Goal: Task Accomplishment & Management: Manage account settings

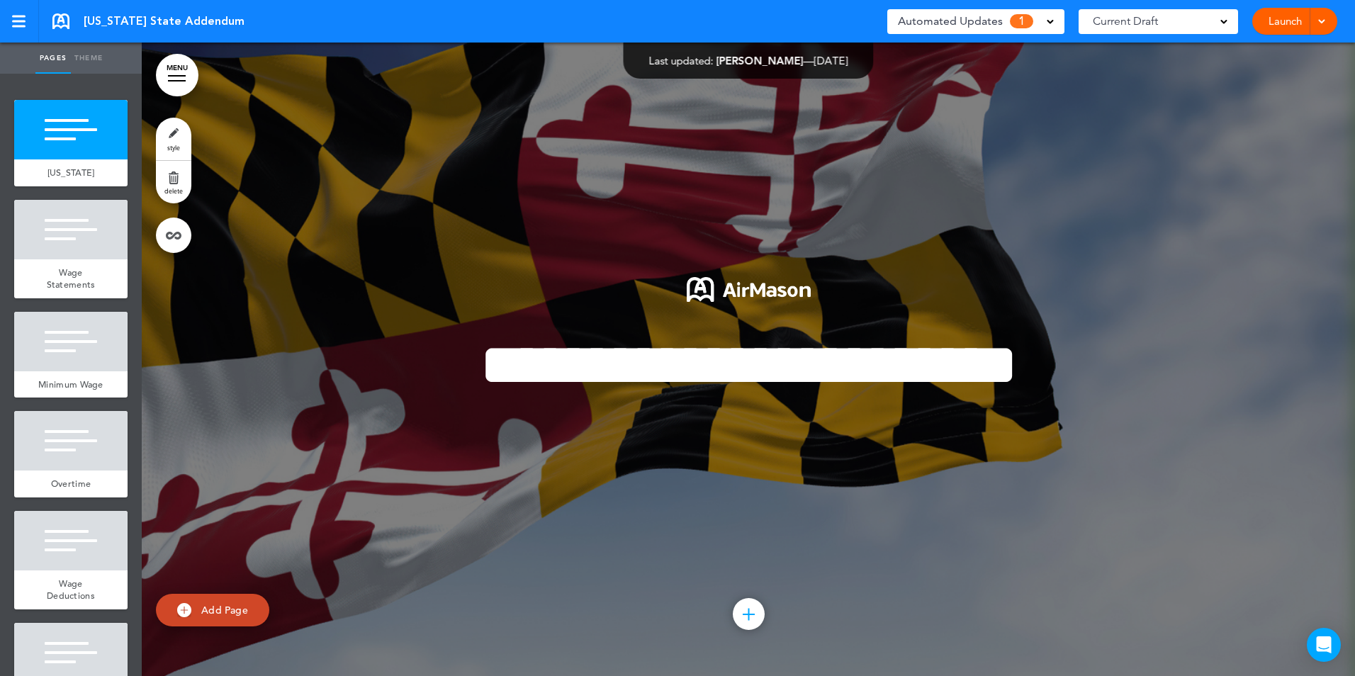
click at [1042, 18] on div "Automated Updates 1" at bounding box center [976, 21] width 156 height 20
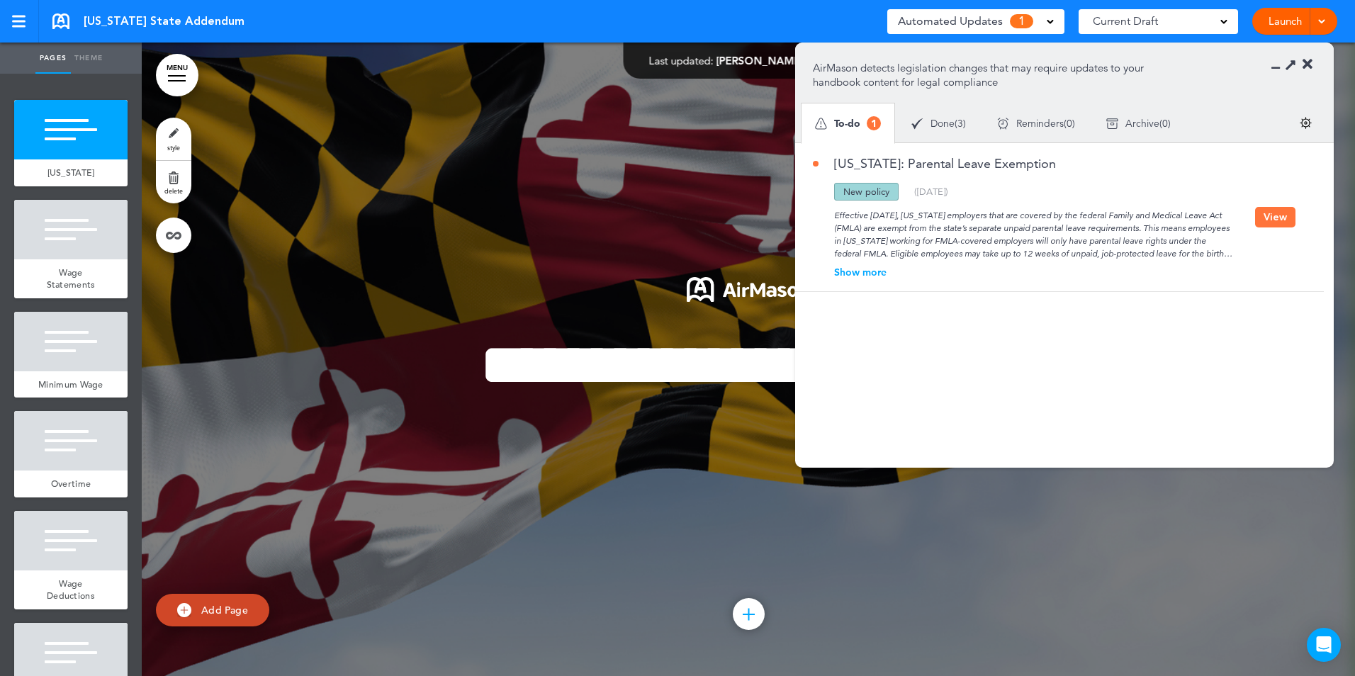
click at [866, 274] on div "Show more" at bounding box center [1034, 272] width 442 height 10
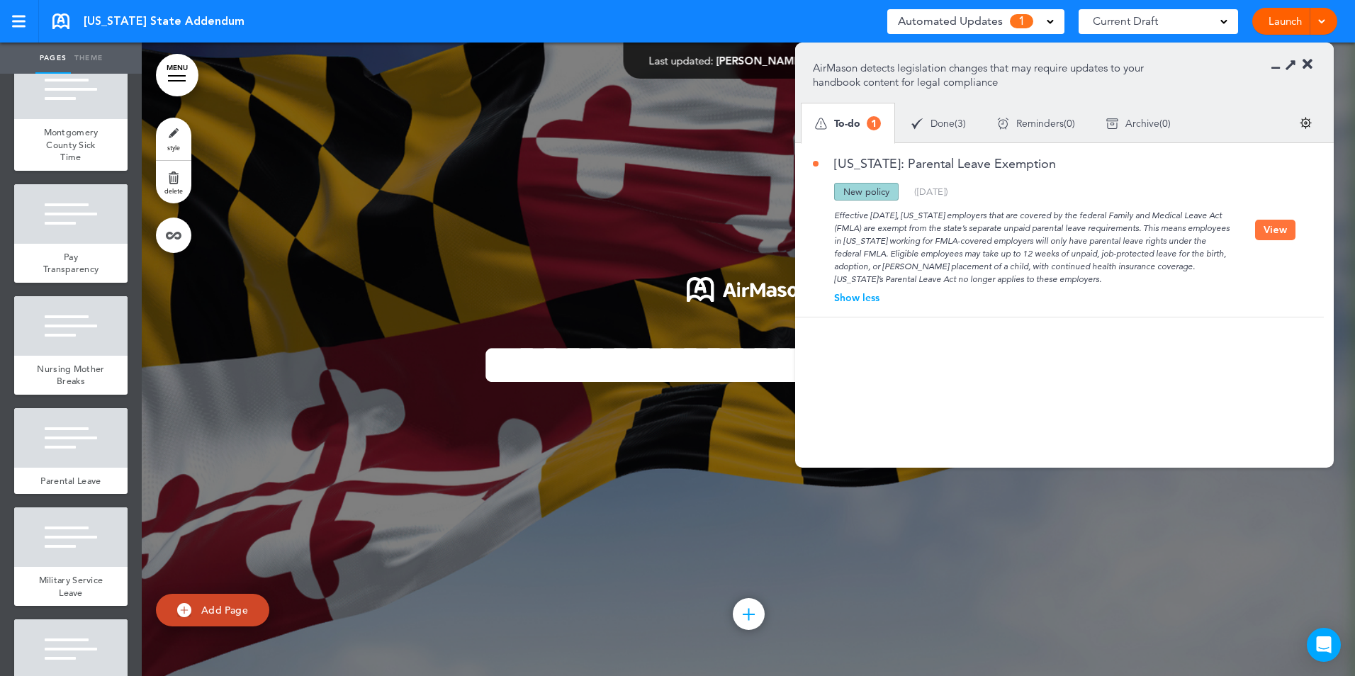
scroll to position [1063, 0]
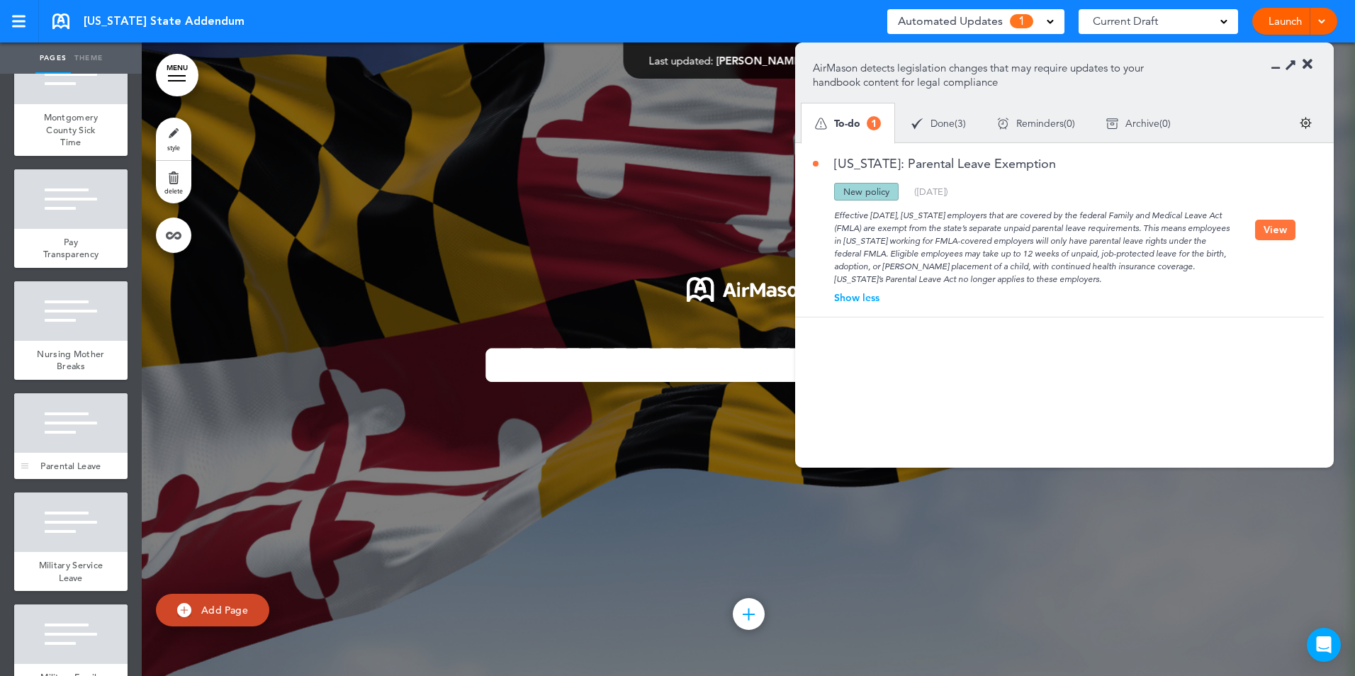
click at [52, 453] on div at bounding box center [70, 423] width 113 height 60
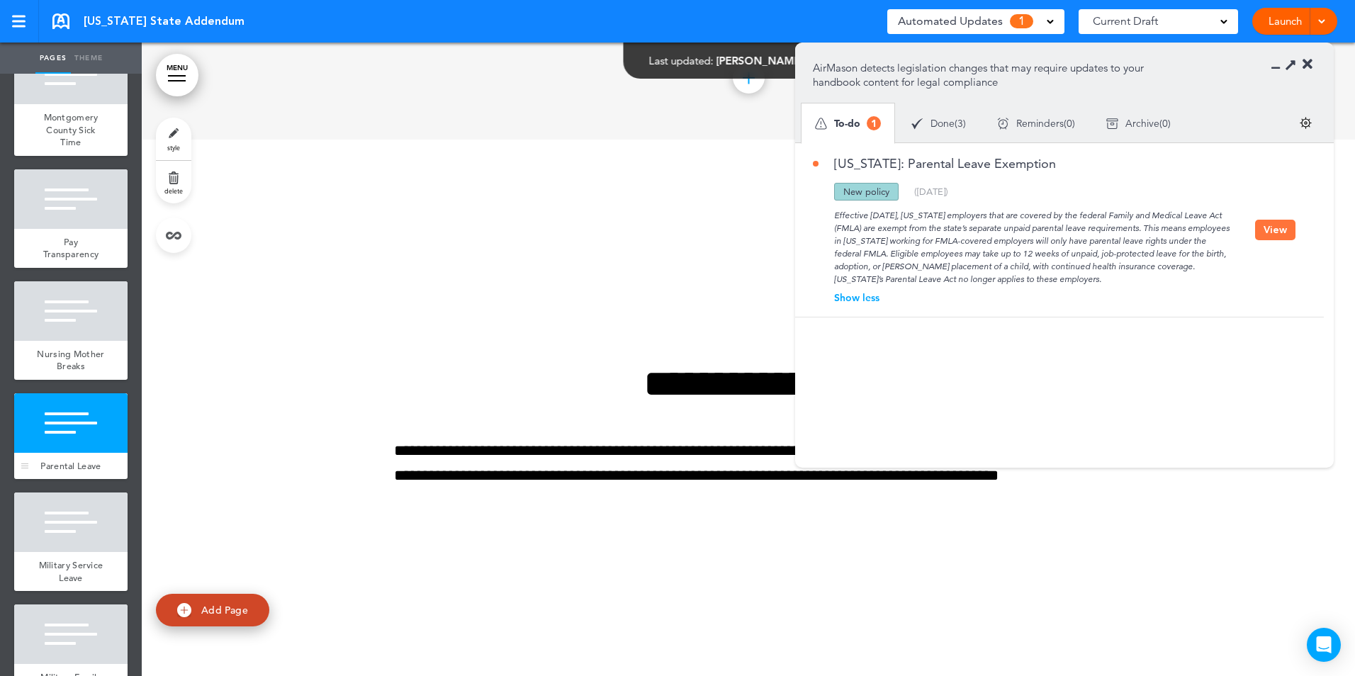
scroll to position [9311, 0]
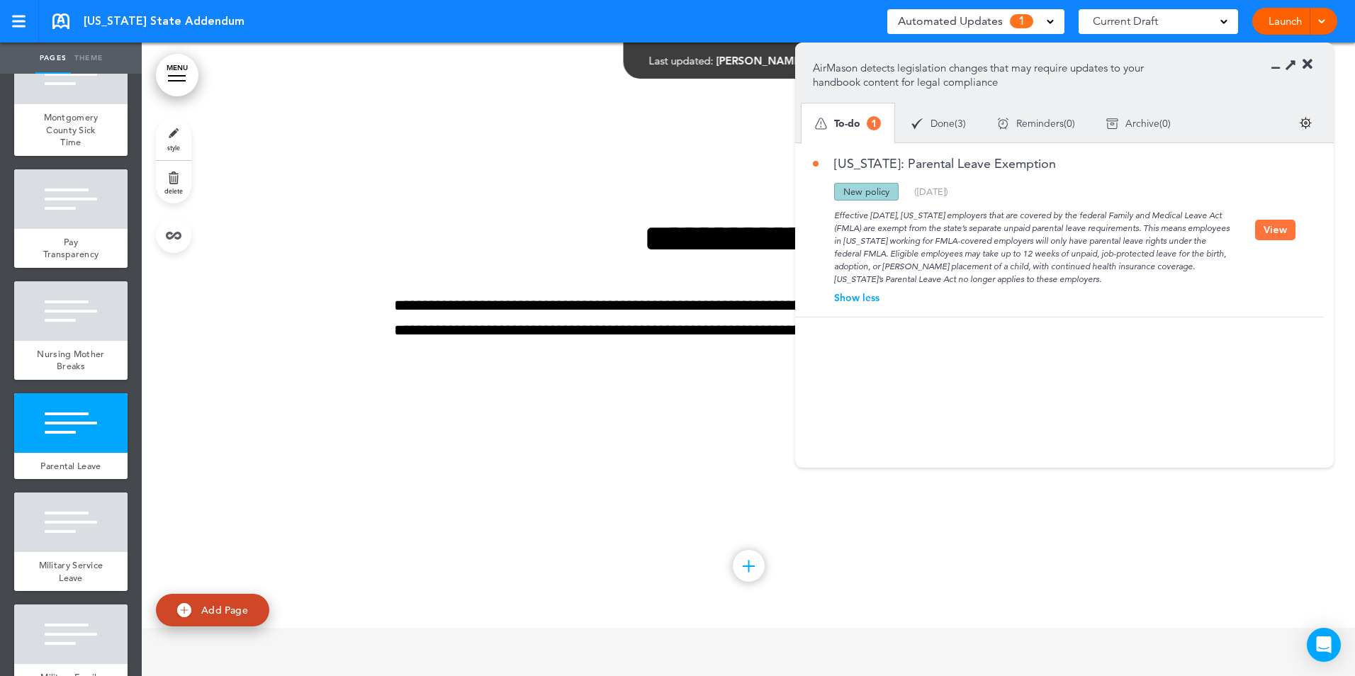
click at [1272, 61] on section "AirMason detects legislation changes that may require updates to your handbook …" at bounding box center [1064, 92] width 539 height 99
click at [1280, 67] on icon at bounding box center [1280, 64] width 0 height 14
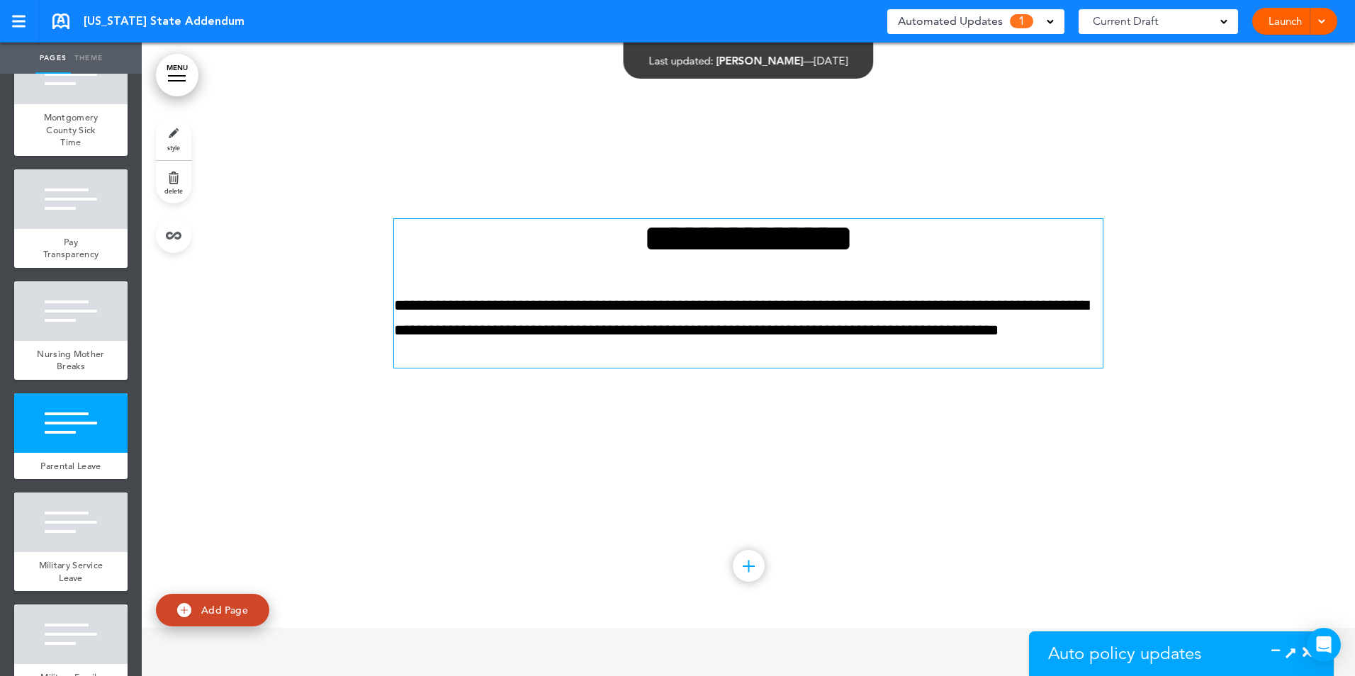
click at [852, 369] on p "**********" at bounding box center [748, 330] width 709 height 75
click at [1289, 651] on icon at bounding box center [1291, 652] width 15 height 15
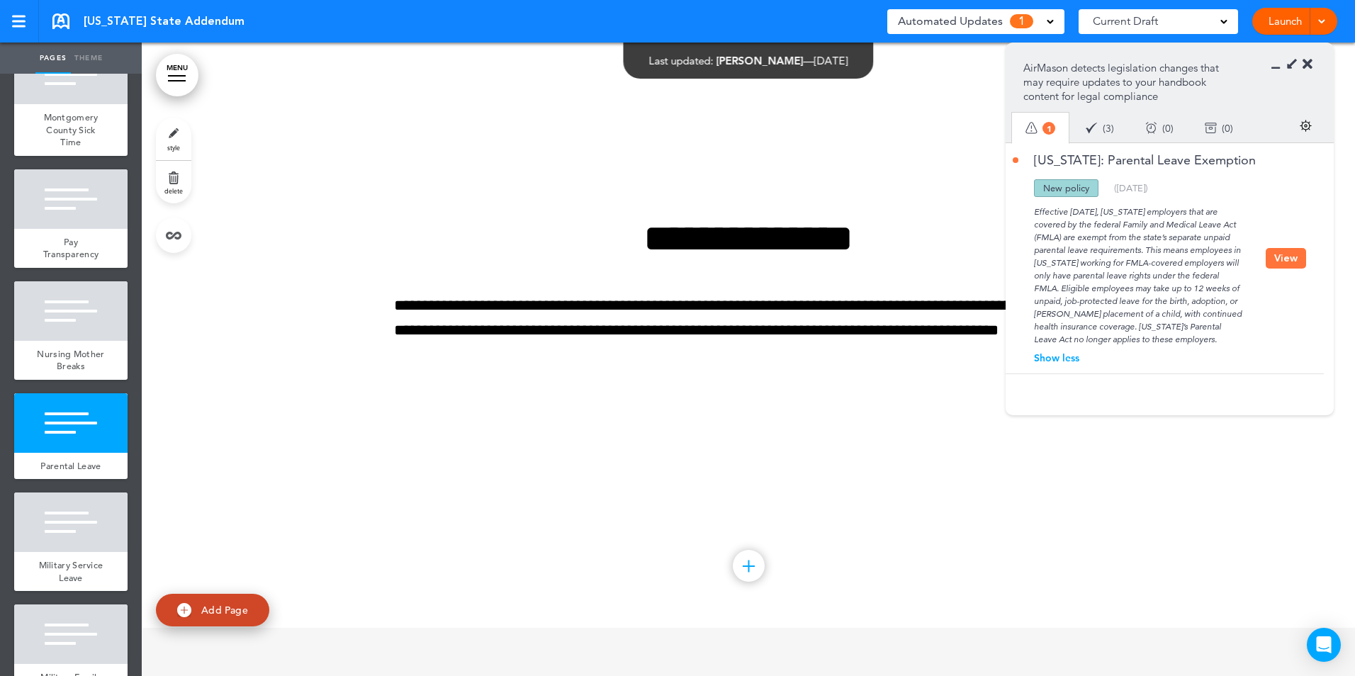
click at [1279, 257] on button "View" at bounding box center [1286, 258] width 40 height 21
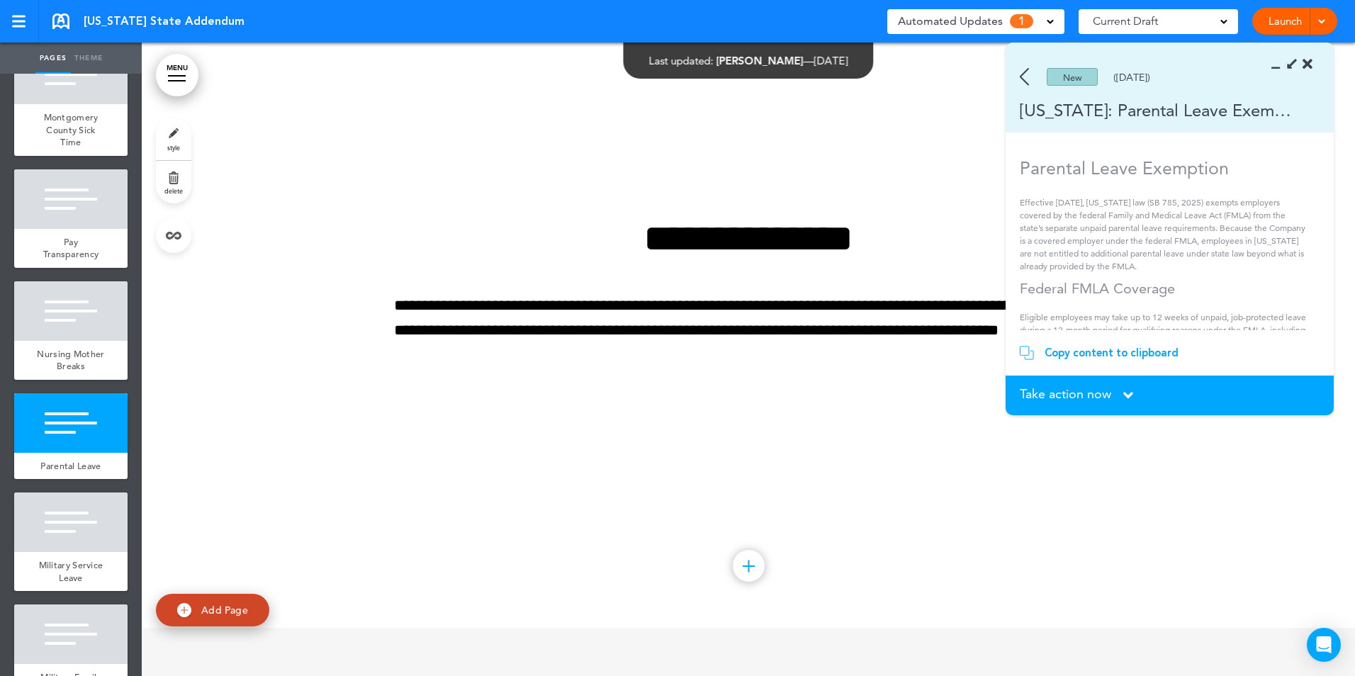
click at [1093, 346] on div "Copy content to clipboard" at bounding box center [1112, 353] width 134 height 14
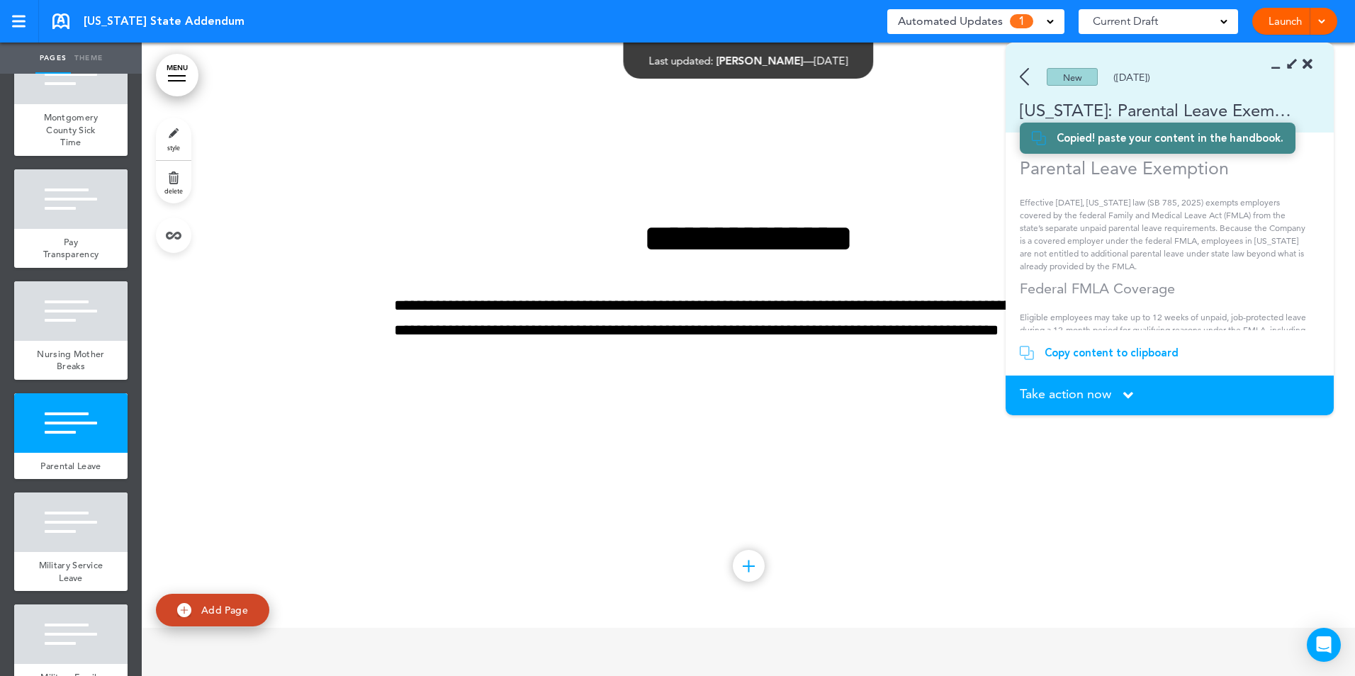
click at [1091, 388] on span "Take action now" at bounding box center [1065, 394] width 91 height 13
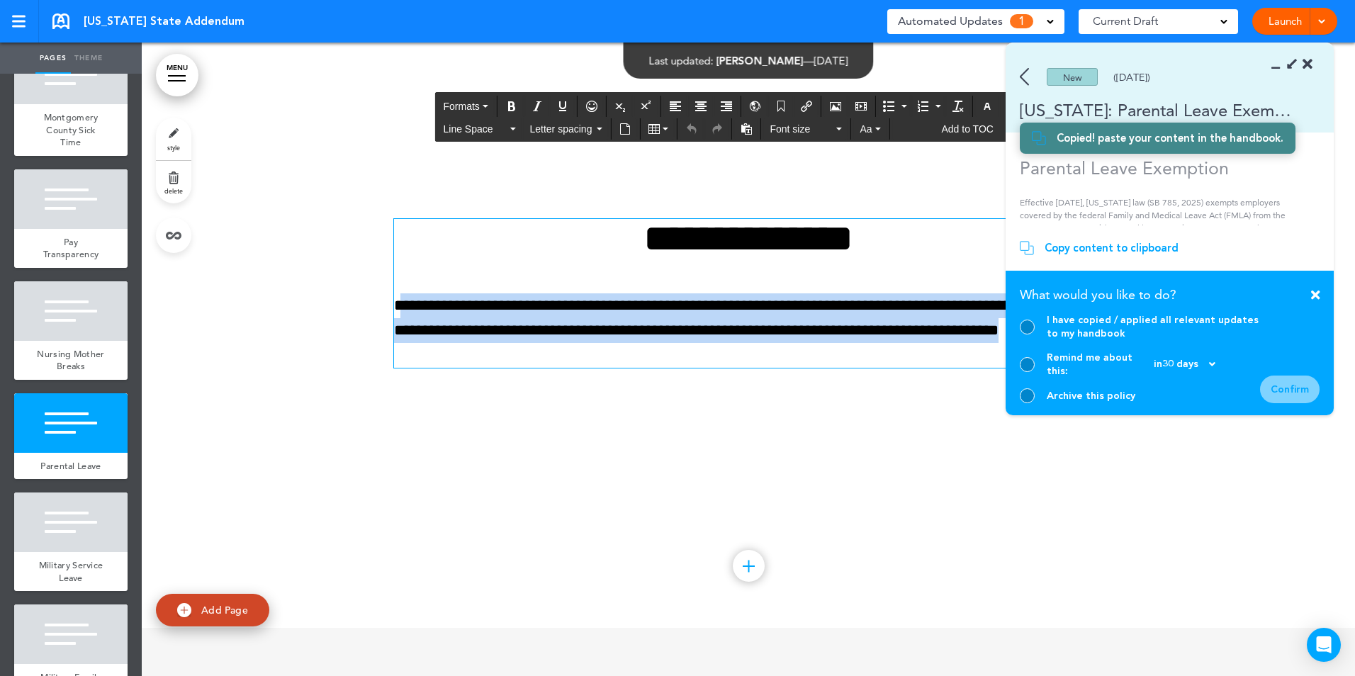
drag, startPoint x: 393, startPoint y: 357, endPoint x: 477, endPoint y: 396, distance: 93.2
click at [477, 369] on p "**********" at bounding box center [748, 330] width 709 height 75
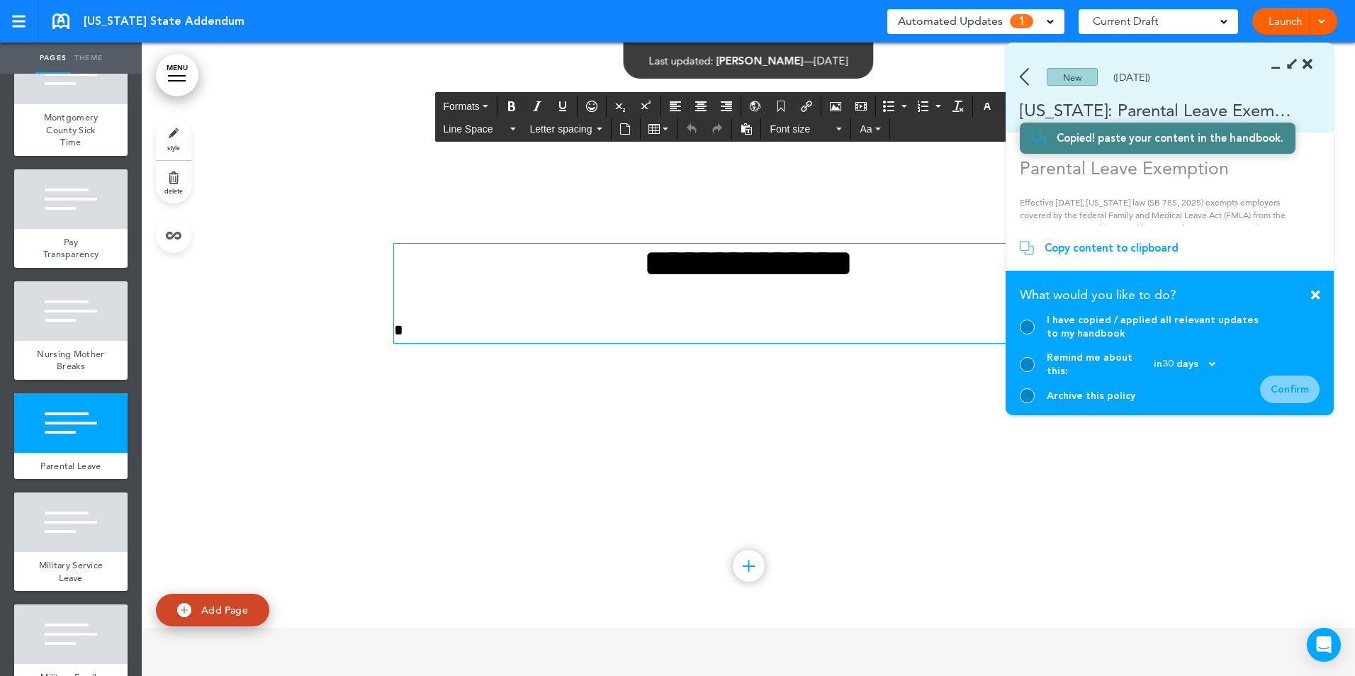
scroll to position [9336, 0]
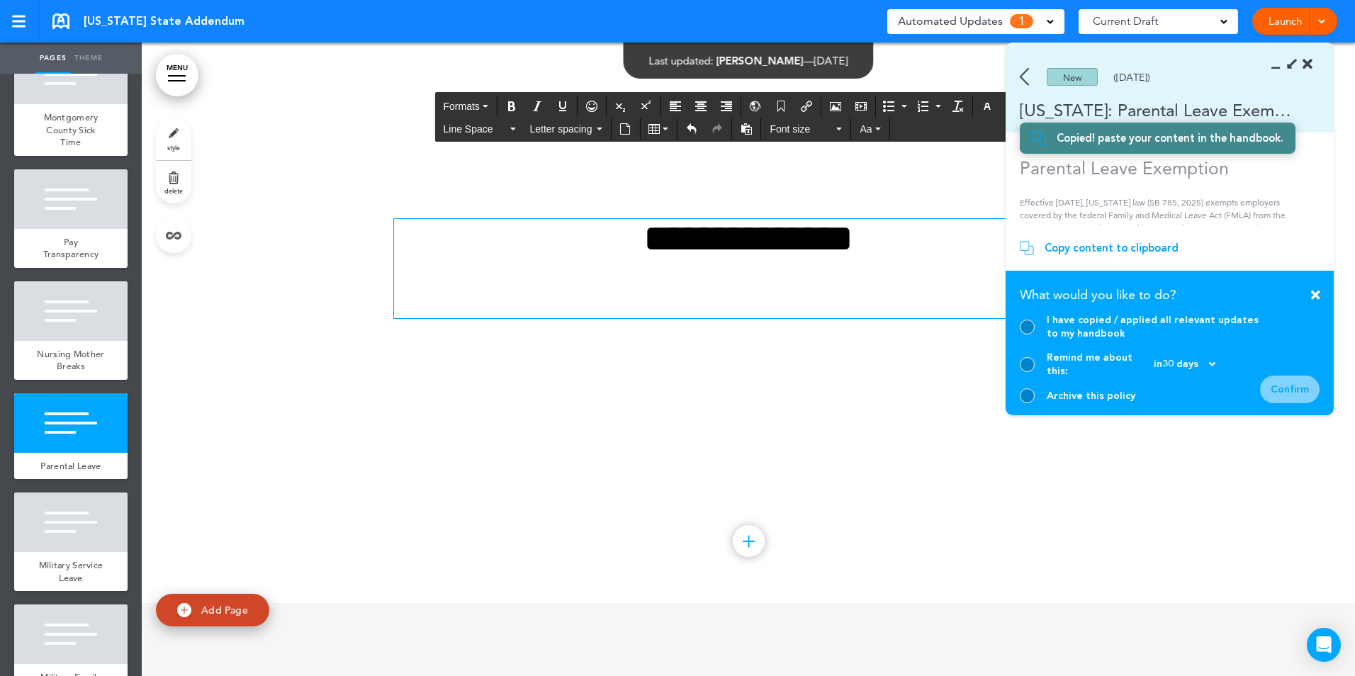
click at [453, 318] on div "**********" at bounding box center [748, 268] width 709 height 99
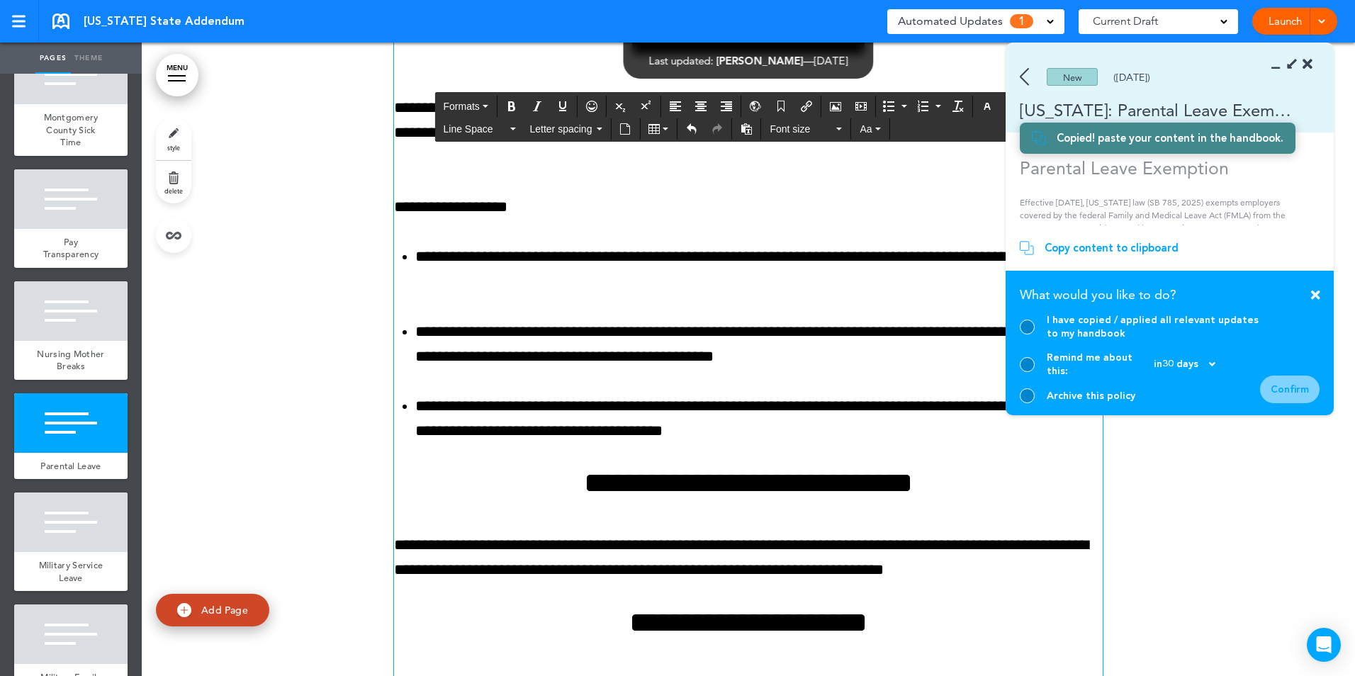
scroll to position [9407, 0]
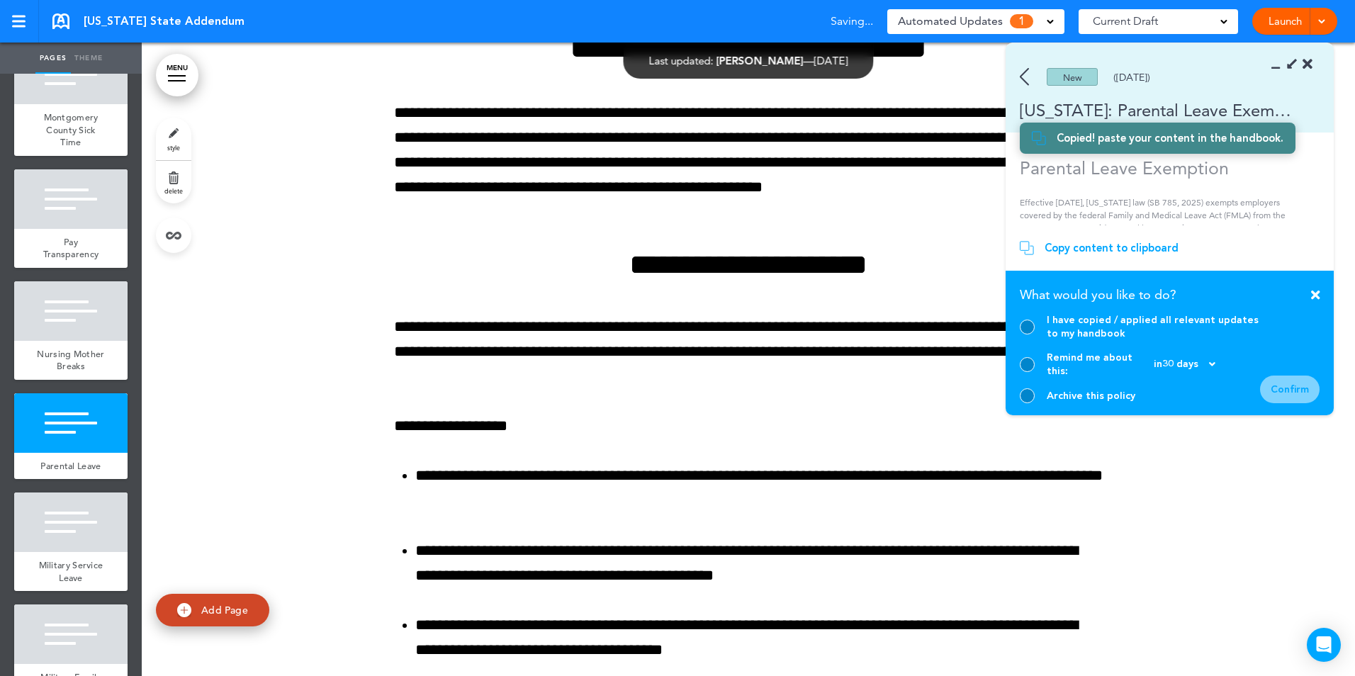
click at [1031, 335] on div at bounding box center [1027, 327] width 15 height 15
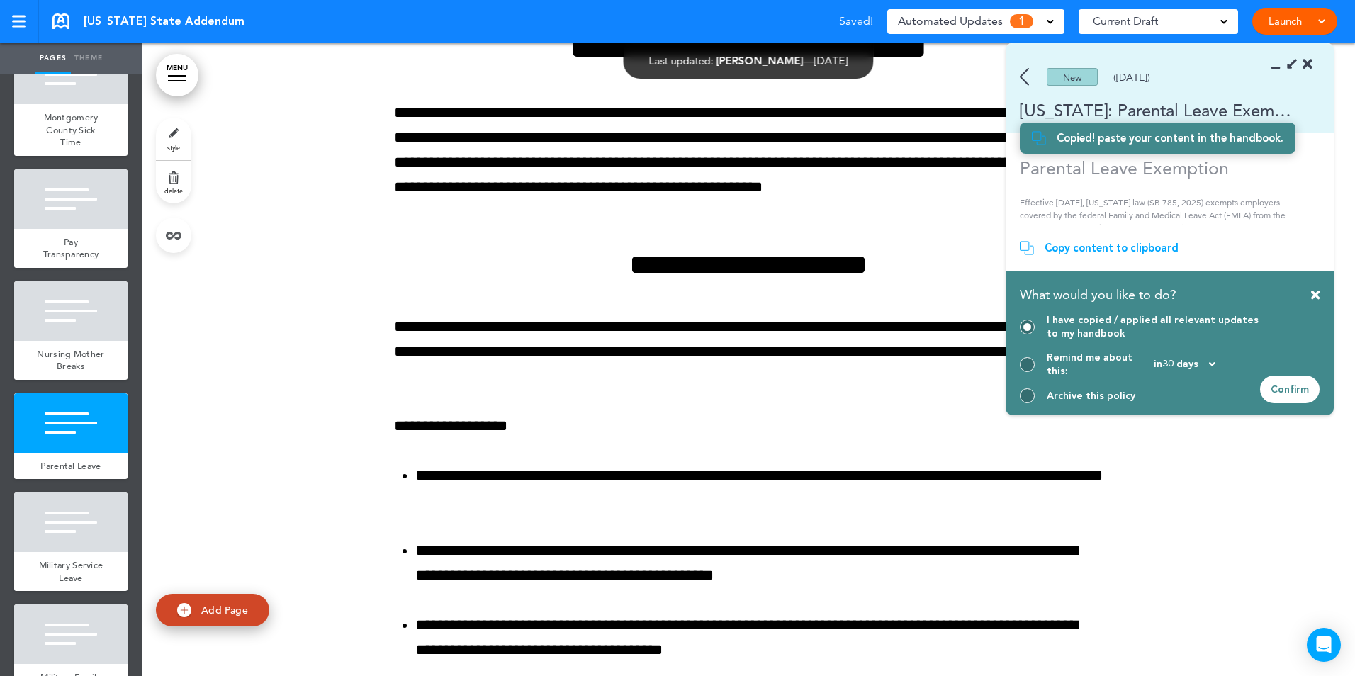
click at [1296, 396] on div "Confirm" at bounding box center [1290, 390] width 60 height 28
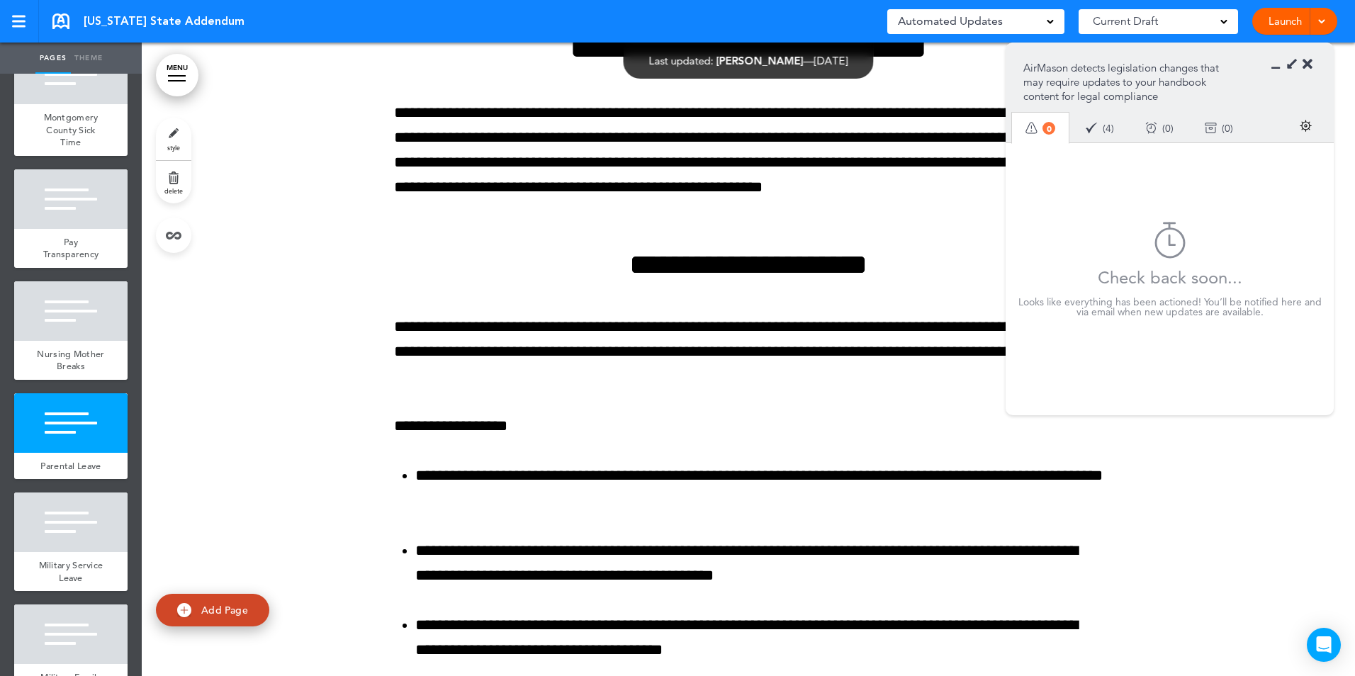
click at [1312, 62] on icon at bounding box center [1308, 64] width 10 height 14
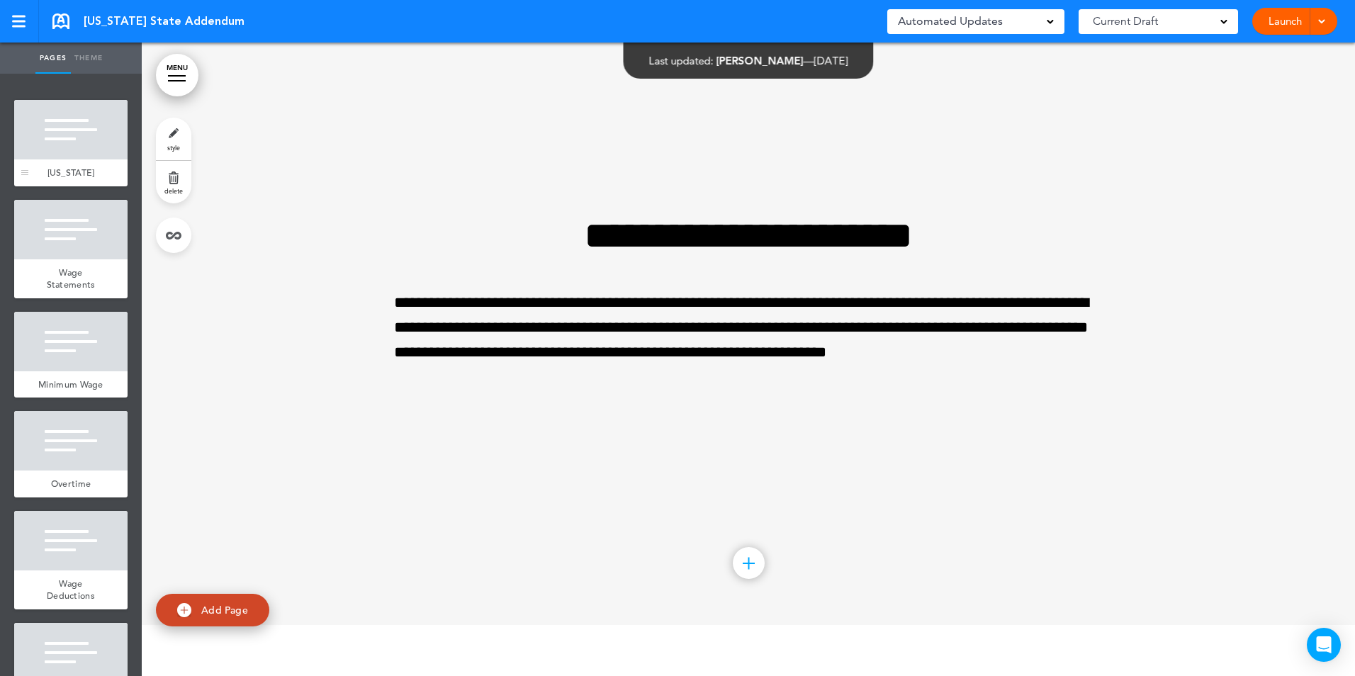
scroll to position [0, 0]
click at [62, 155] on div at bounding box center [70, 130] width 113 height 60
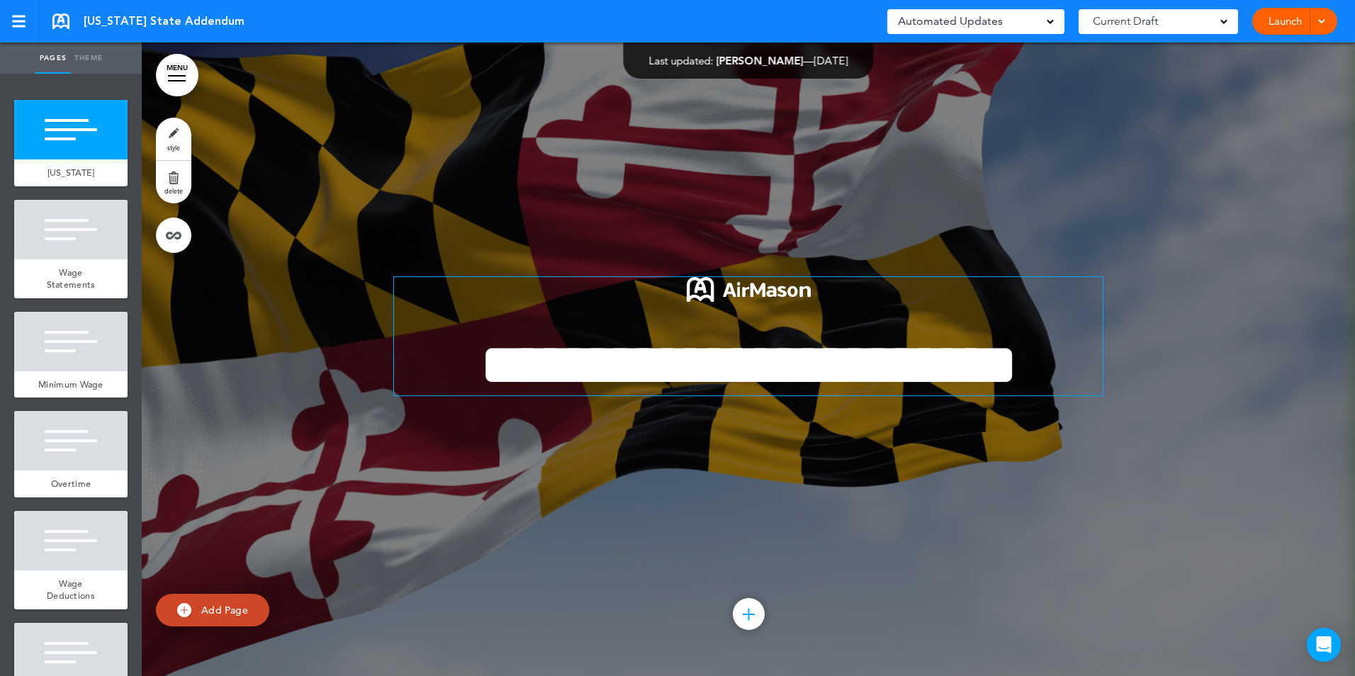
click at [730, 277] on img at bounding box center [749, 289] width 124 height 25
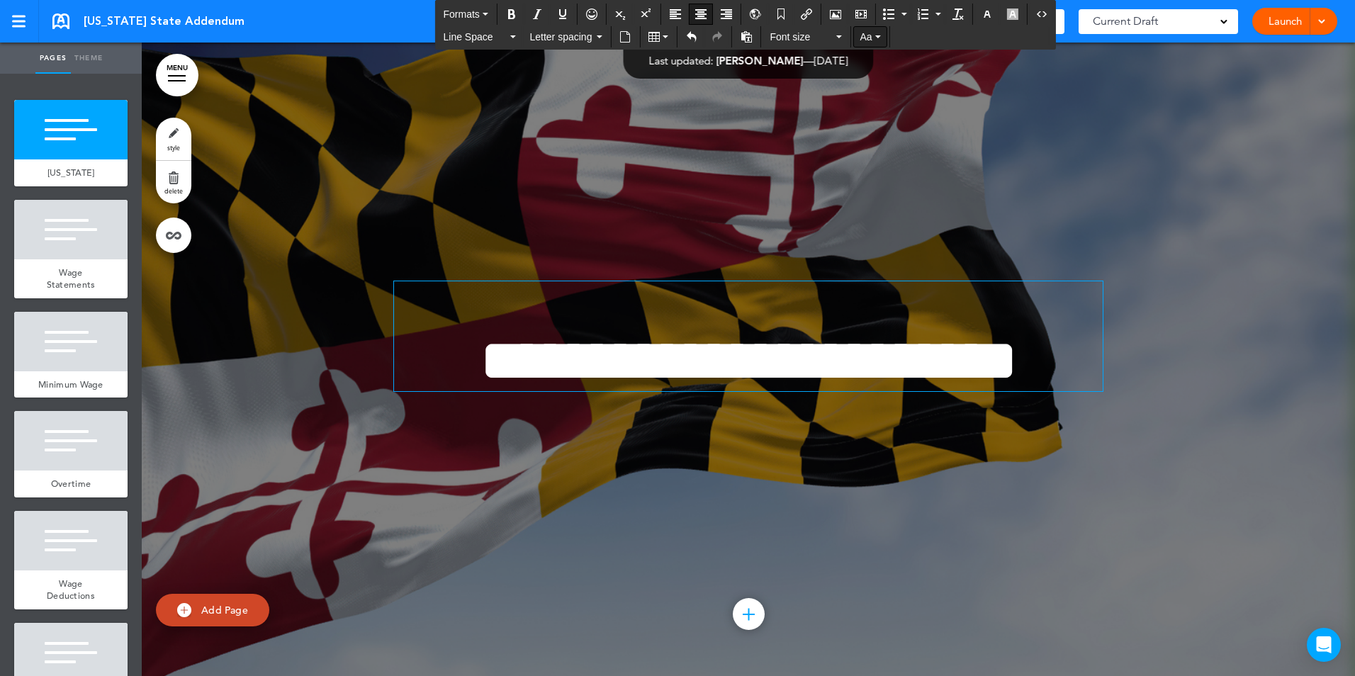
click at [868, 28] on button "Aa" at bounding box center [870, 37] width 32 height 20
click at [795, 157] on div at bounding box center [749, 360] width 1214 height 634
click at [991, 14] on icon "button" at bounding box center [987, 14] width 11 height 11
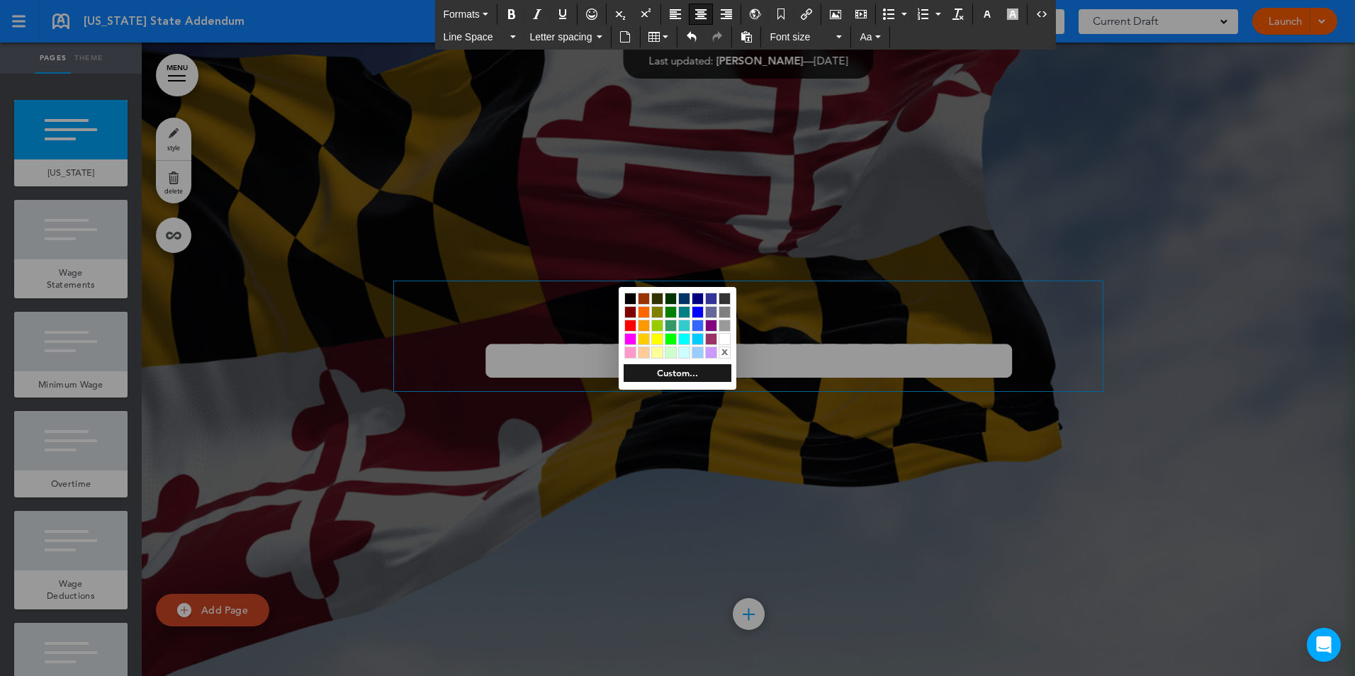
click at [724, 332] on div "x" at bounding box center [678, 325] width 118 height 77
click at [724, 336] on div at bounding box center [725, 339] width 12 height 12
click at [512, 85] on div at bounding box center [677, 338] width 1355 height 676
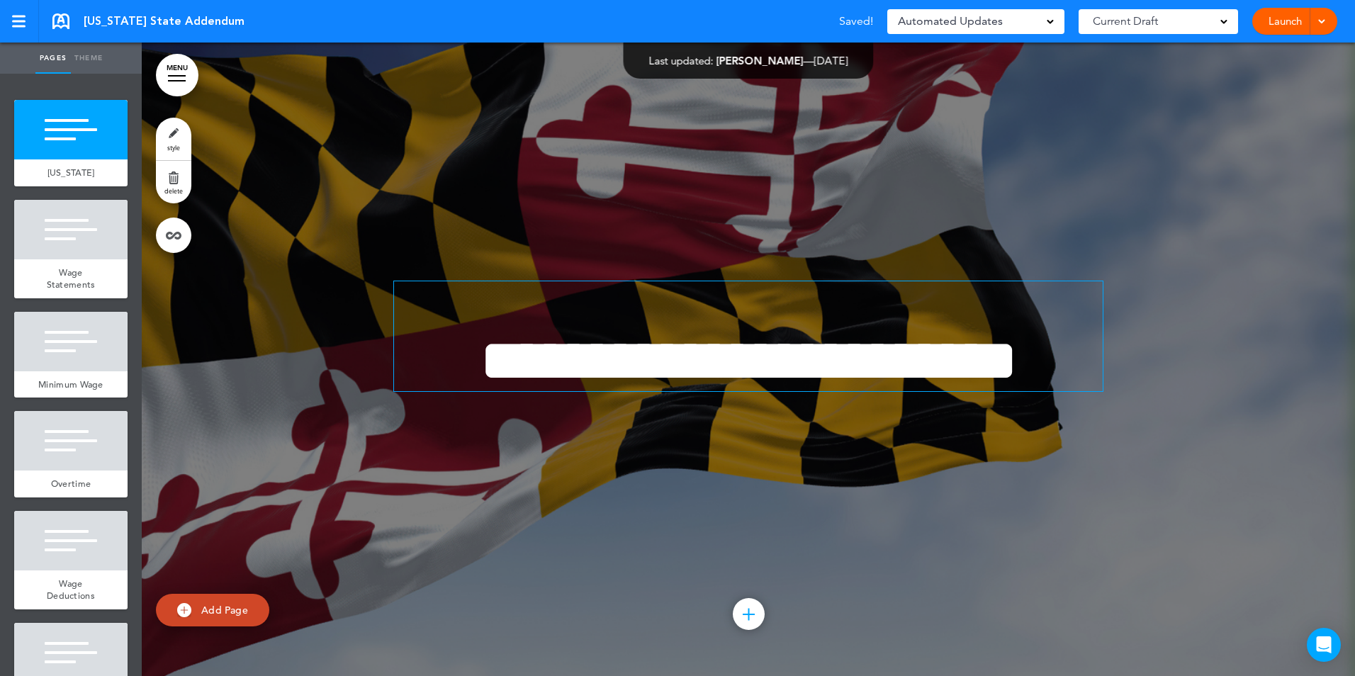
click at [790, 281] on div "**********" at bounding box center [748, 336] width 709 height 110
click at [1240, 121] on div at bounding box center [749, 360] width 1214 height 634
click at [1330, 19] on div "Launch Launch Preview Draft" at bounding box center [1295, 21] width 85 height 27
click at [1326, 14] on div at bounding box center [1320, 21] width 14 height 27
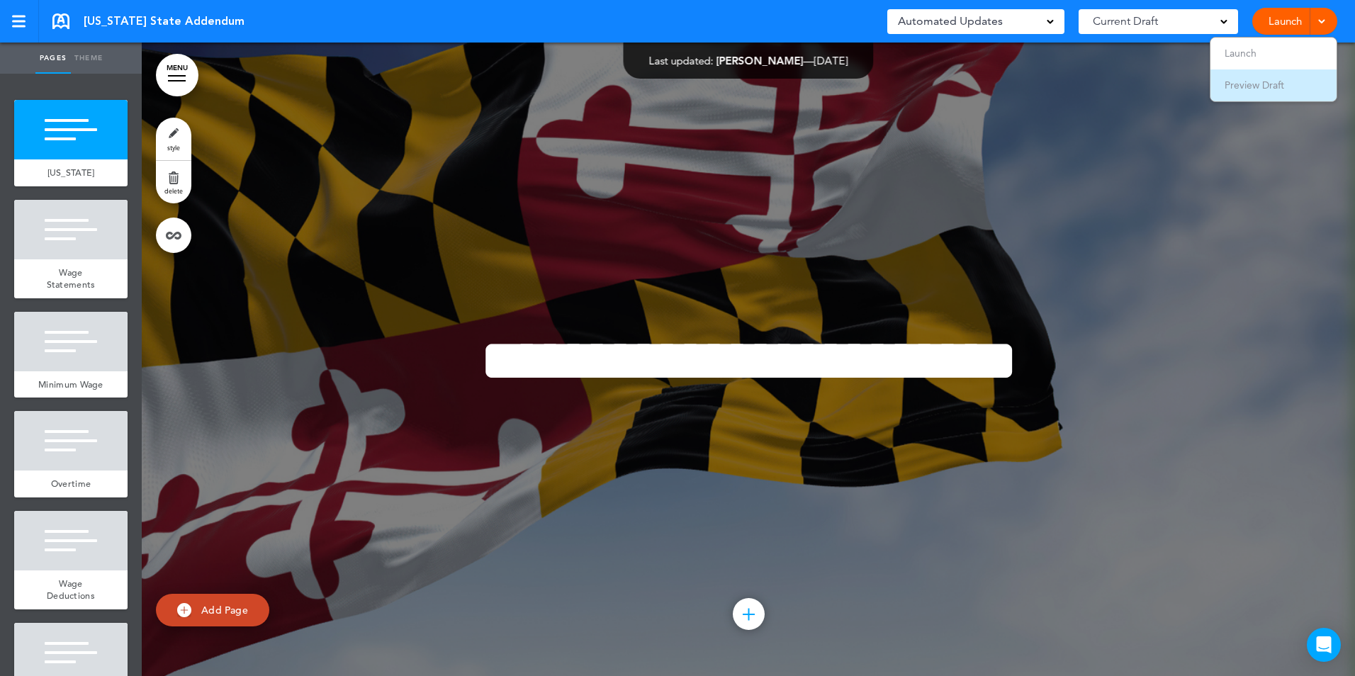
click at [1245, 90] on span "Preview Draft" at bounding box center [1255, 85] width 60 height 13
drag, startPoint x: 341, startPoint y: 179, endPoint x: 228, endPoint y: 312, distance: 174.0
click at [228, 312] on div at bounding box center [749, 360] width 1214 height 634
click at [62, 15] on link at bounding box center [60, 21] width 17 height 16
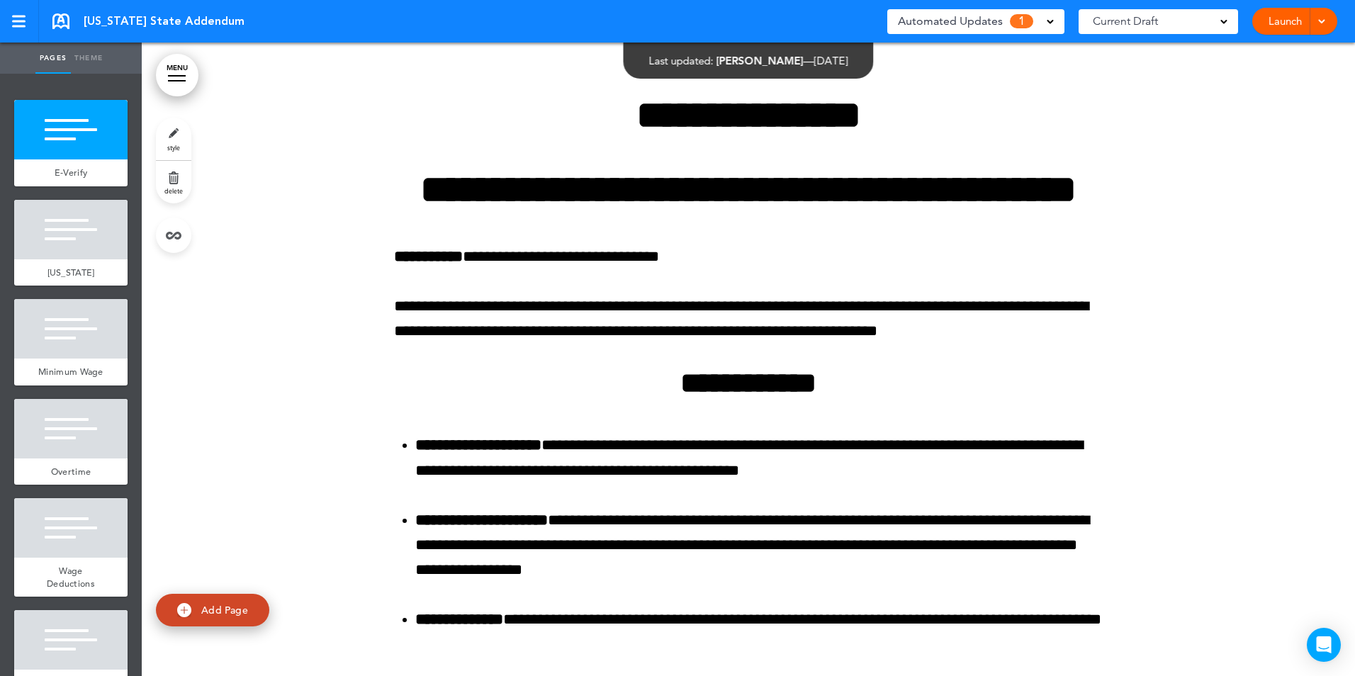
click at [1049, 15] on div "Automated Updates 1" at bounding box center [976, 21] width 156 height 20
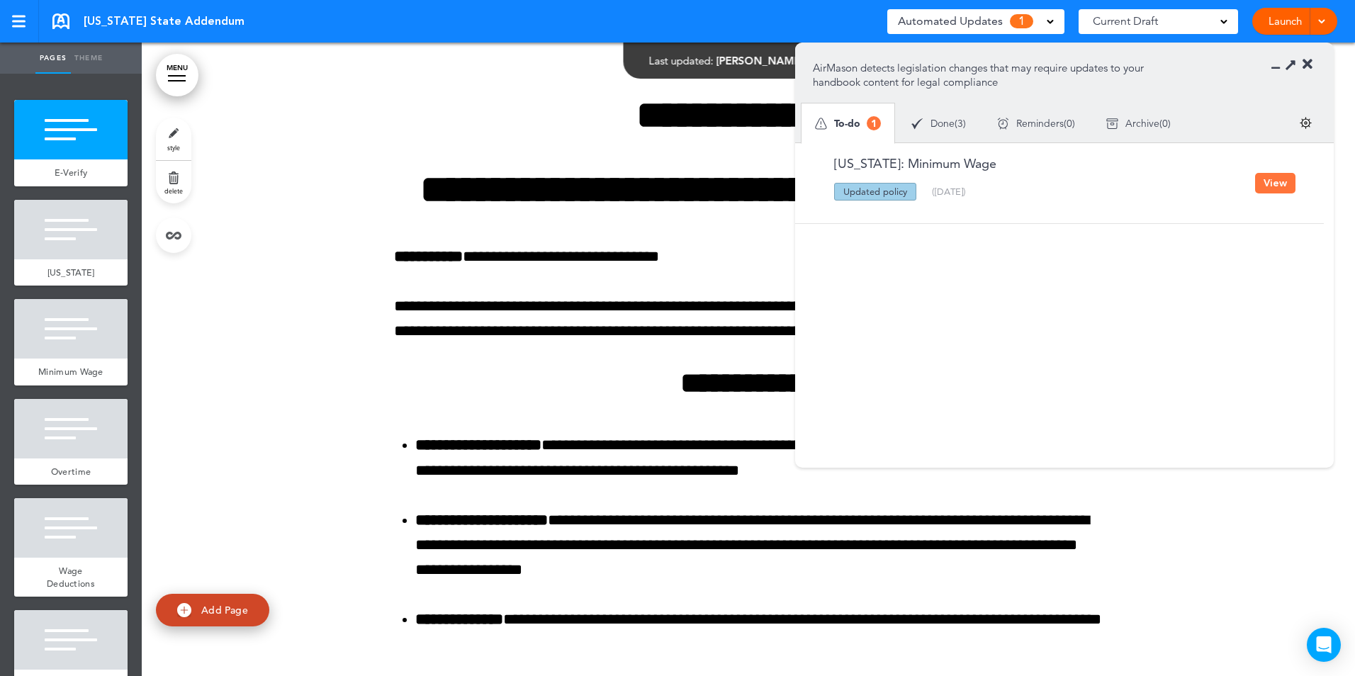
click at [1264, 177] on button "View" at bounding box center [1275, 183] width 40 height 21
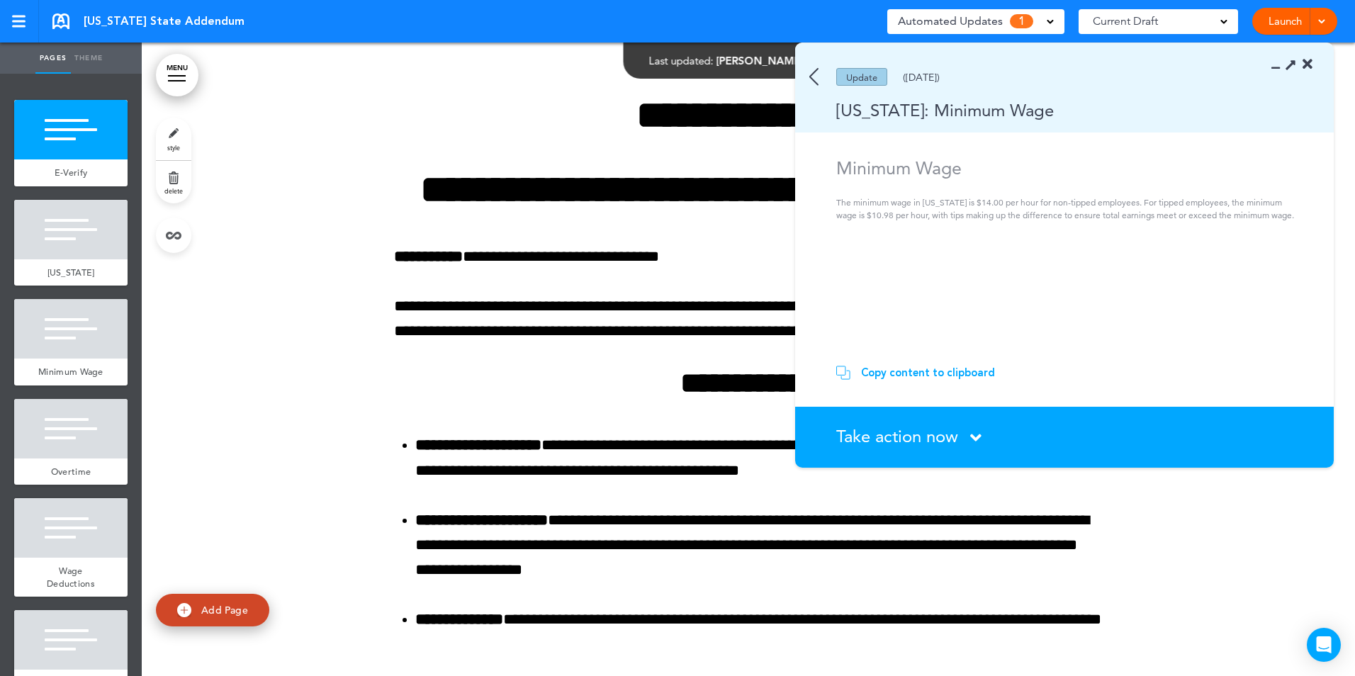
click at [958, 370] on div "Copy content to clipboard" at bounding box center [928, 373] width 134 height 14
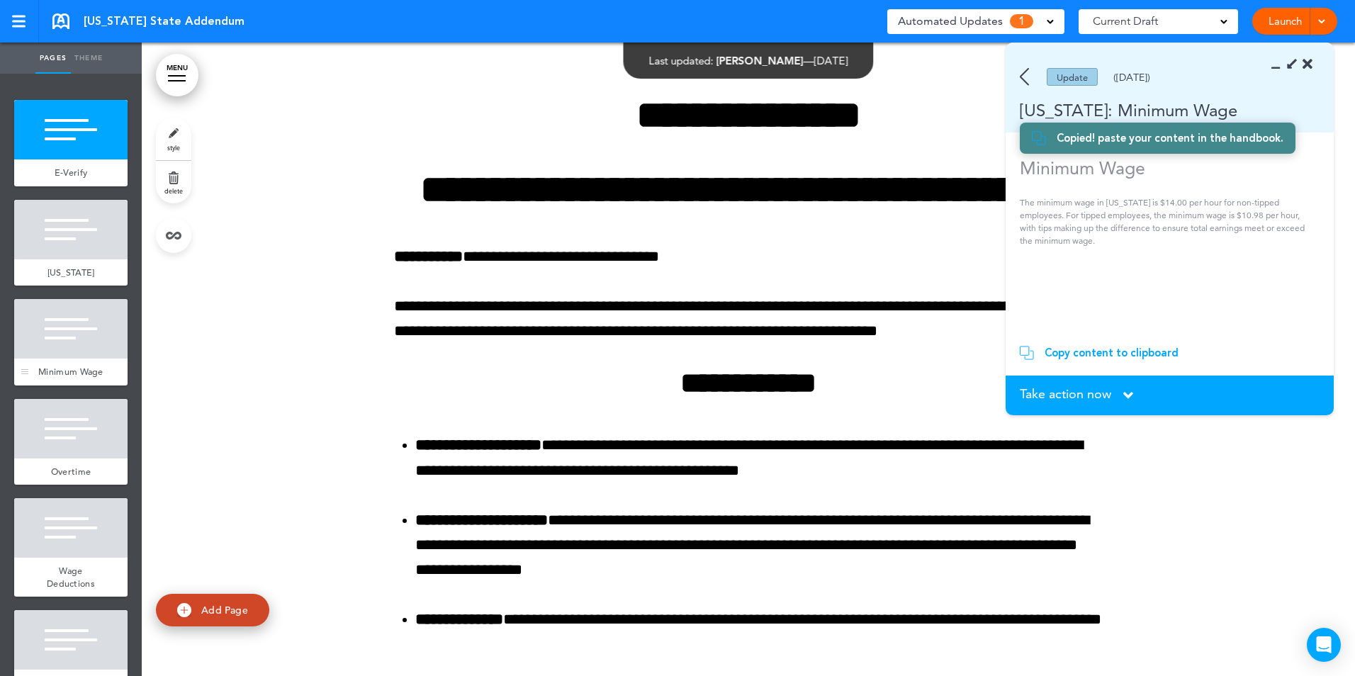
click at [60, 359] on div "Minimum Wage" at bounding box center [70, 372] width 113 height 27
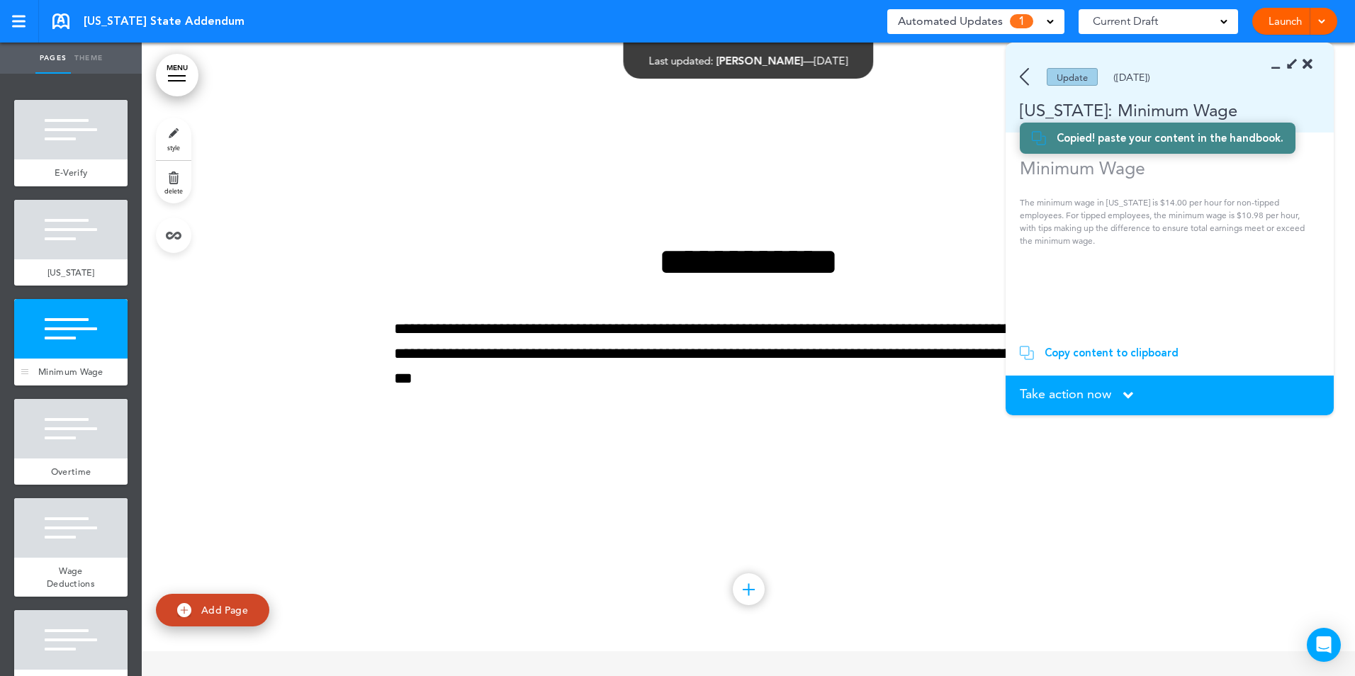
scroll to position [1644, 0]
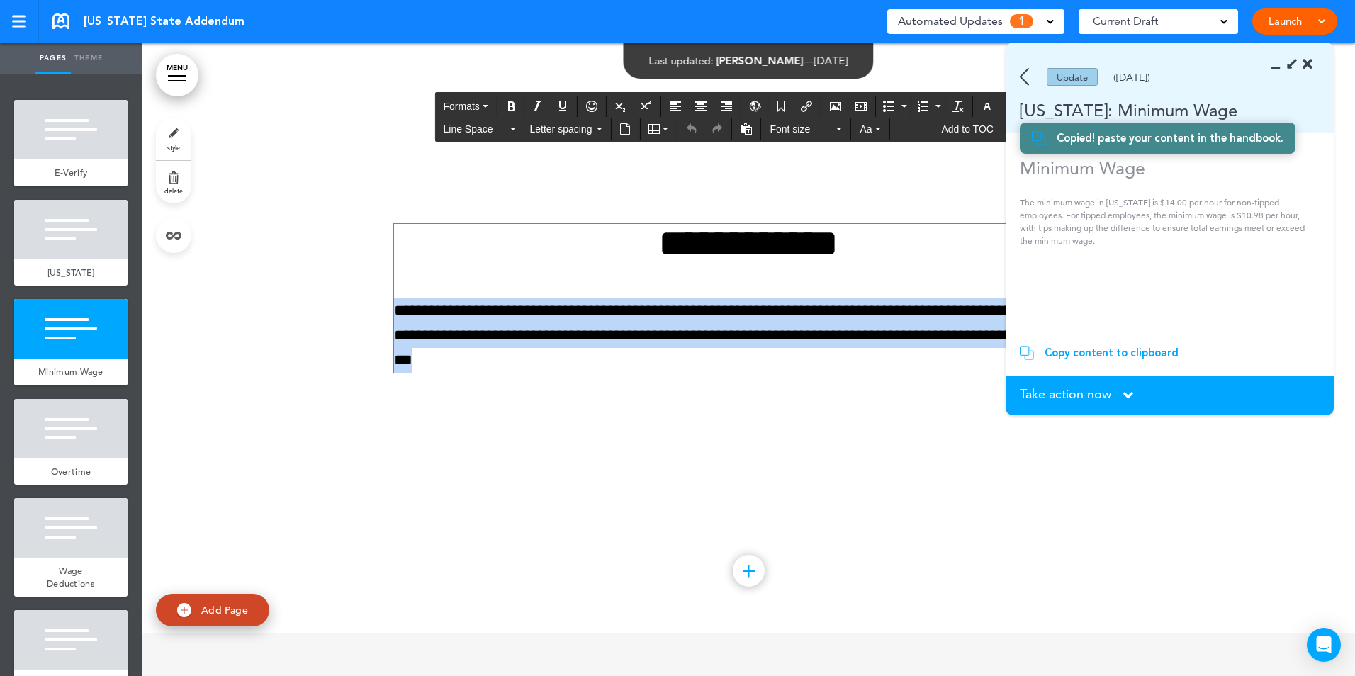
drag, startPoint x: 389, startPoint y: 356, endPoint x: 663, endPoint y: 410, distance: 279.6
click at [663, 374] on p "**********" at bounding box center [748, 335] width 709 height 75
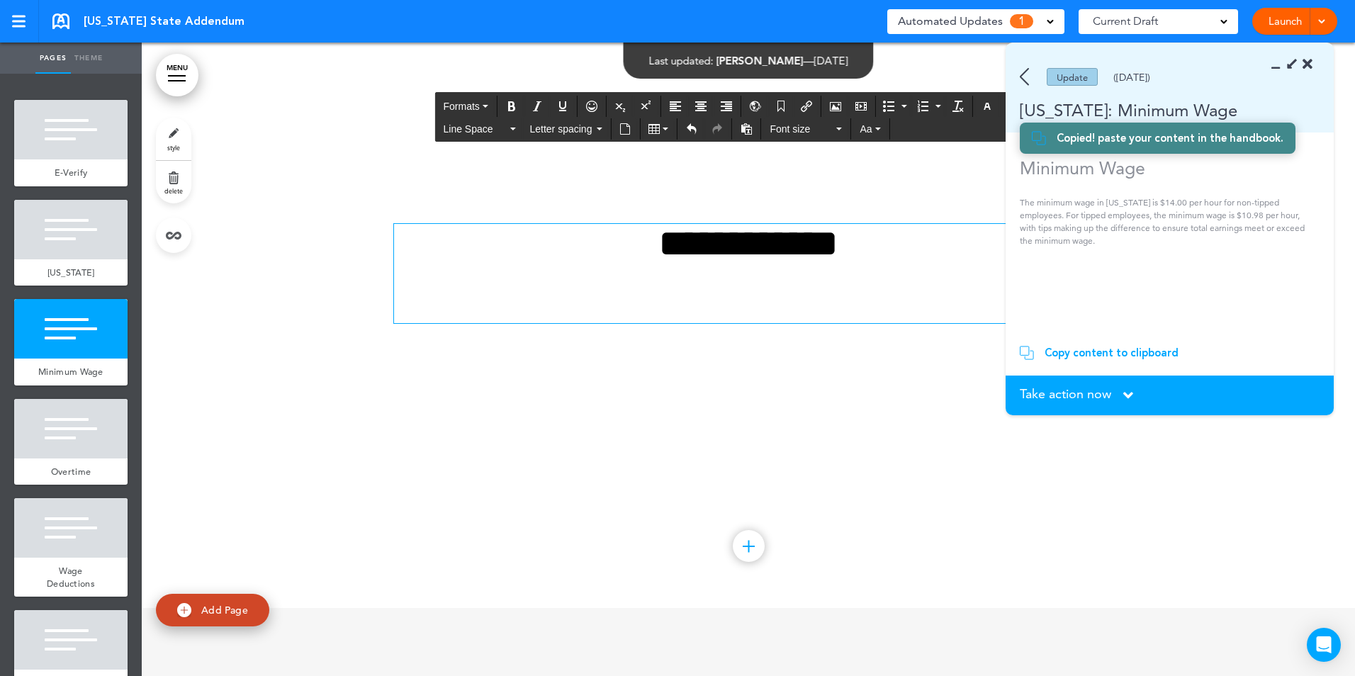
scroll to position [1669, 0]
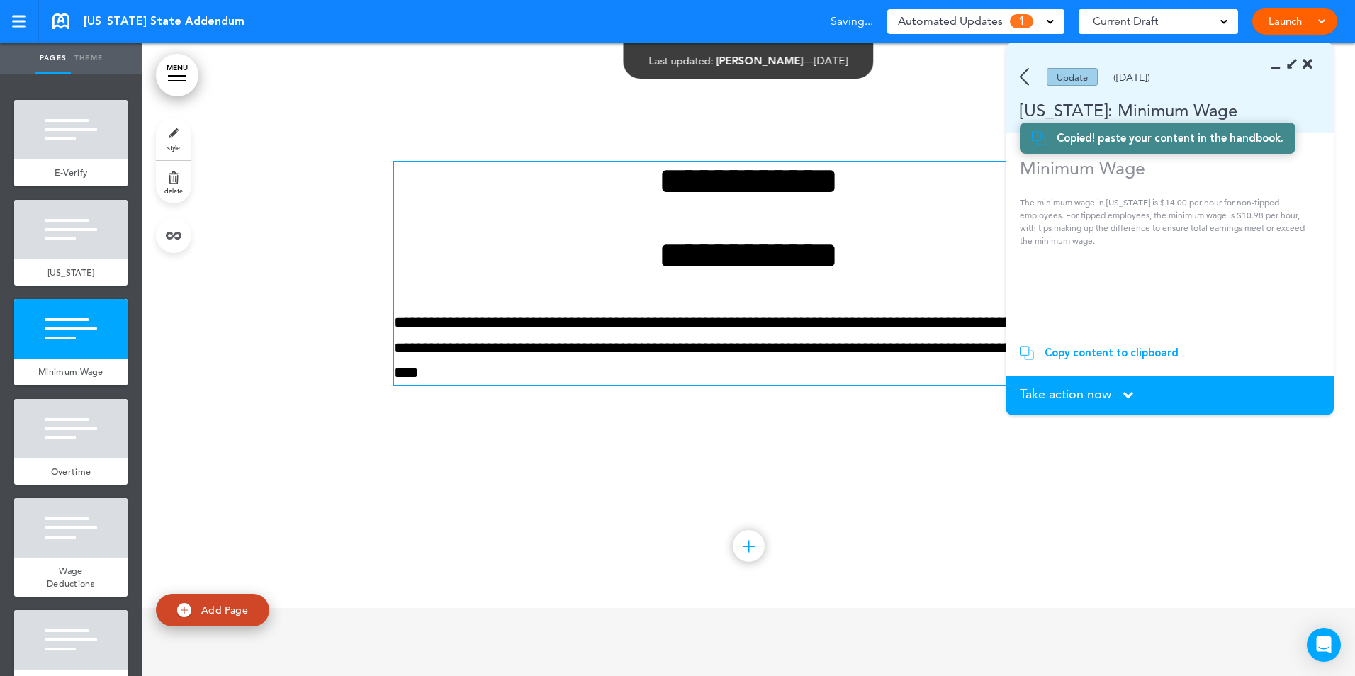
click at [1104, 391] on span "Take action now" at bounding box center [1065, 394] width 91 height 13
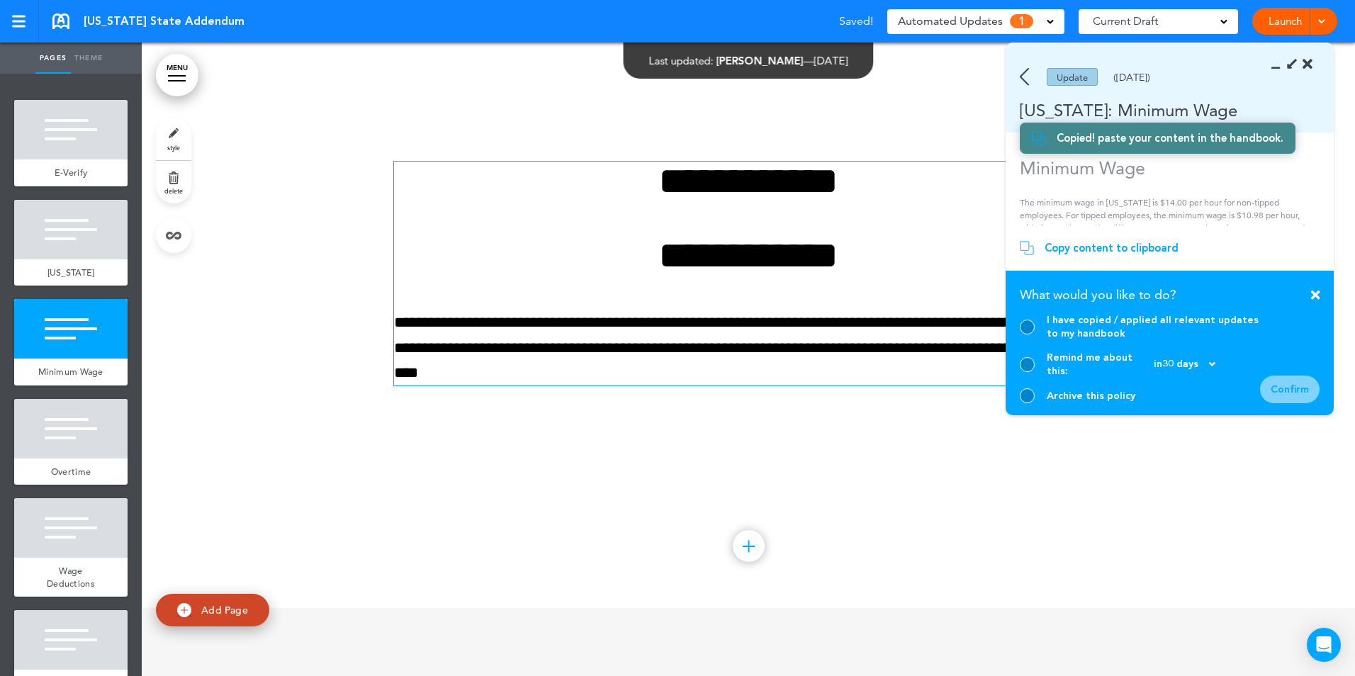
click at [1031, 335] on div at bounding box center [1027, 327] width 15 height 15
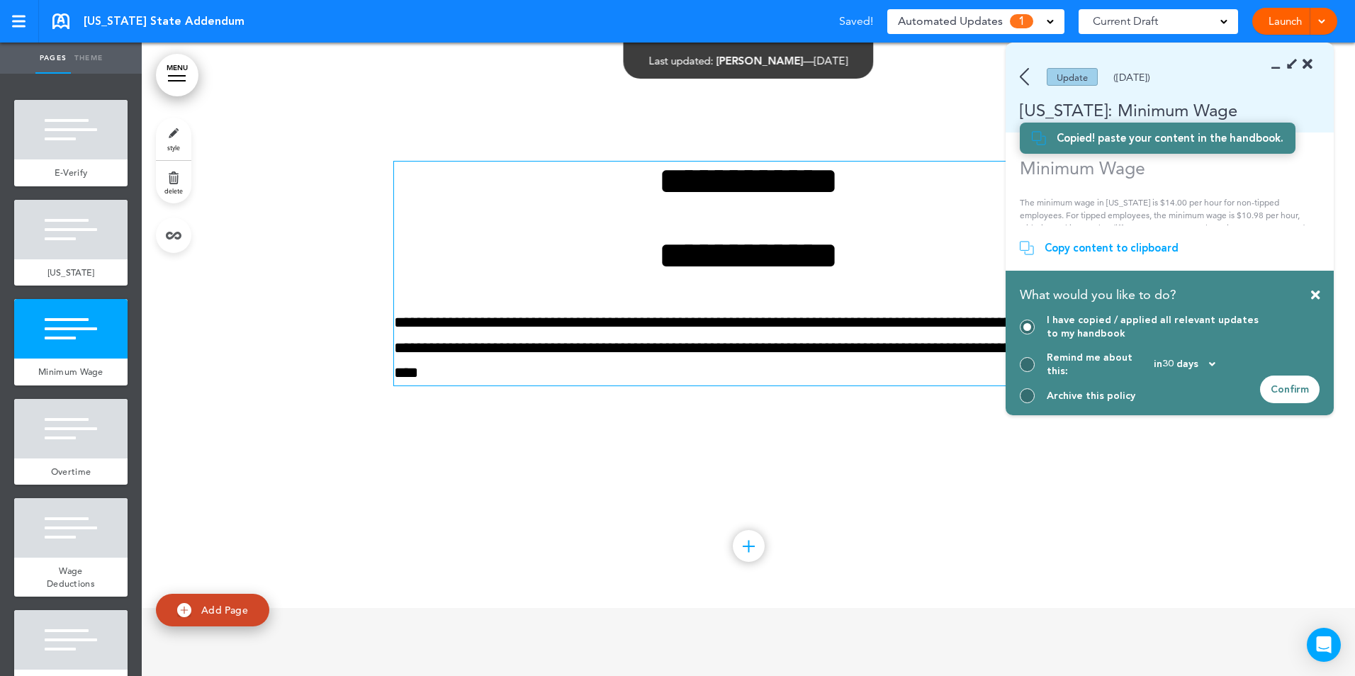
click at [1306, 386] on div "Confirm" at bounding box center [1290, 390] width 60 height 28
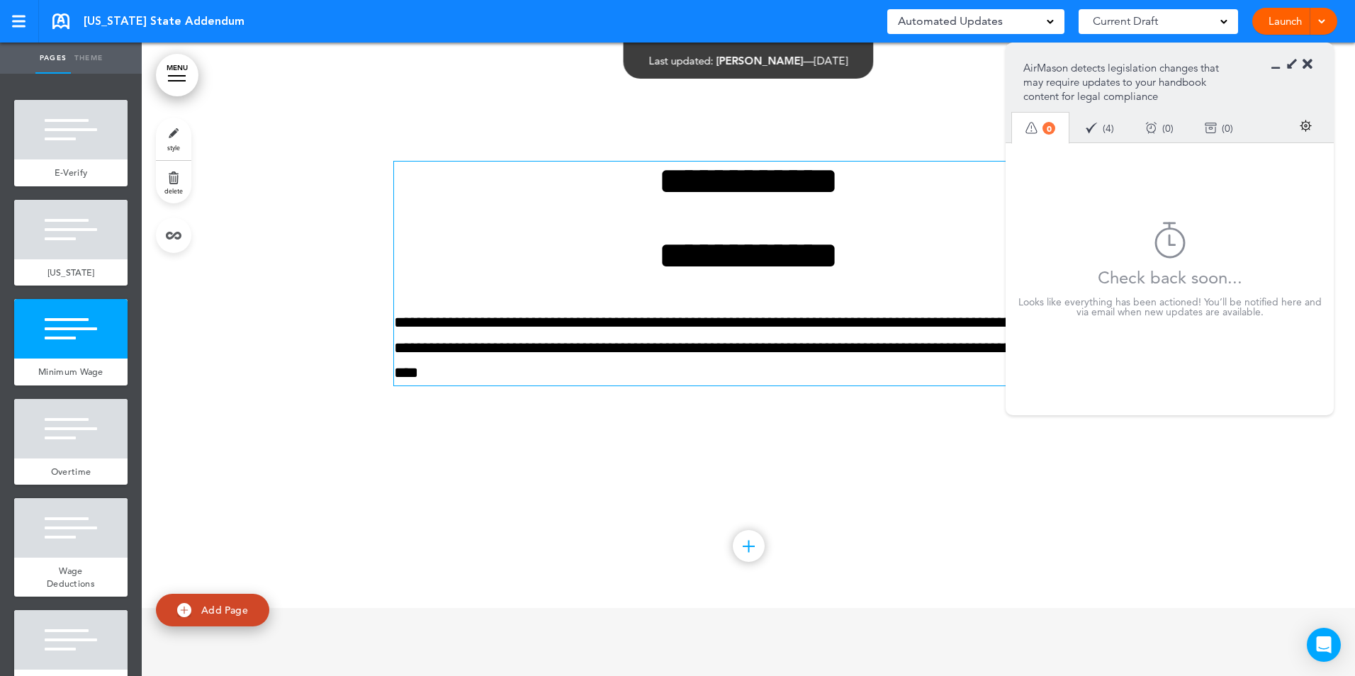
click at [1129, 542] on div at bounding box center [749, 291] width 1214 height 634
click at [1311, 59] on icon at bounding box center [1308, 64] width 10 height 14
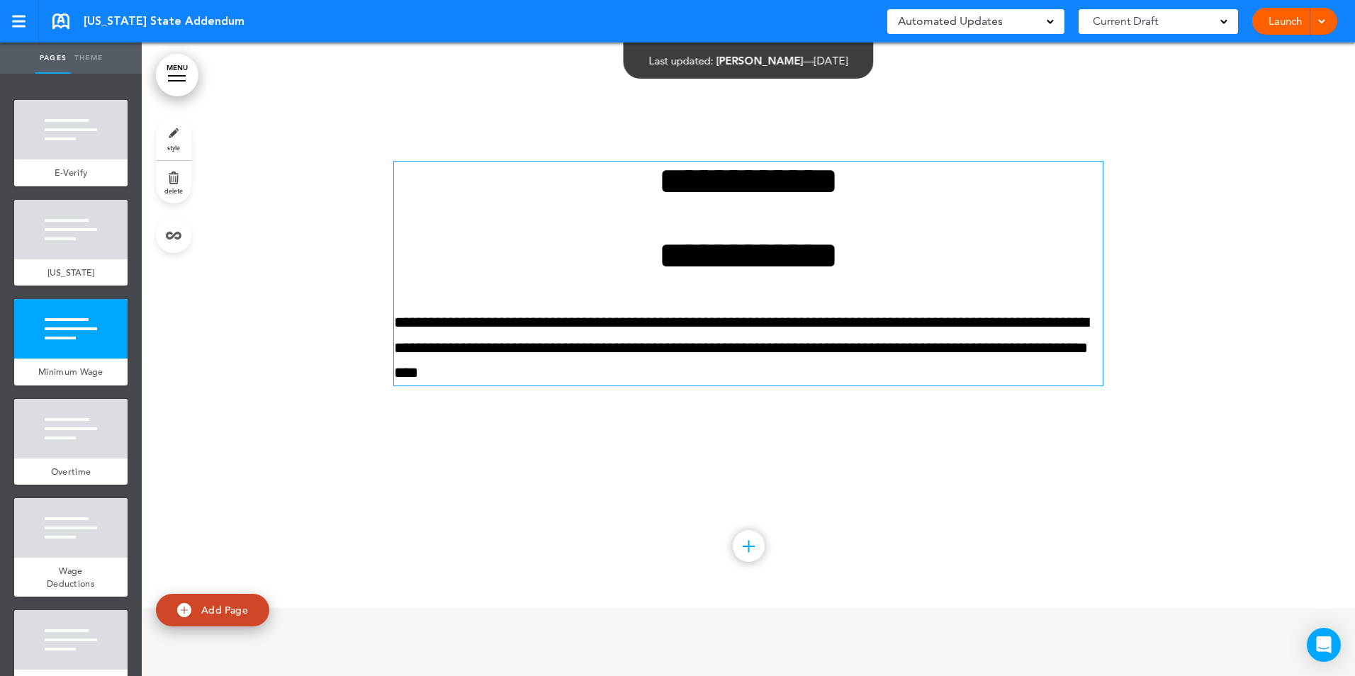
click at [394, 366] on p "**********" at bounding box center [748, 347] width 709 height 75
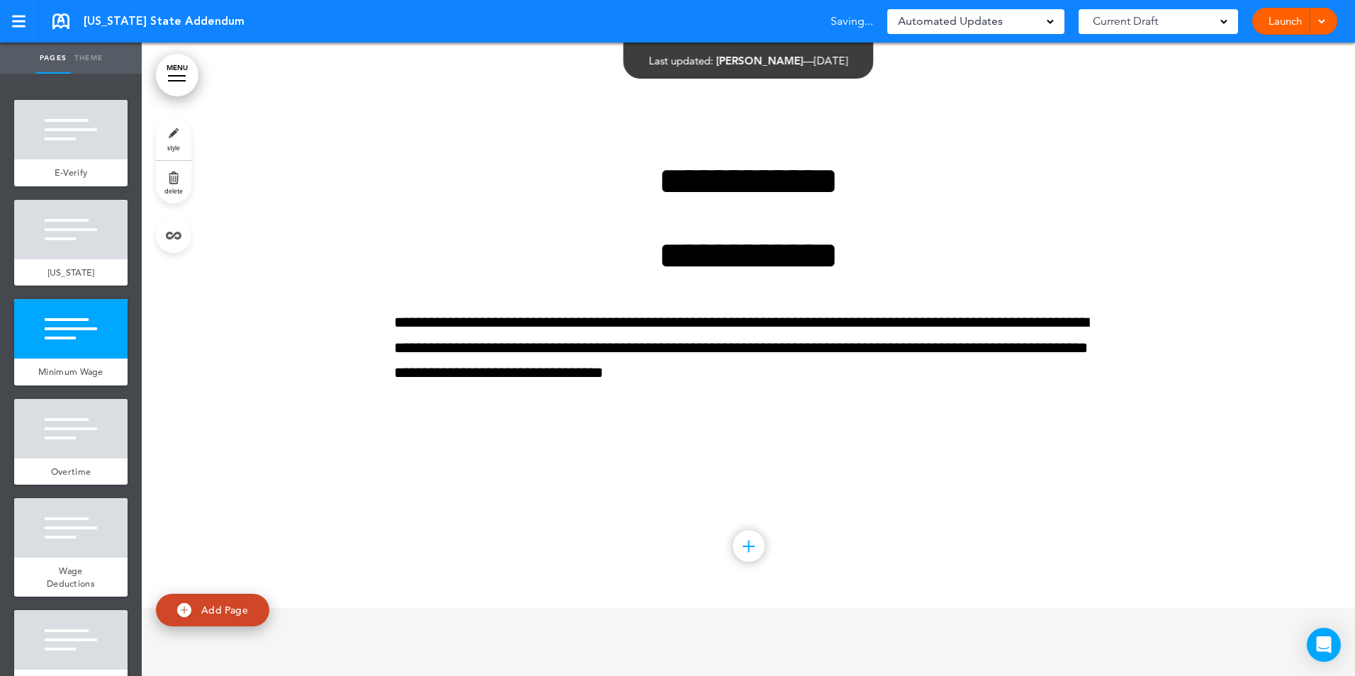
click at [934, 521] on div at bounding box center [749, 291] width 1214 height 634
click at [61, 21] on link at bounding box center [60, 21] width 17 height 16
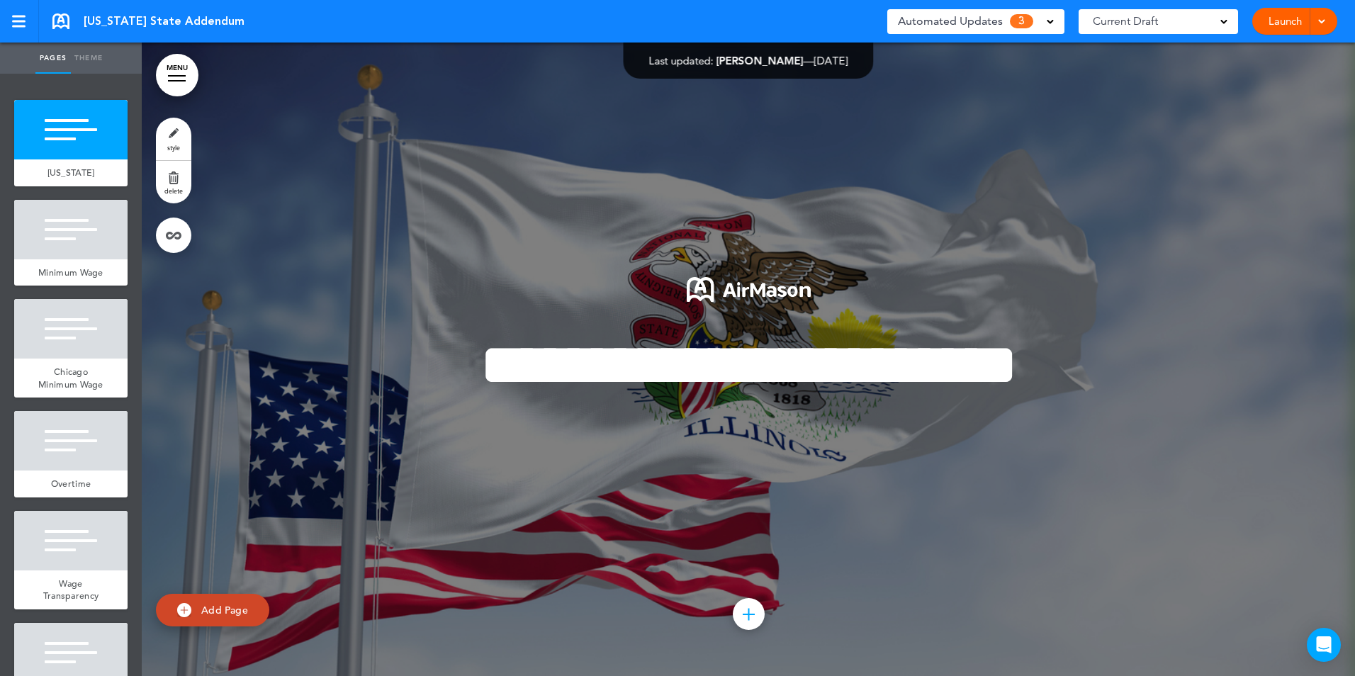
click at [1054, 18] on div "Automated Updates 3" at bounding box center [975, 21] width 177 height 25
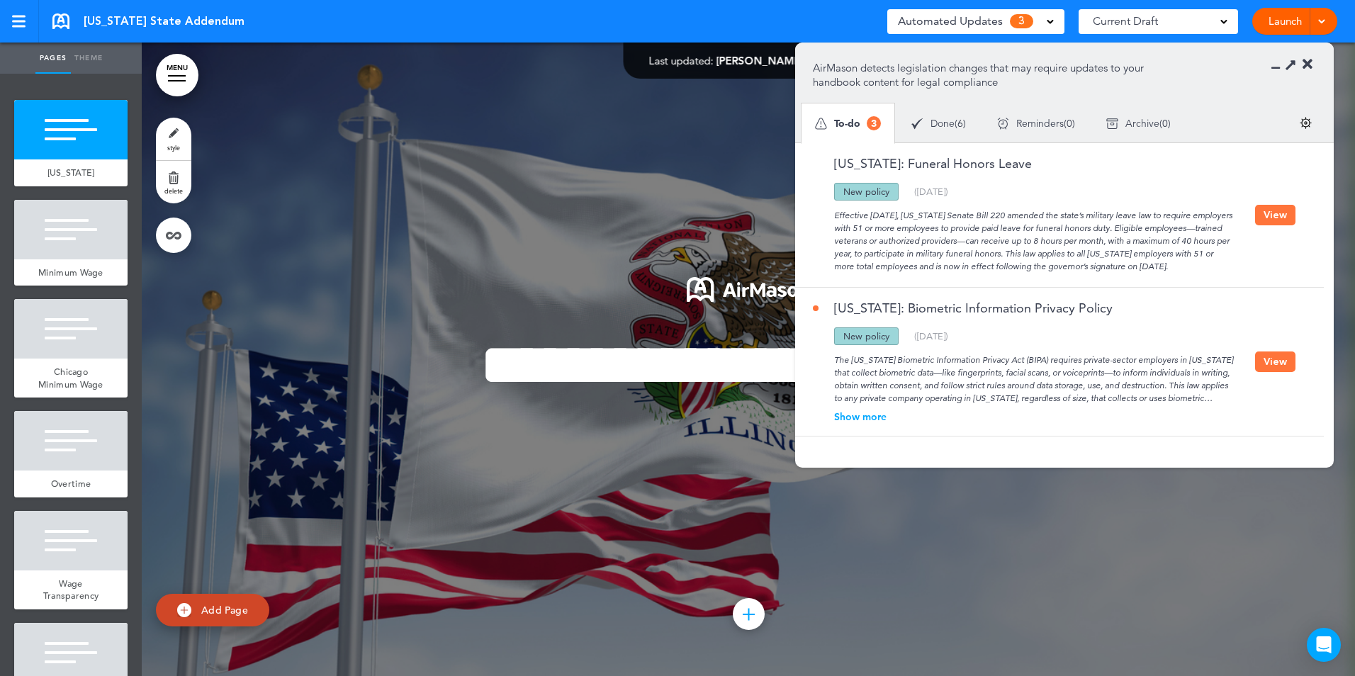
click at [1281, 214] on button "View" at bounding box center [1275, 215] width 40 height 21
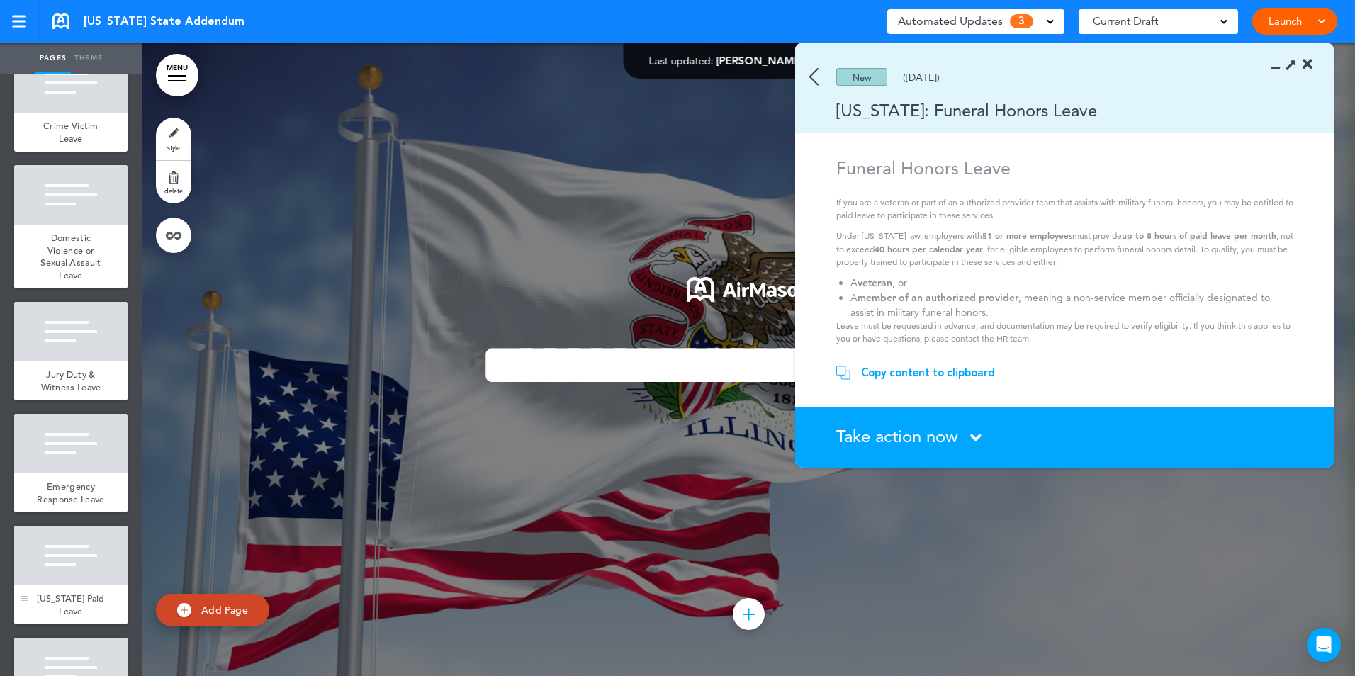
scroll to position [3094, 0]
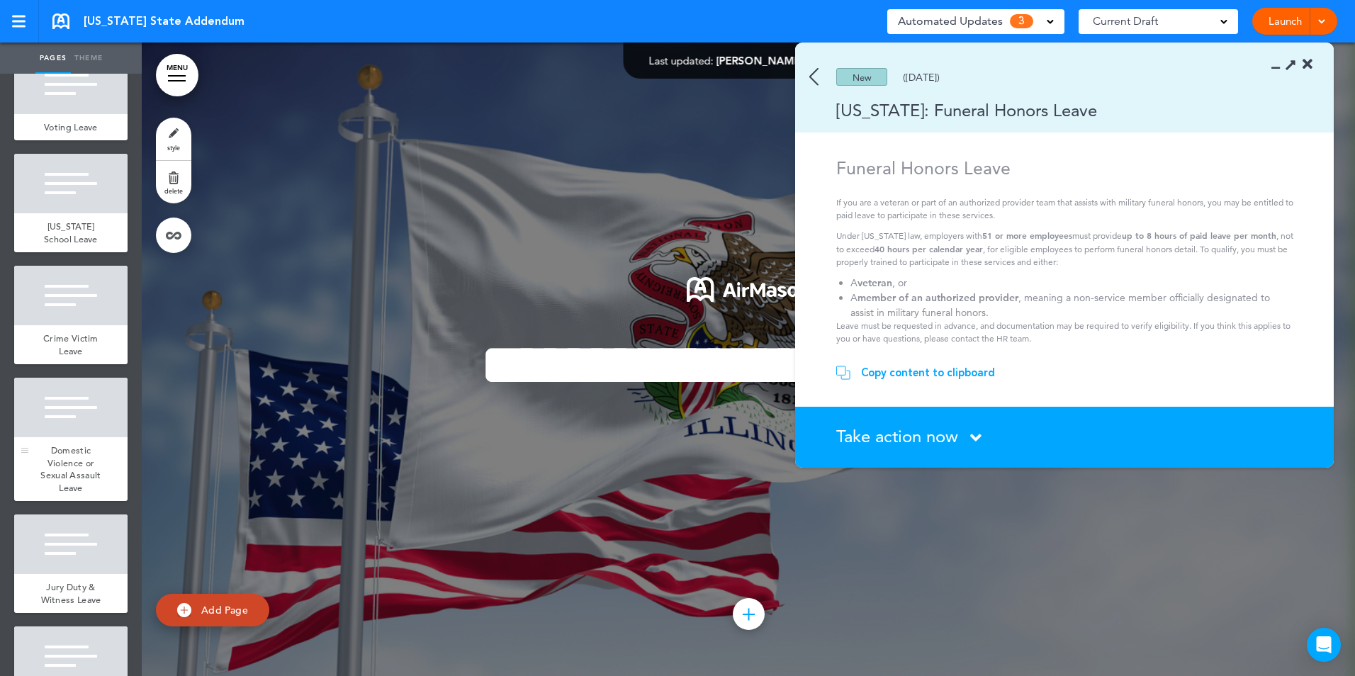
click at [69, 437] on div at bounding box center [70, 408] width 113 height 60
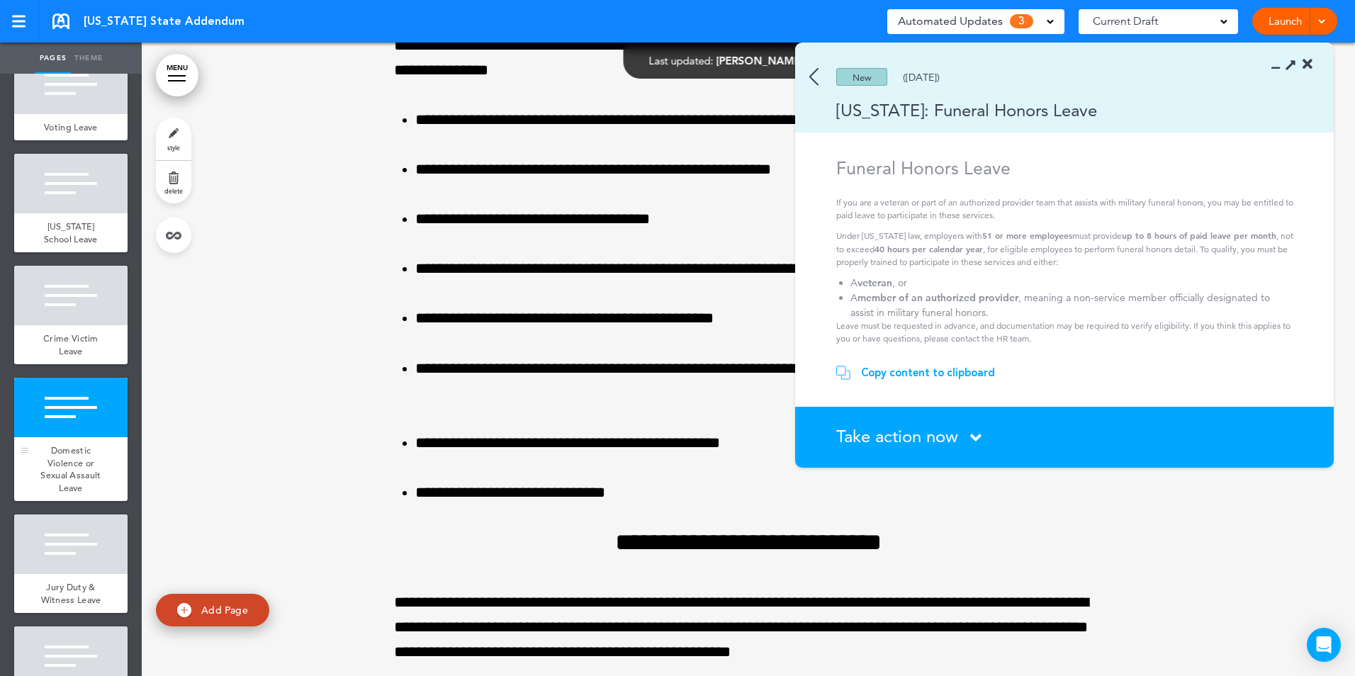
scroll to position [29238, 0]
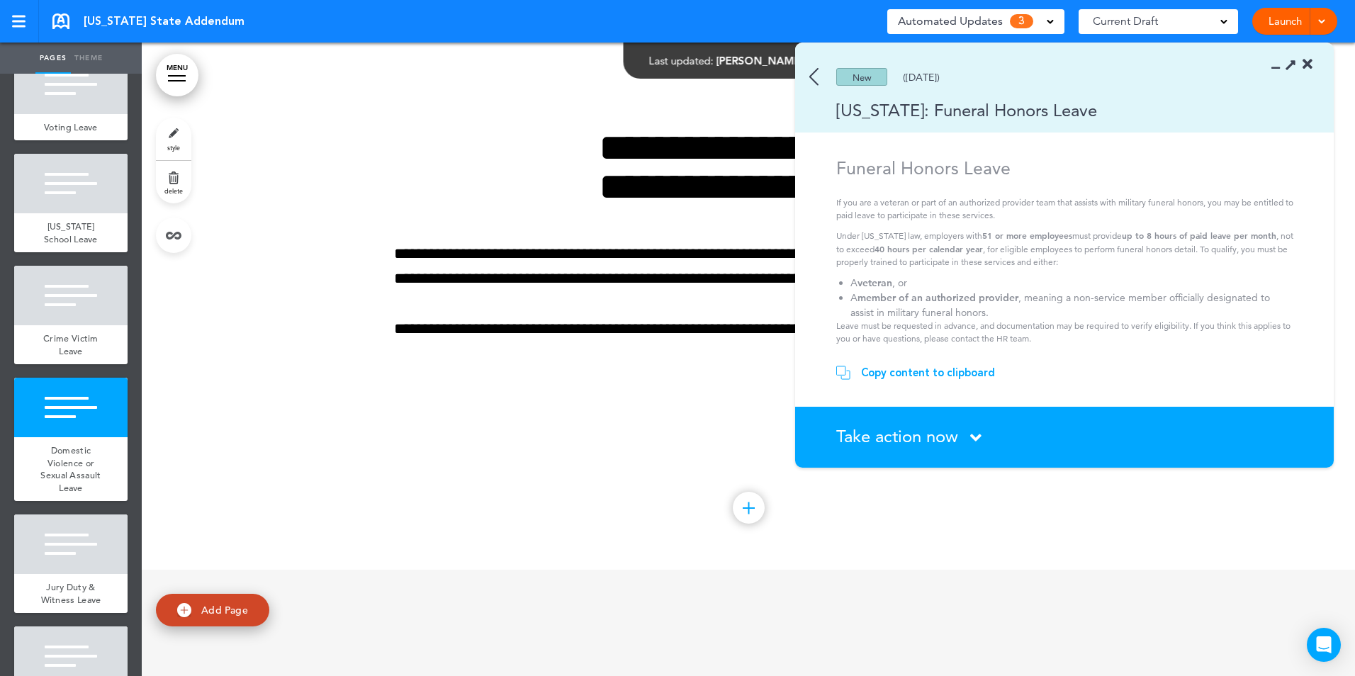
click at [206, 600] on link "Add Page" at bounding box center [212, 610] width 113 height 33
type input "********"
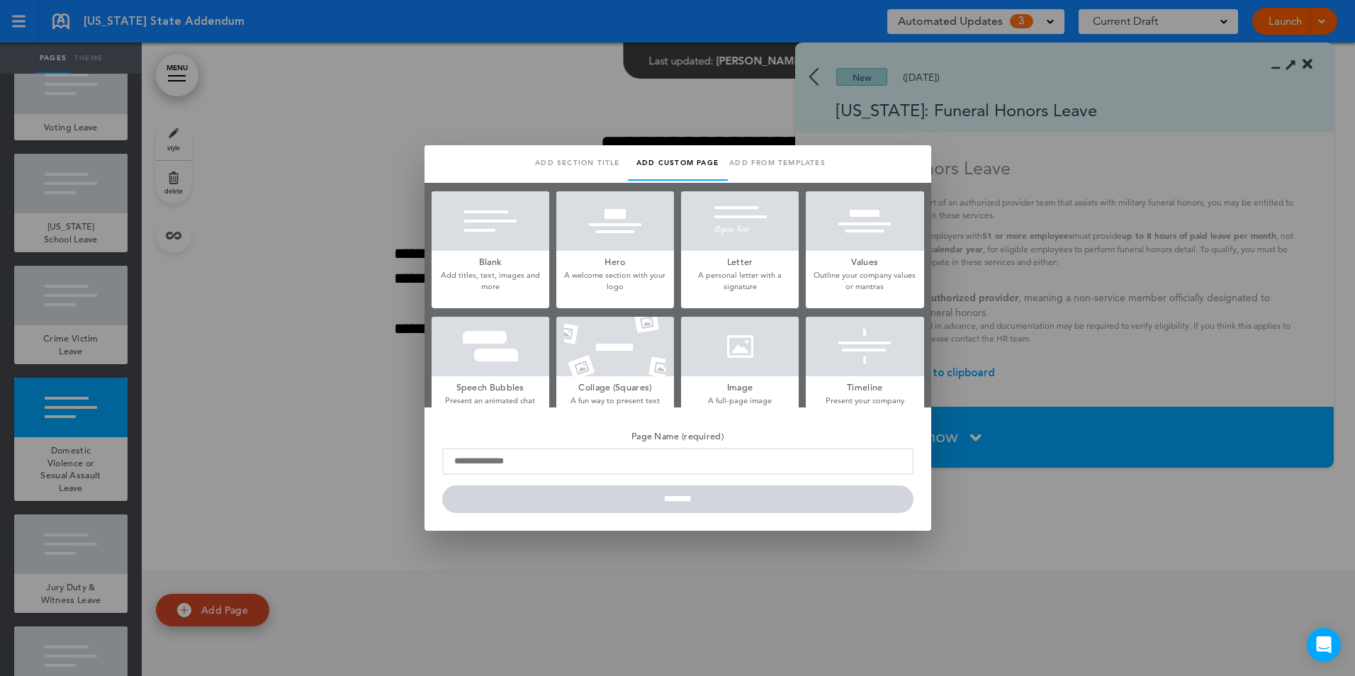
click at [484, 217] on div at bounding box center [491, 221] width 118 height 60
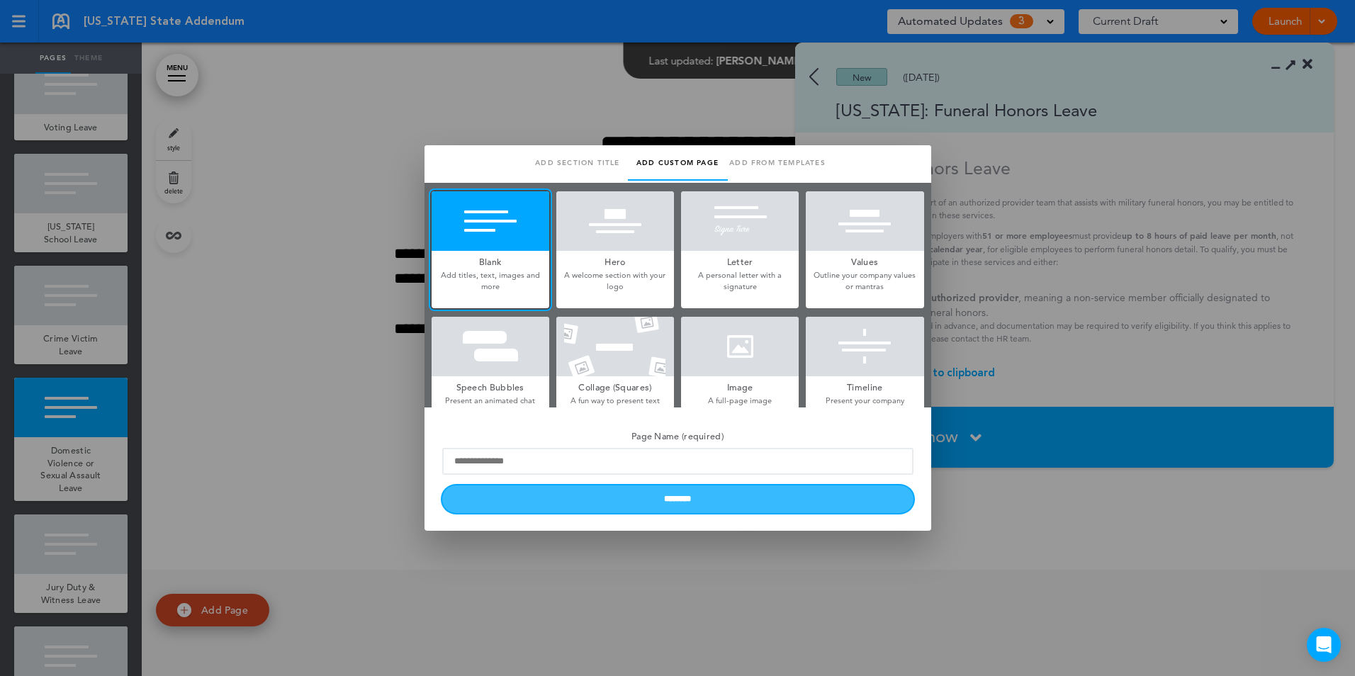
click at [736, 493] on input "********" at bounding box center [677, 500] width 471 height 28
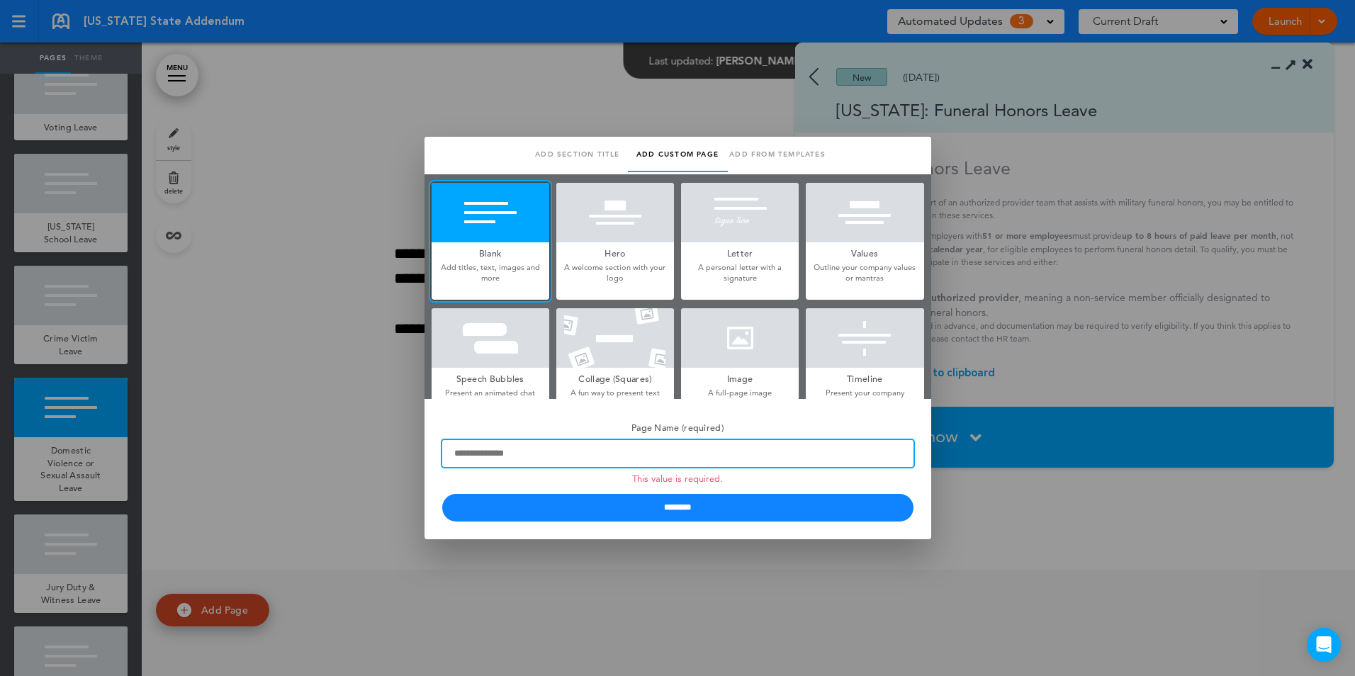
drag, startPoint x: 530, startPoint y: 447, endPoint x: 247, endPoint y: 424, distance: 283.7
click at [247, 424] on div "**********" at bounding box center [677, 338] width 1355 height 676
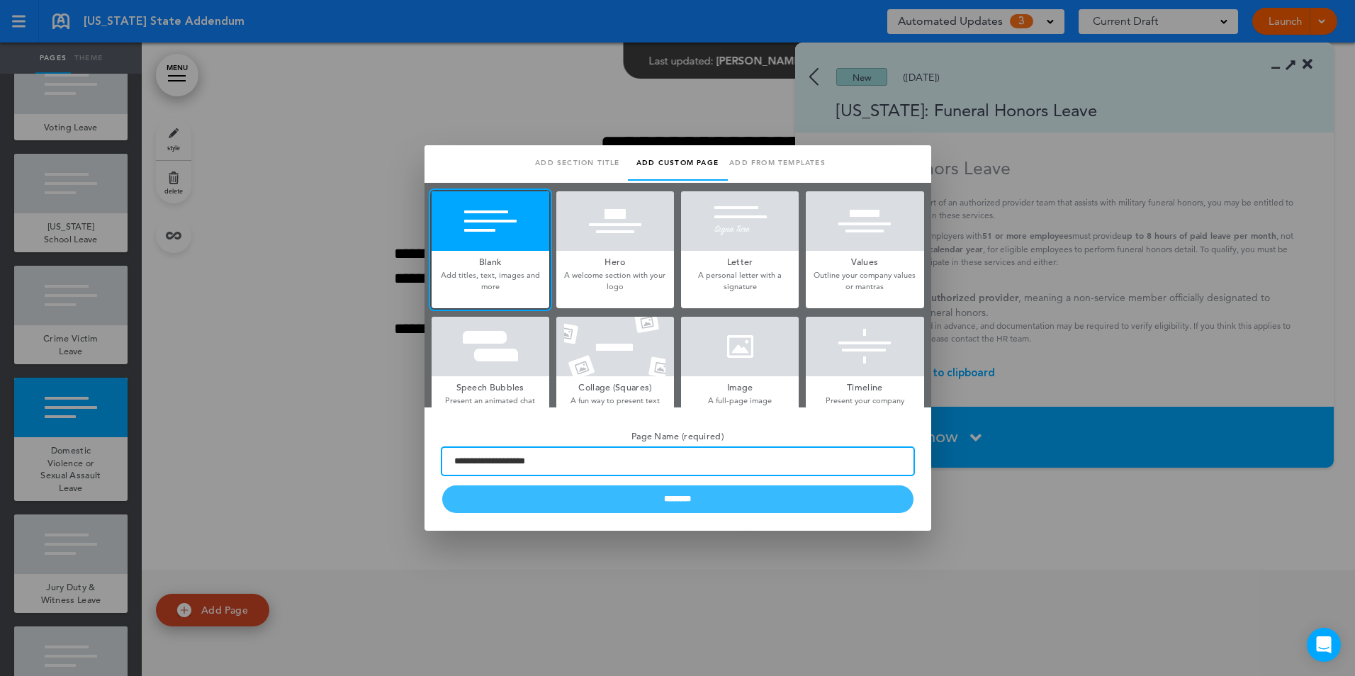
type input "**********"
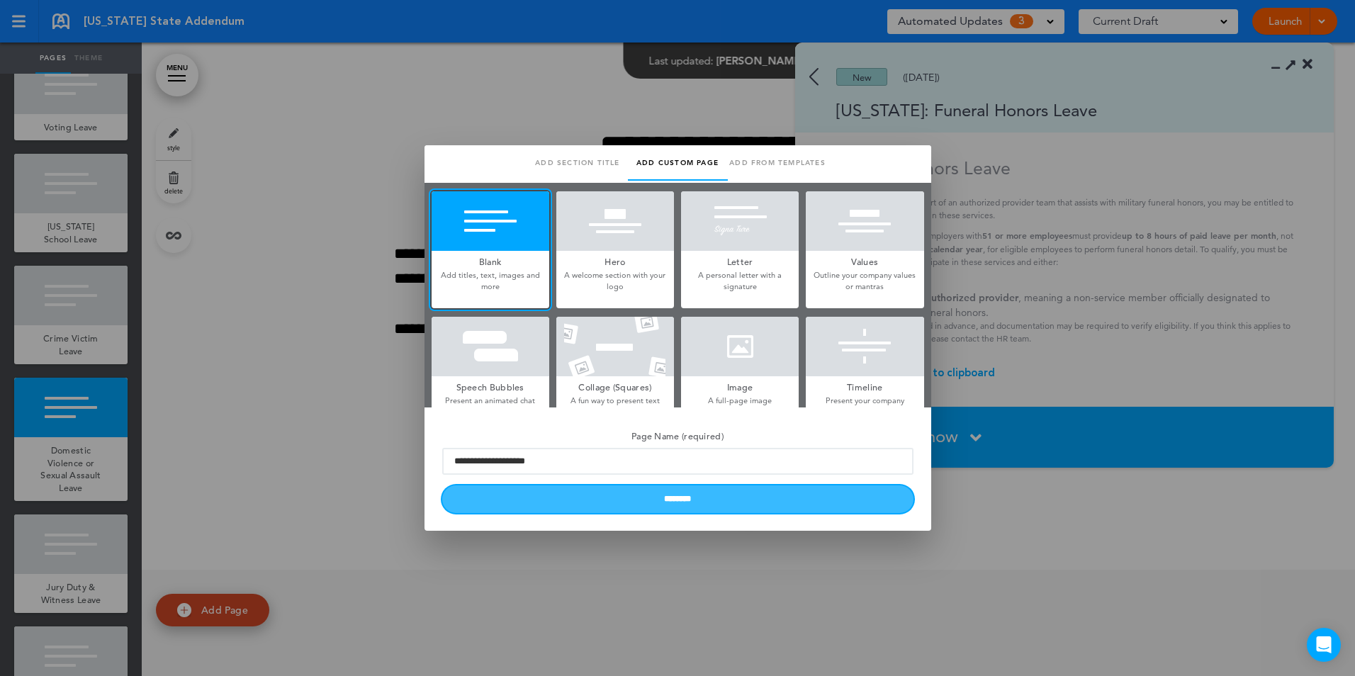
click at [674, 500] on input "********" at bounding box center [677, 500] width 471 height 28
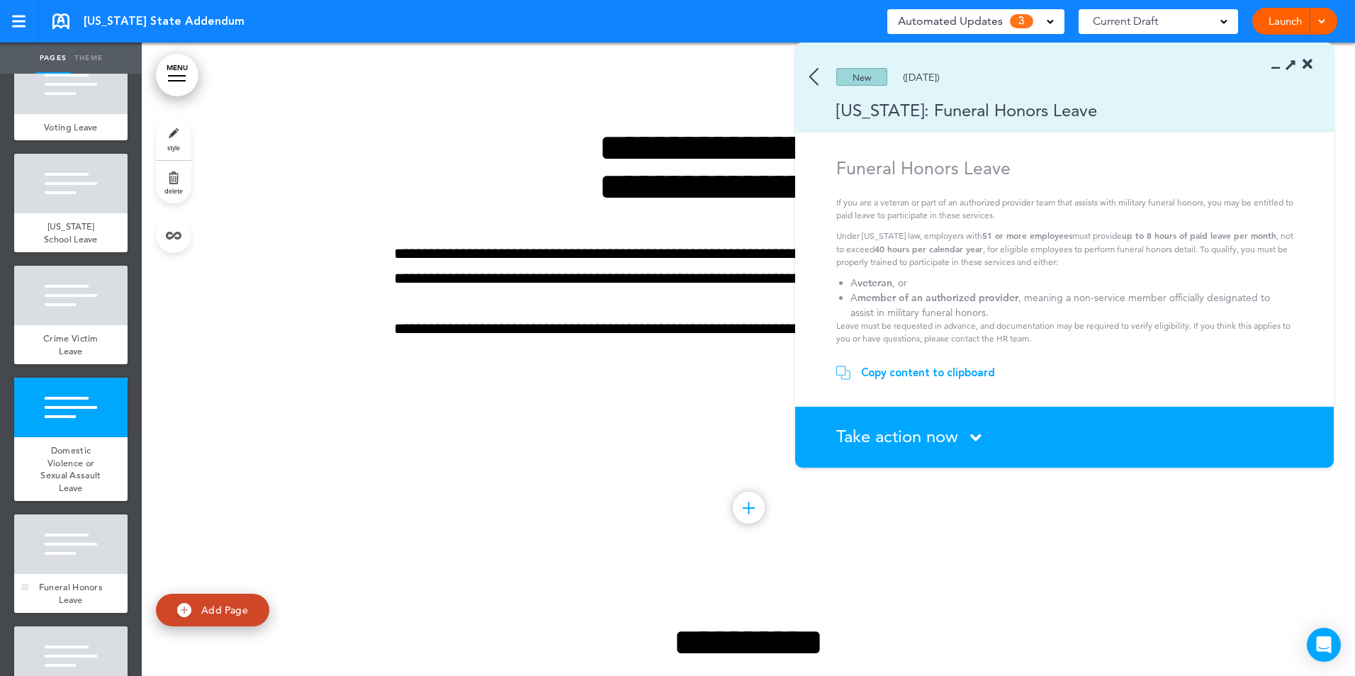
click at [88, 574] on div at bounding box center [70, 545] width 113 height 60
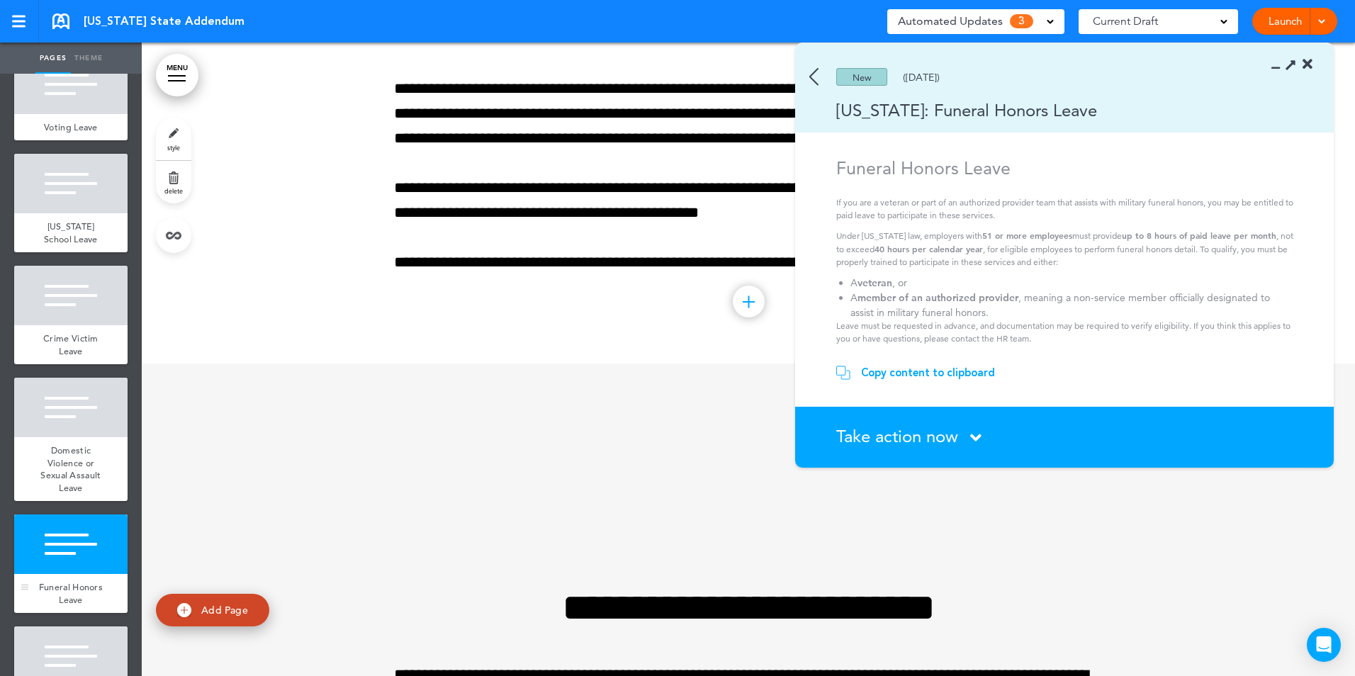
scroll to position [29871, 0]
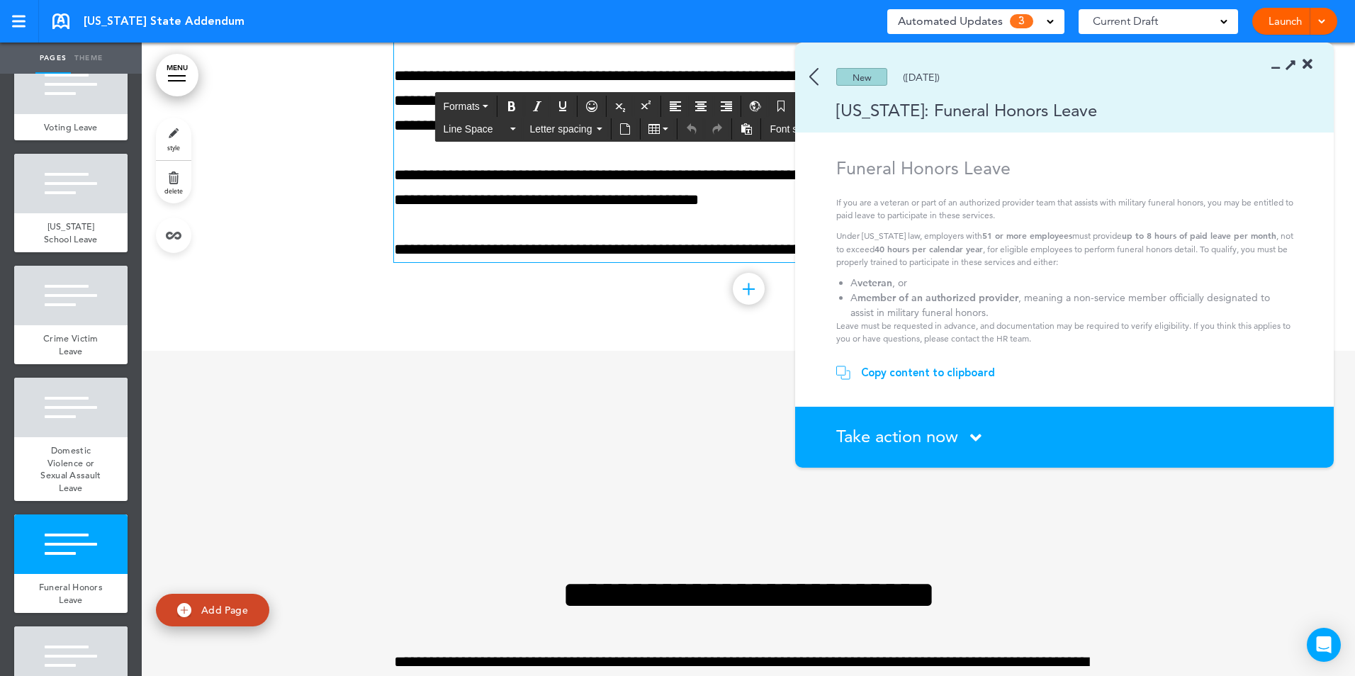
click at [917, 370] on div "Copy content to clipboard" at bounding box center [928, 373] width 134 height 14
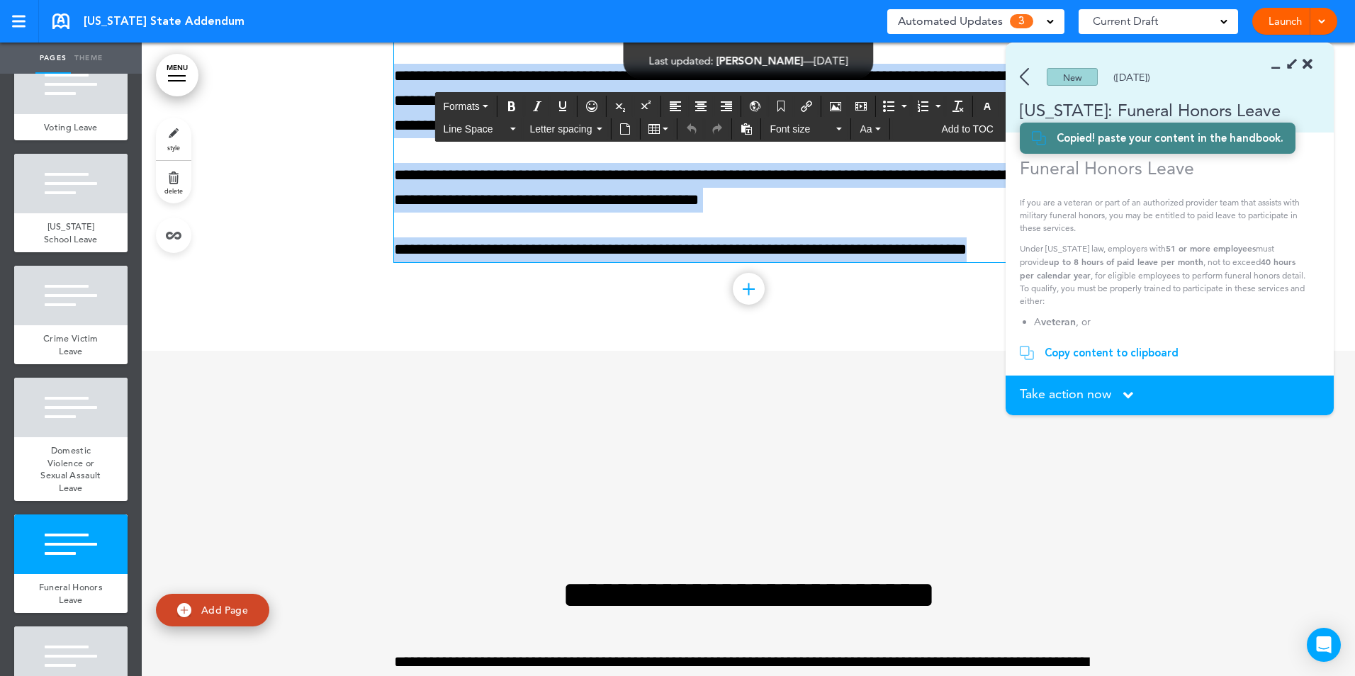
drag, startPoint x: 634, startPoint y: 113, endPoint x: 1036, endPoint y: 326, distance: 455.3
click at [1036, 326] on body "This handbook Preview Settings Signatures Collaborators Your Handbooks Practice…" at bounding box center [677, 338] width 1355 height 676
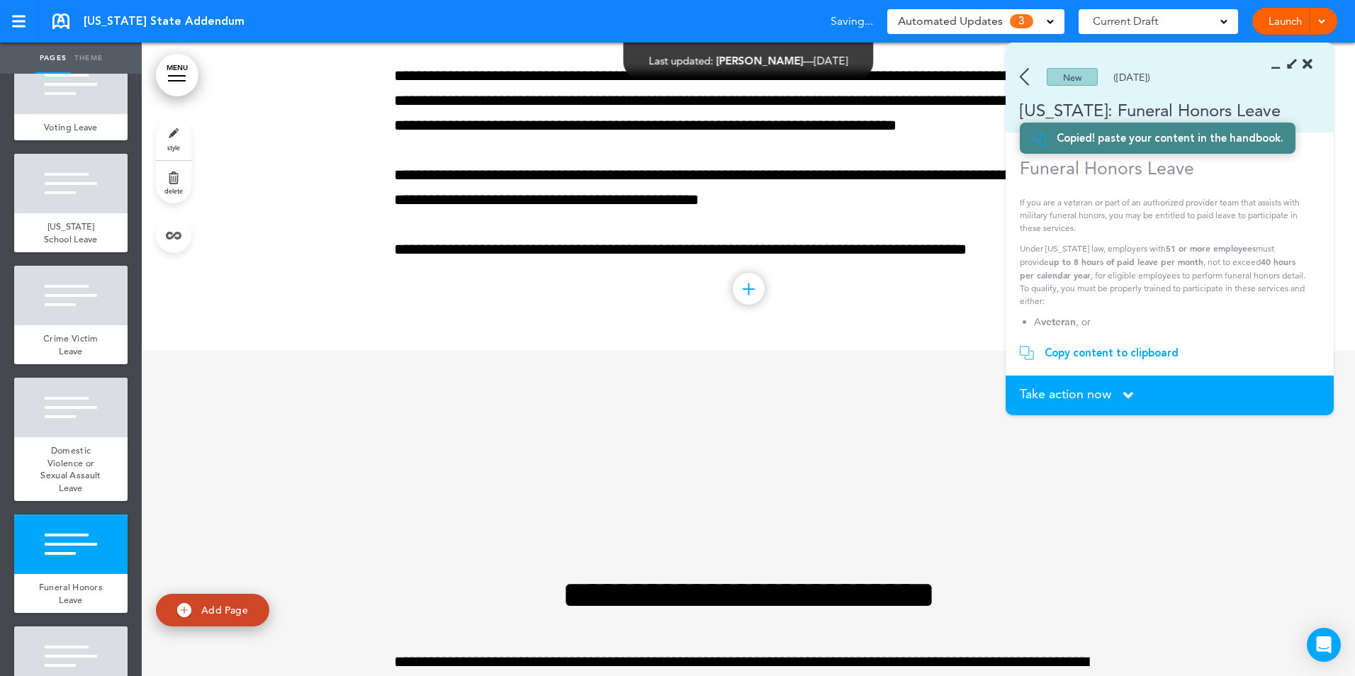
click at [1280, 65] on icon at bounding box center [1280, 64] width 0 height 14
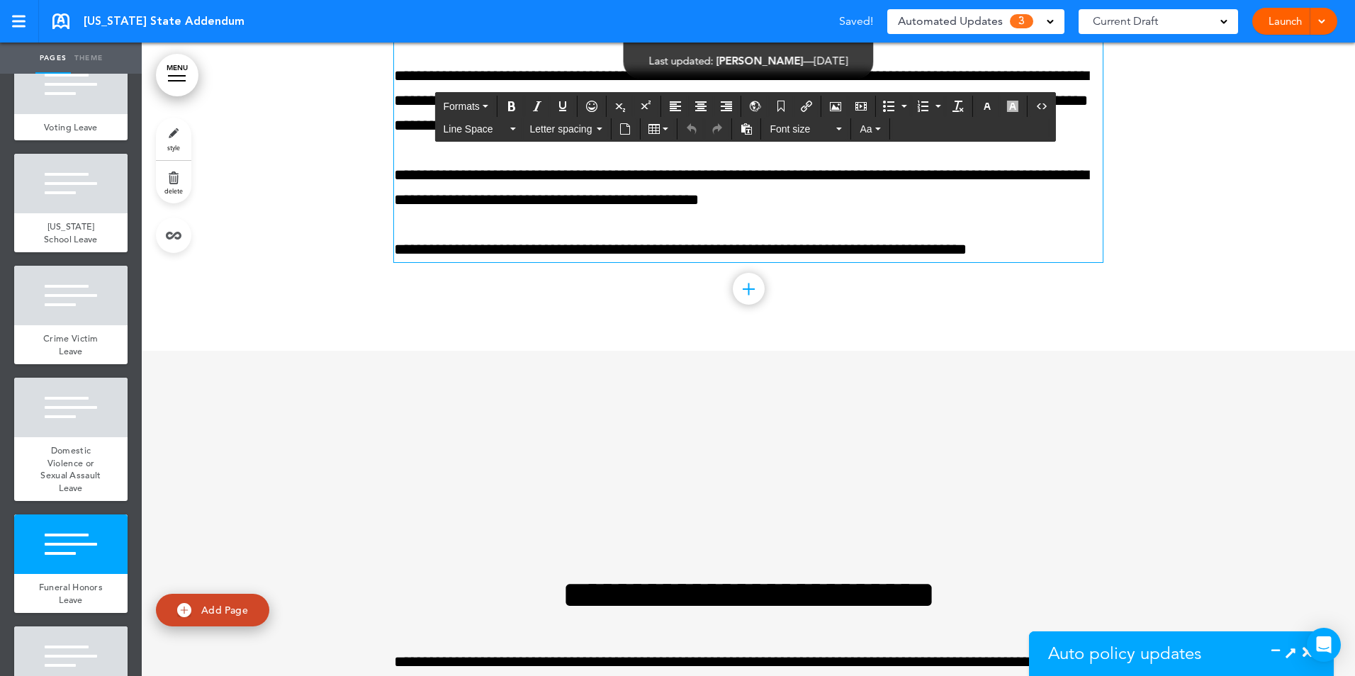
click at [797, 213] on p "**********" at bounding box center [748, 188] width 709 height 50
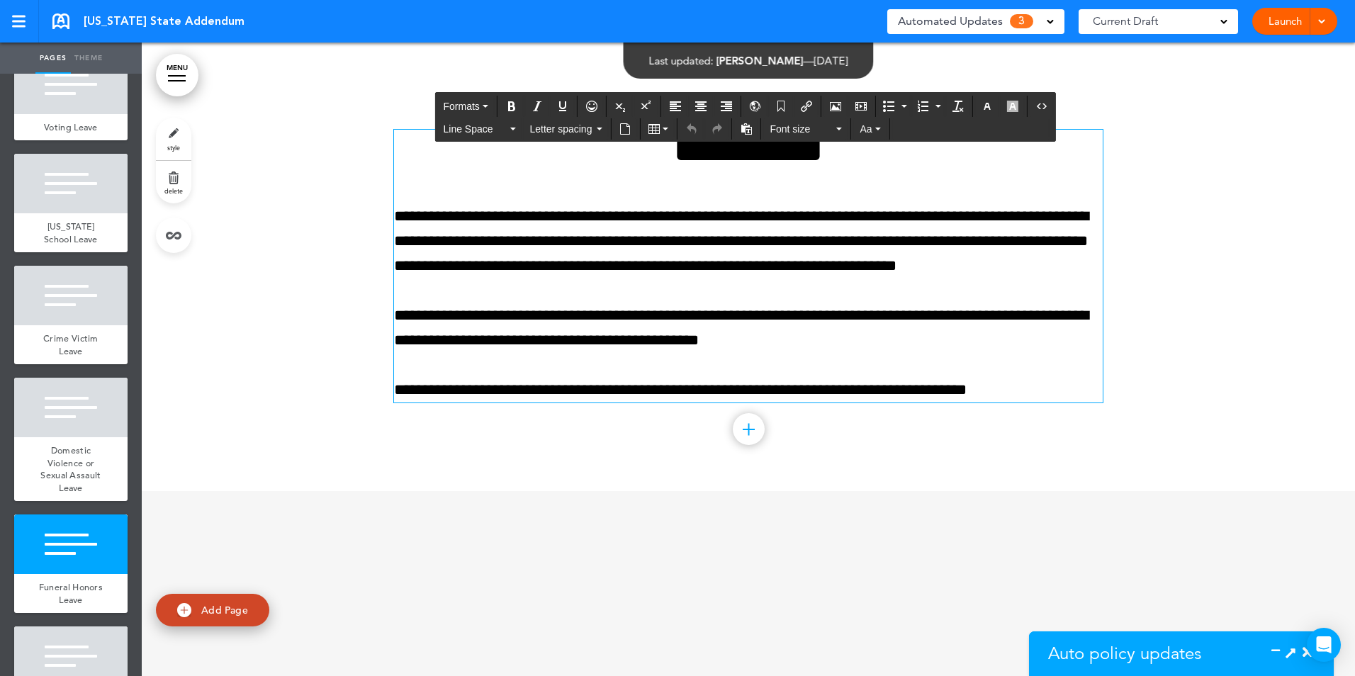
scroll to position [29730, 0]
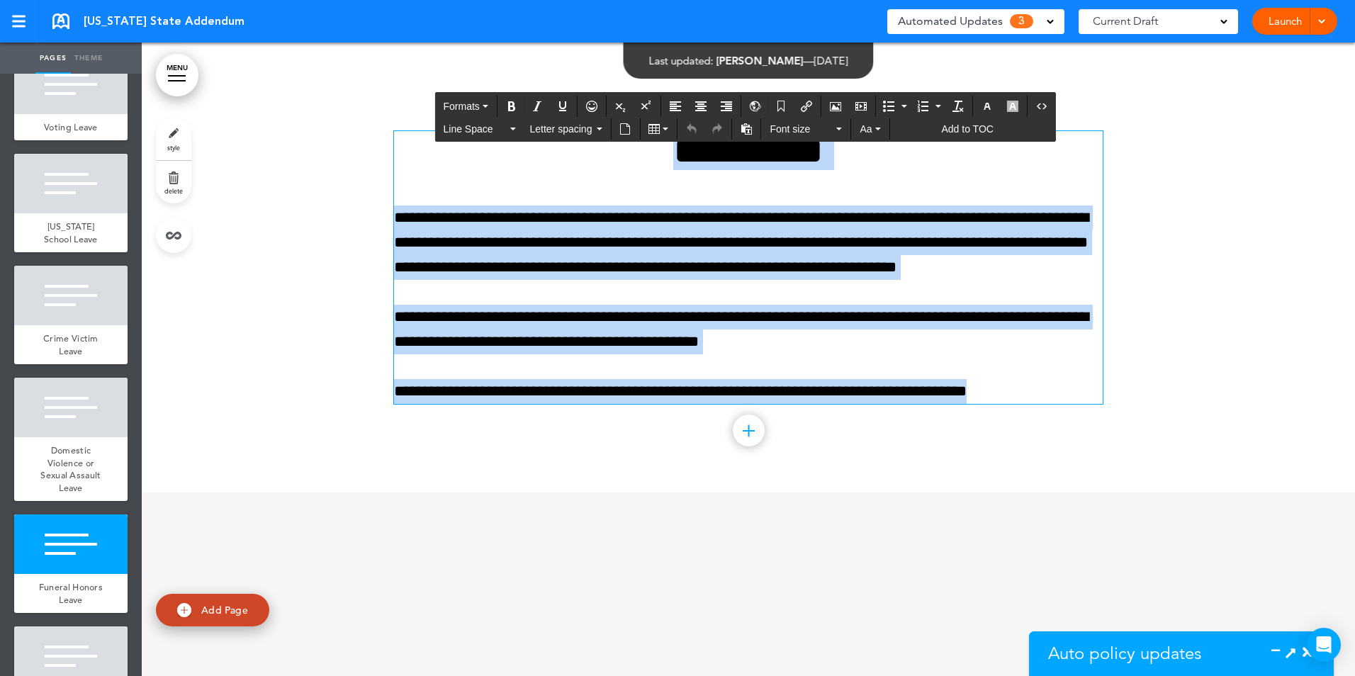
drag, startPoint x: 641, startPoint y: 251, endPoint x: 1031, endPoint y: 496, distance: 460.6
click at [1031, 405] on div "**********" at bounding box center [748, 268] width 709 height 274
paste div
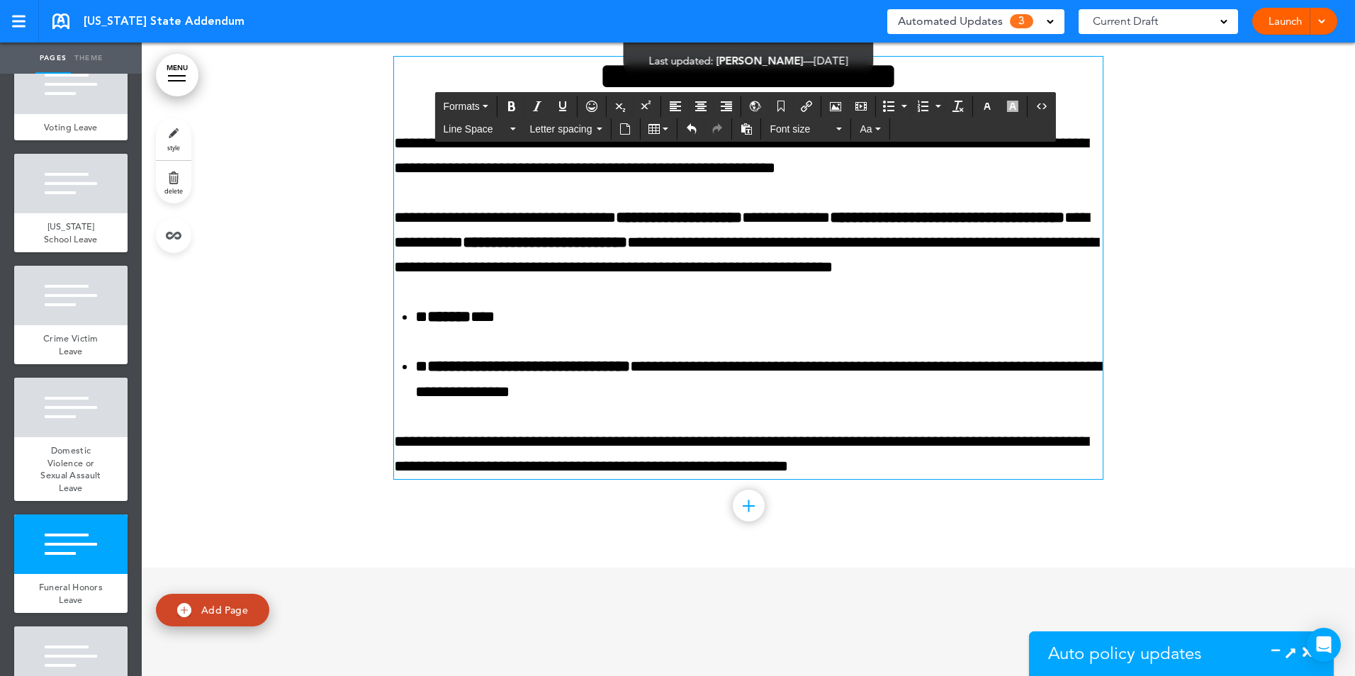
scroll to position [29800, 0]
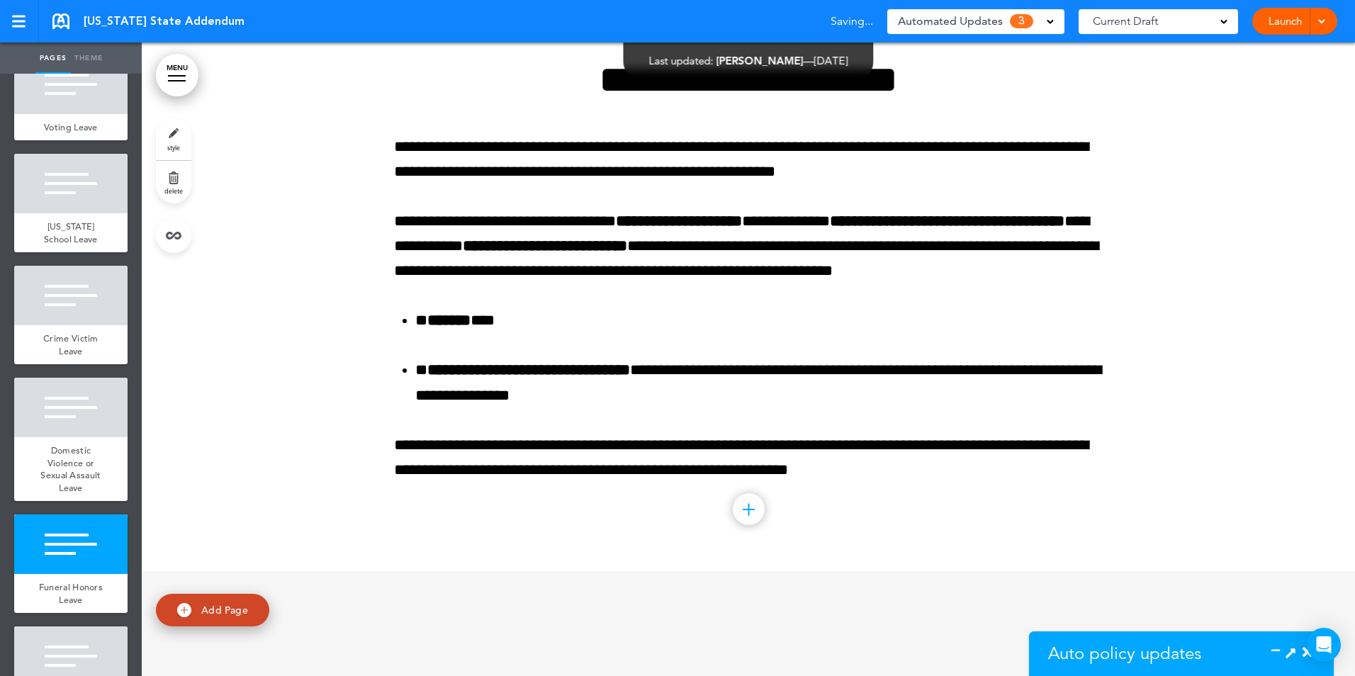
click at [238, 284] on div at bounding box center [749, 289] width 1214 height 564
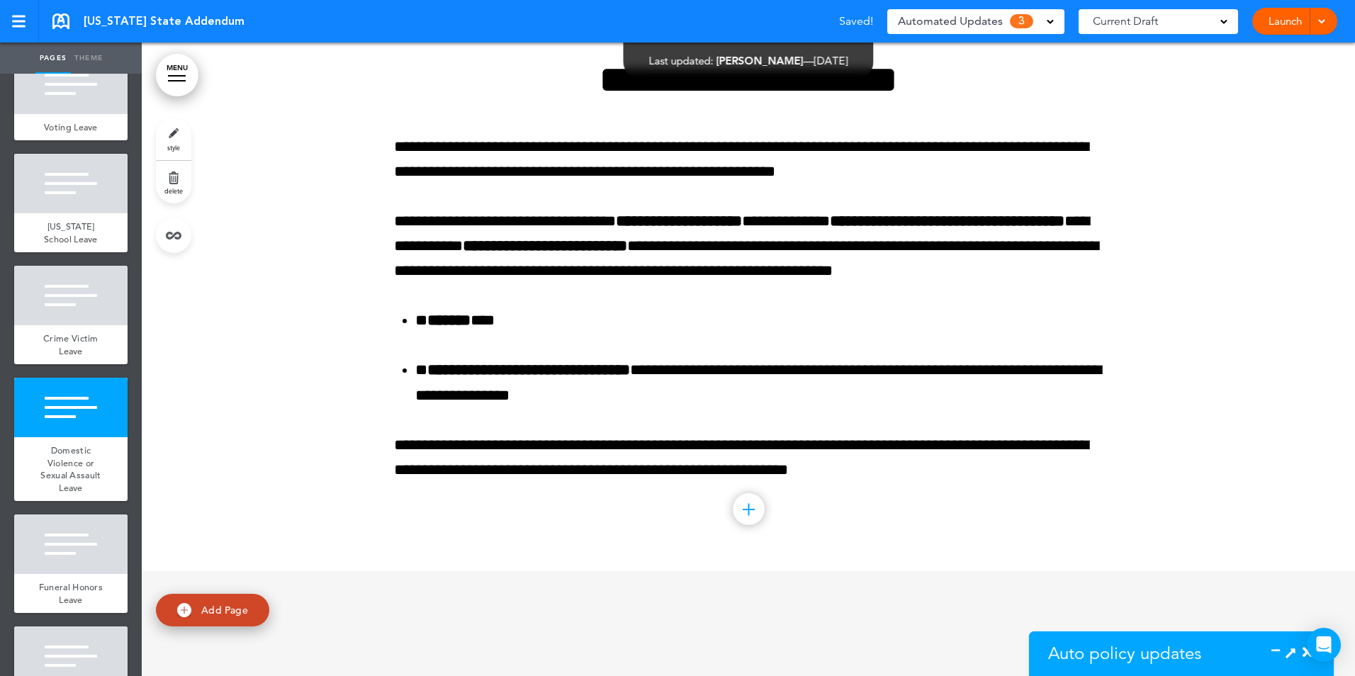
click at [1052, 12] on div "Automated Updates 3" at bounding box center [976, 21] width 156 height 20
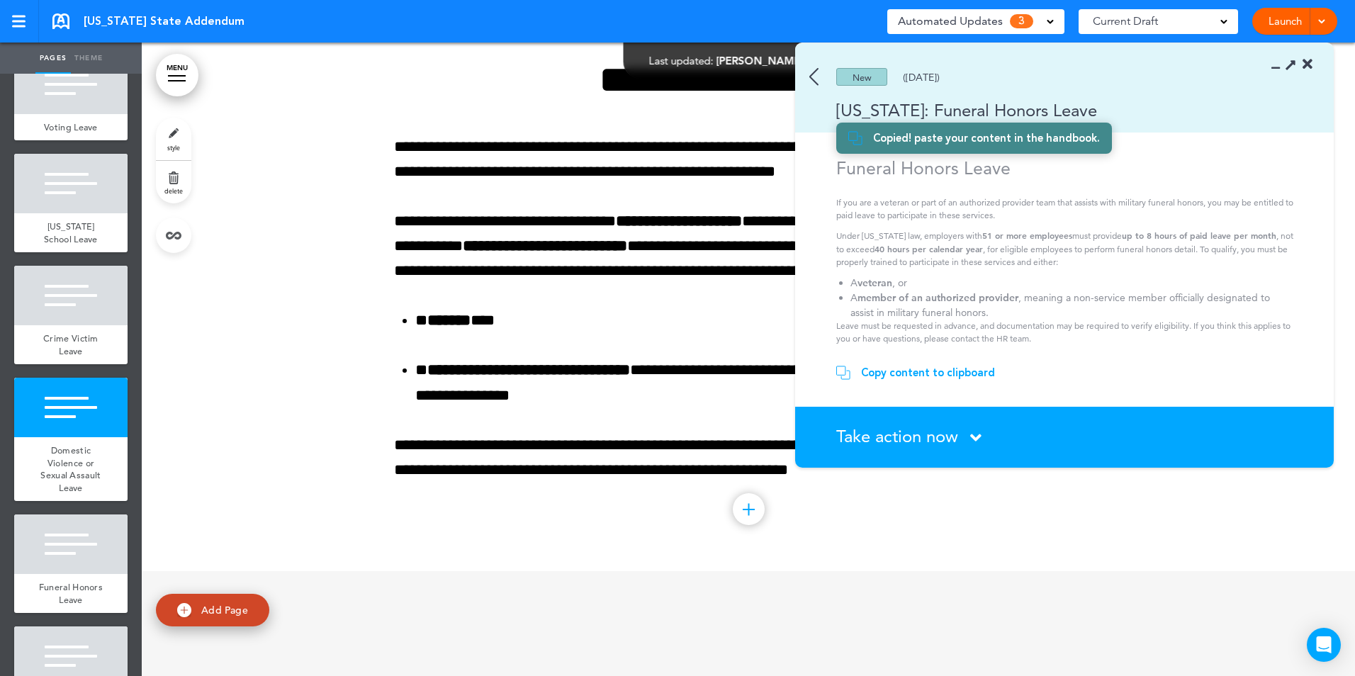
click at [817, 72] on img at bounding box center [813, 77] width 9 height 18
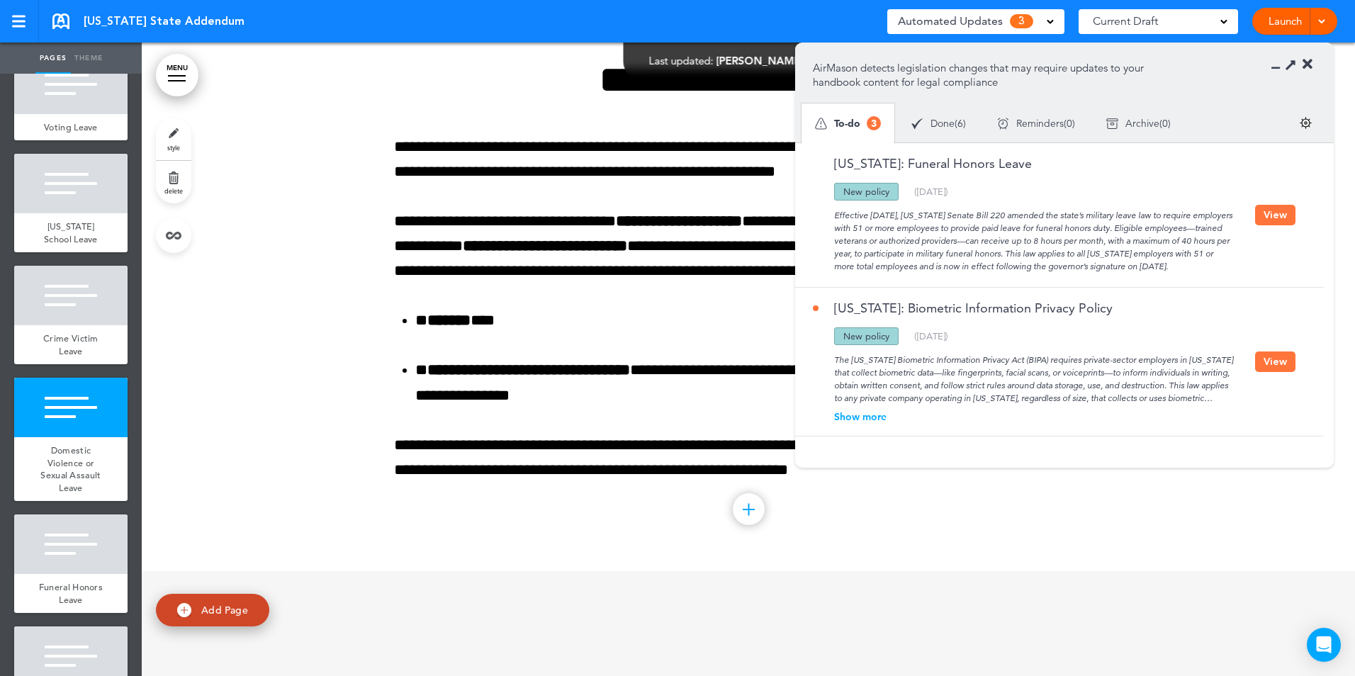
click at [1276, 215] on button "View" at bounding box center [1275, 215] width 40 height 21
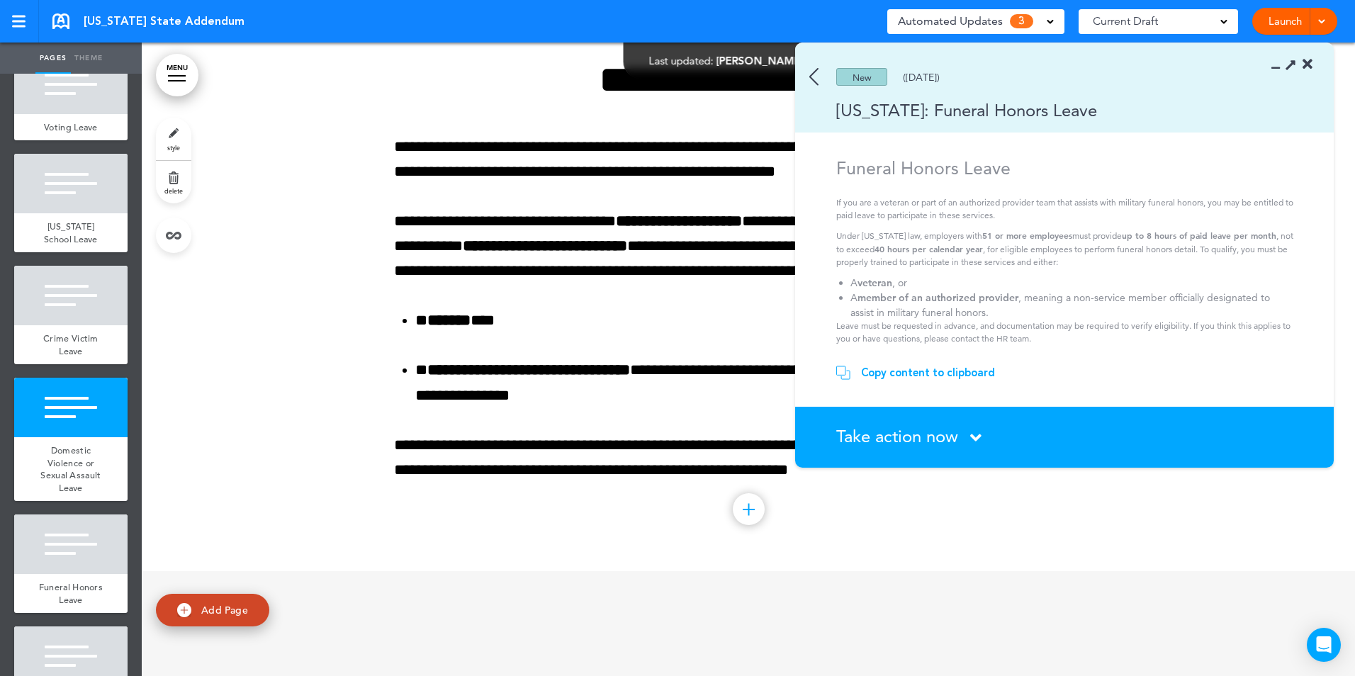
click at [973, 433] on icon at bounding box center [975, 438] width 11 height 18
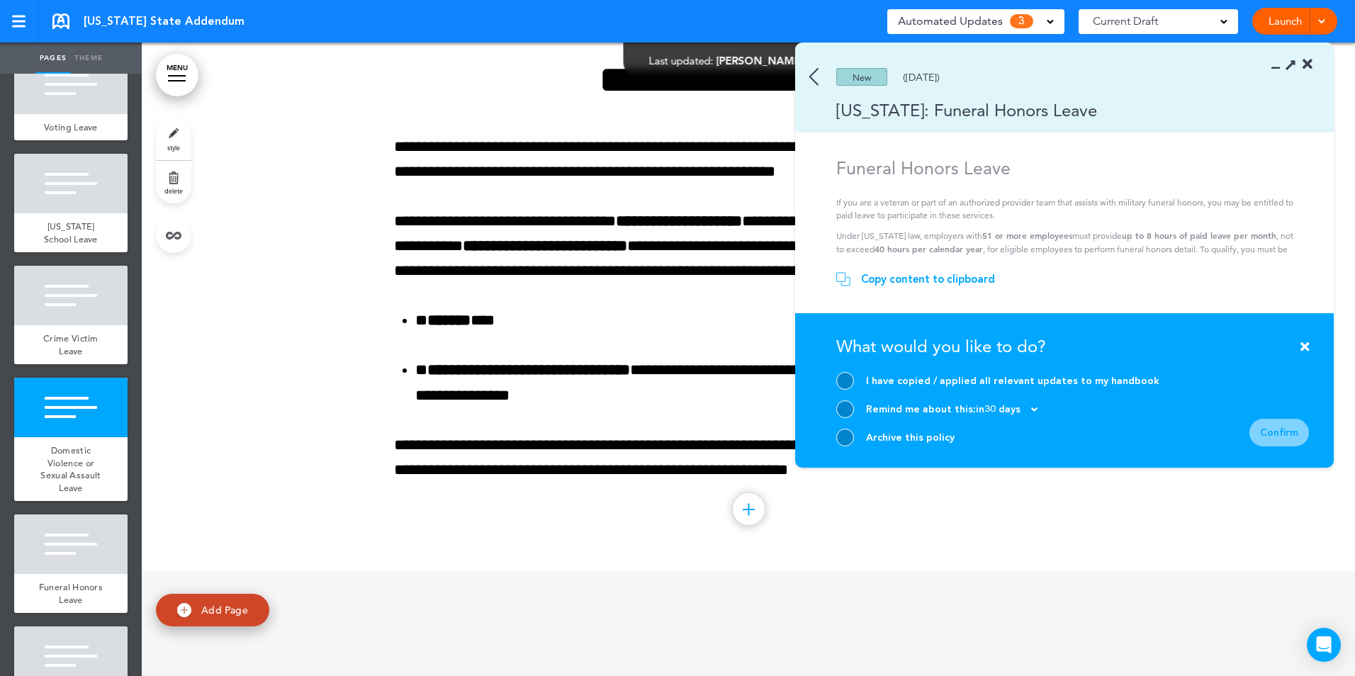
click at [841, 375] on div at bounding box center [845, 381] width 18 height 18
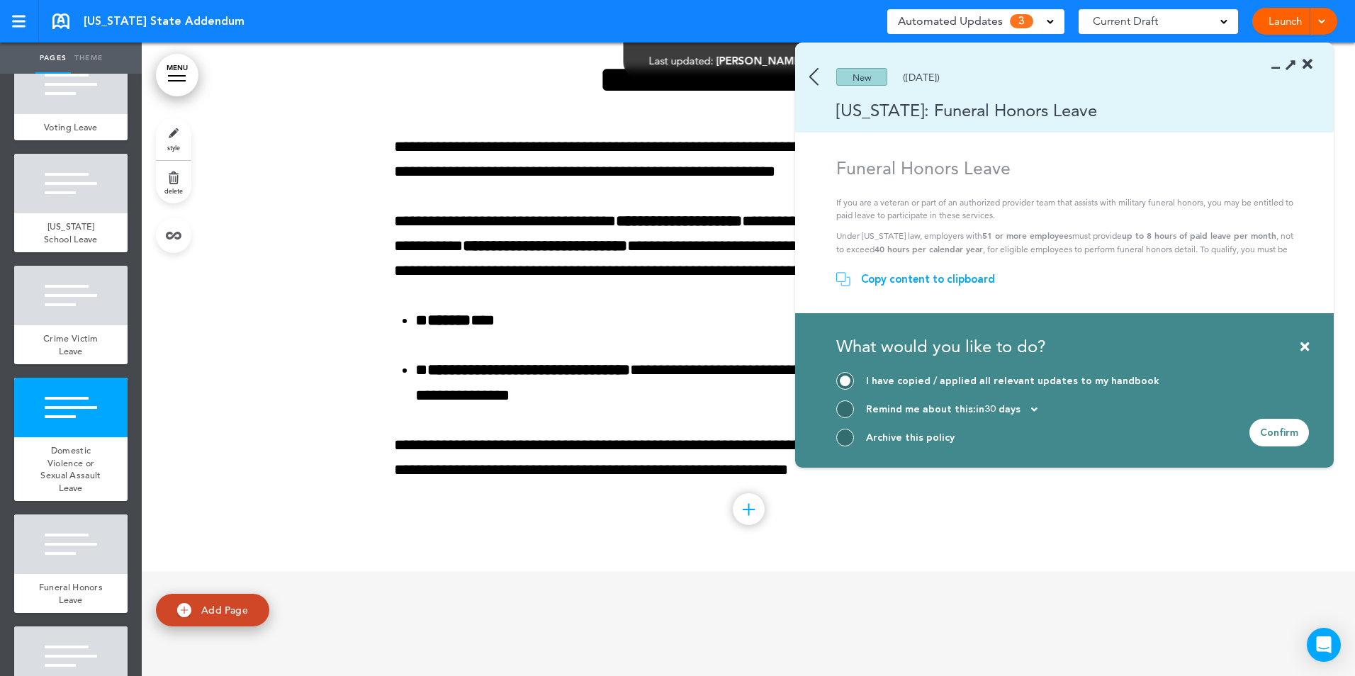
click at [1284, 423] on div "Confirm" at bounding box center [1280, 433] width 60 height 28
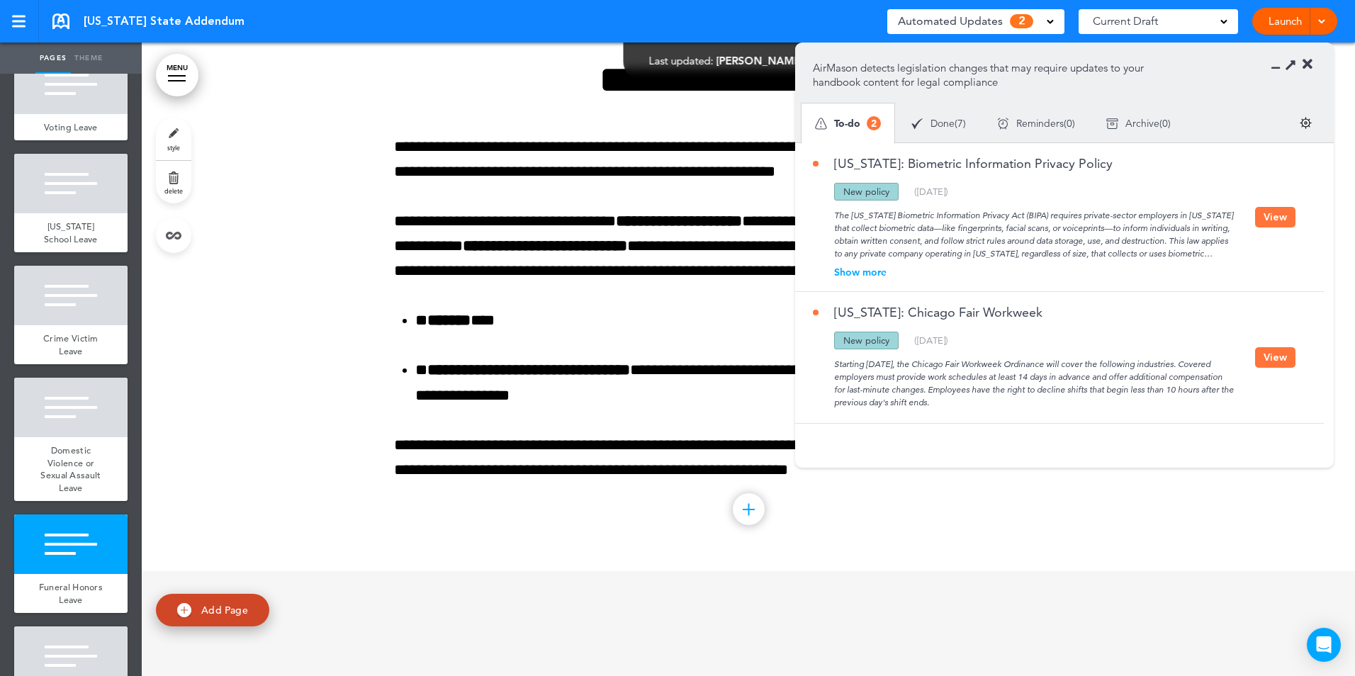
click at [1281, 218] on button "View" at bounding box center [1275, 217] width 40 height 21
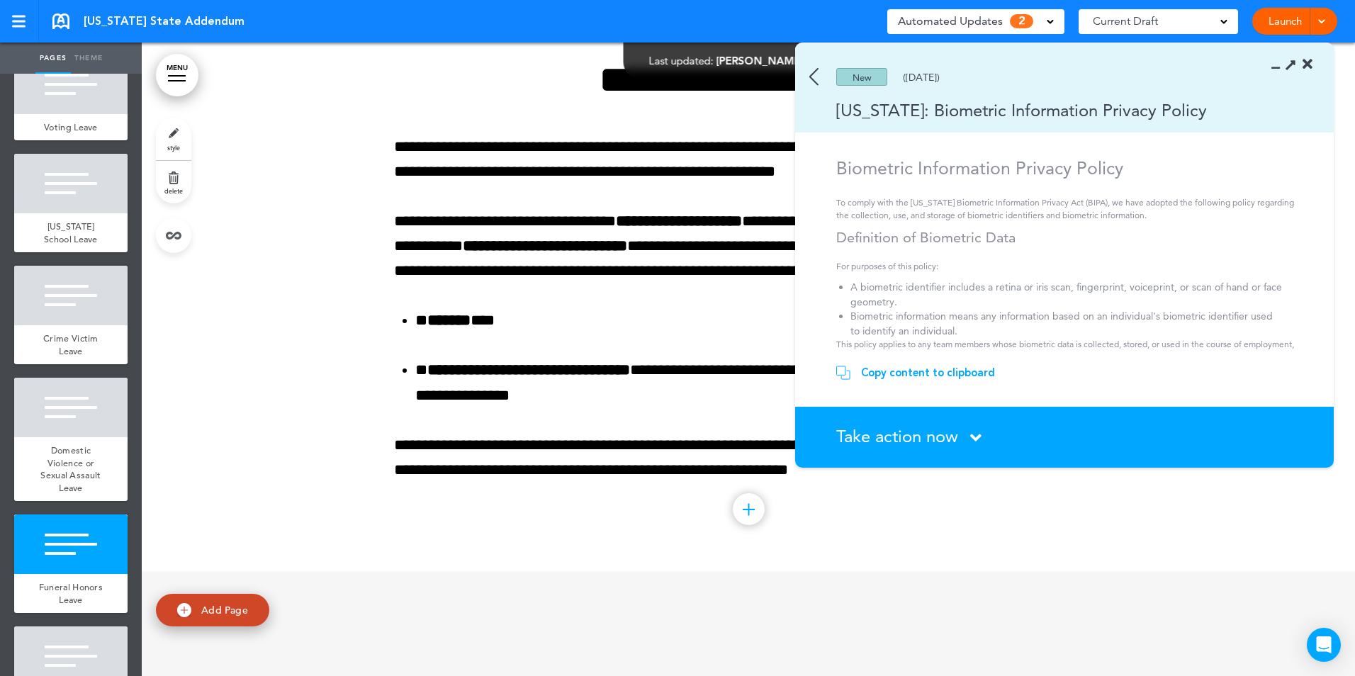
click at [880, 372] on div "Copy content to clipboard" at bounding box center [928, 373] width 134 height 14
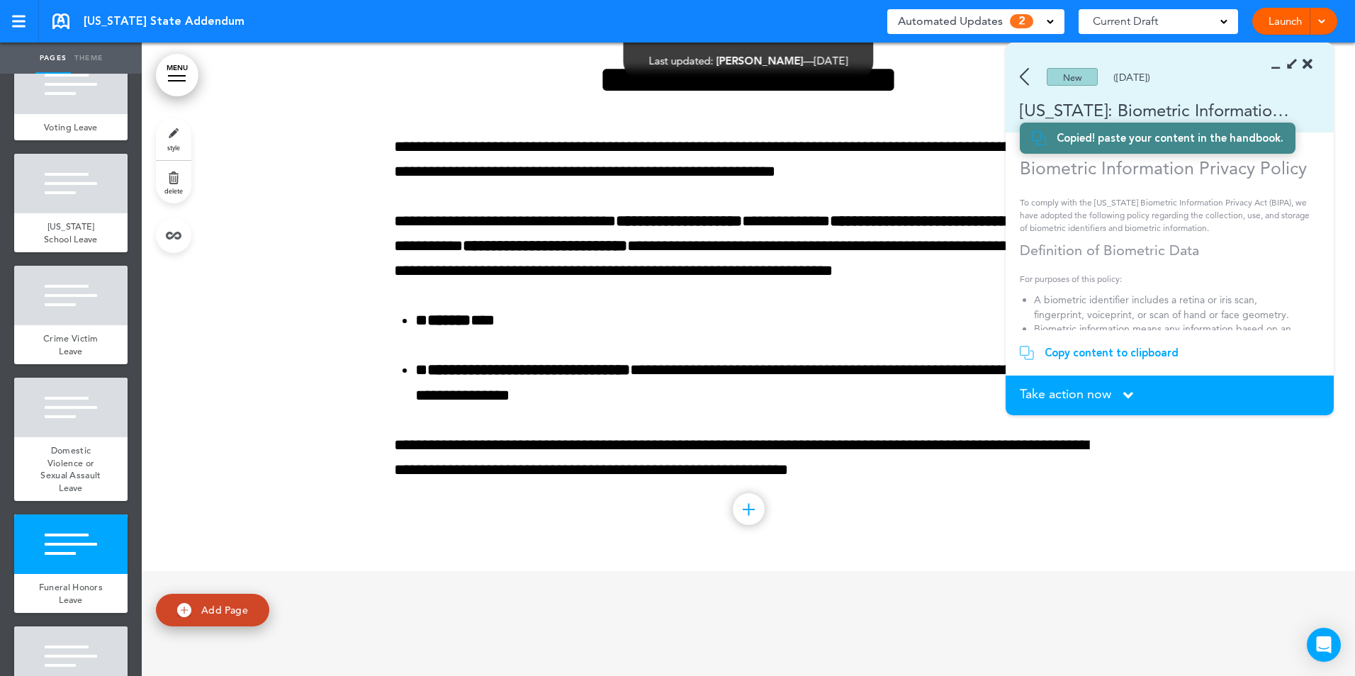
click at [1109, 393] on span "Take action now" at bounding box center [1065, 394] width 91 height 13
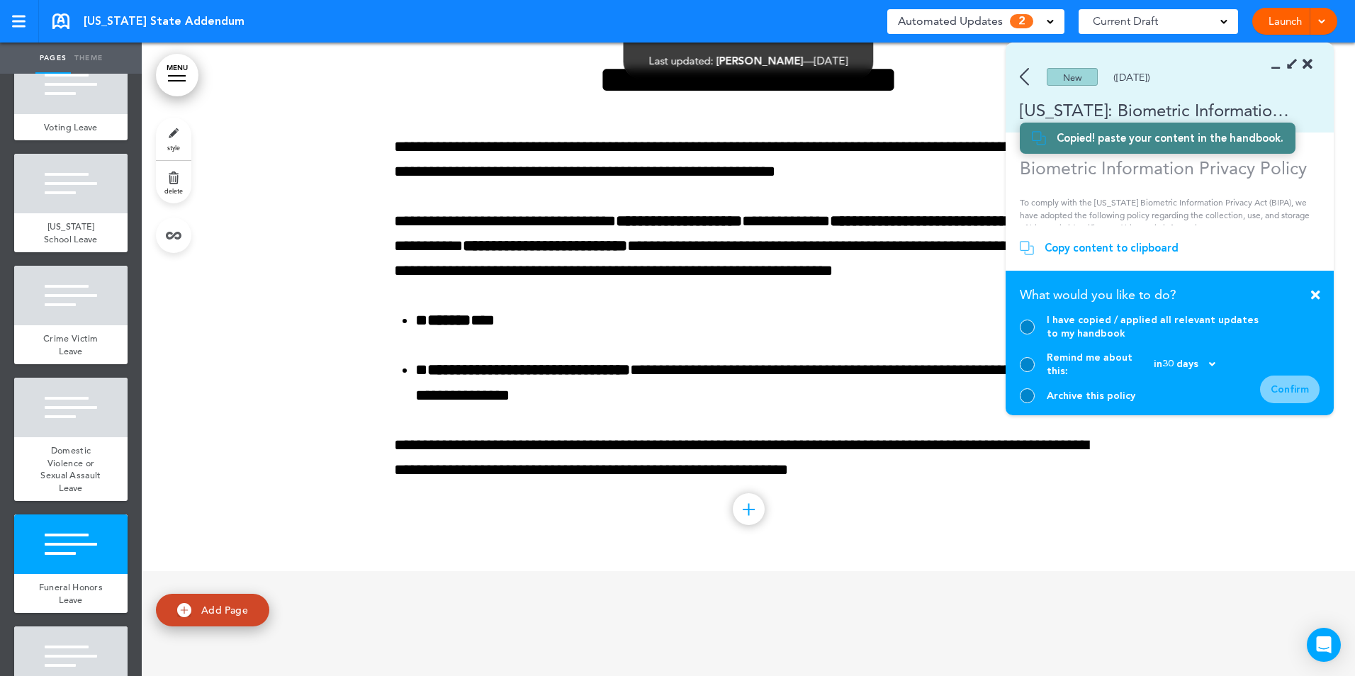
click at [1033, 369] on div at bounding box center [1027, 364] width 15 height 15
click at [1294, 389] on div "Confirm" at bounding box center [1290, 390] width 60 height 28
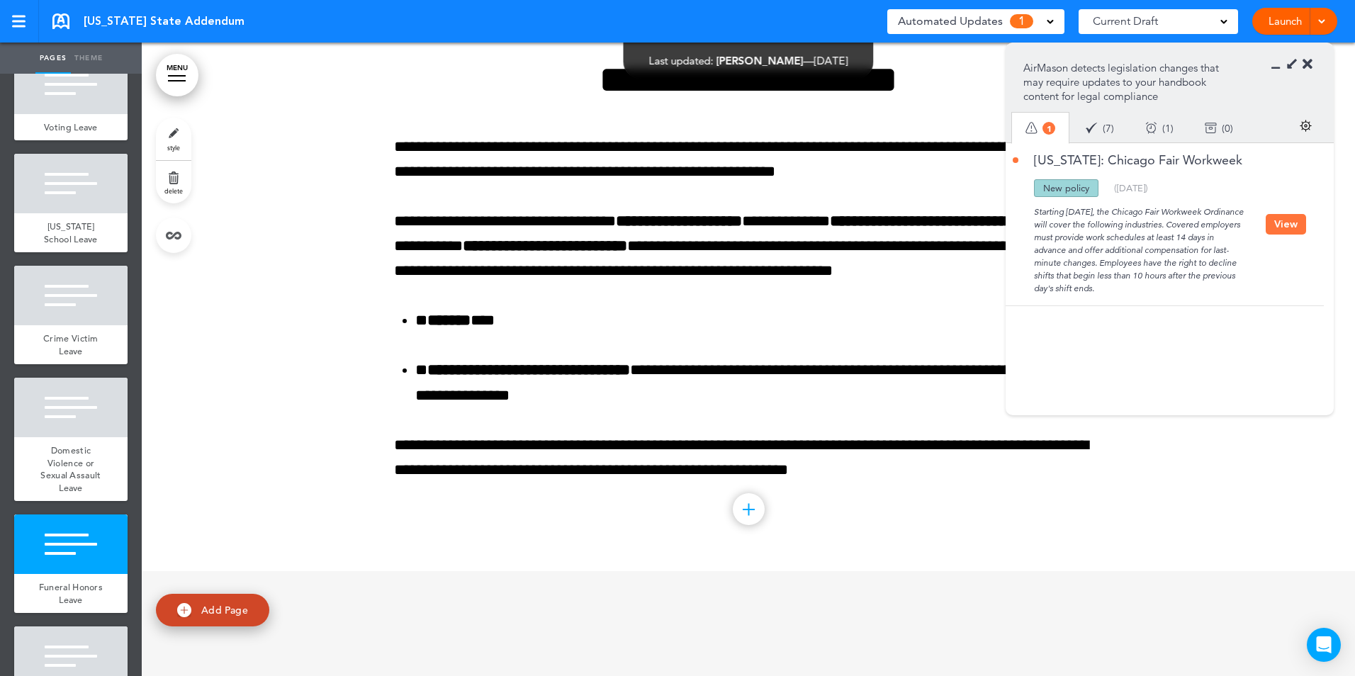
click at [1282, 222] on button "View" at bounding box center [1286, 224] width 40 height 21
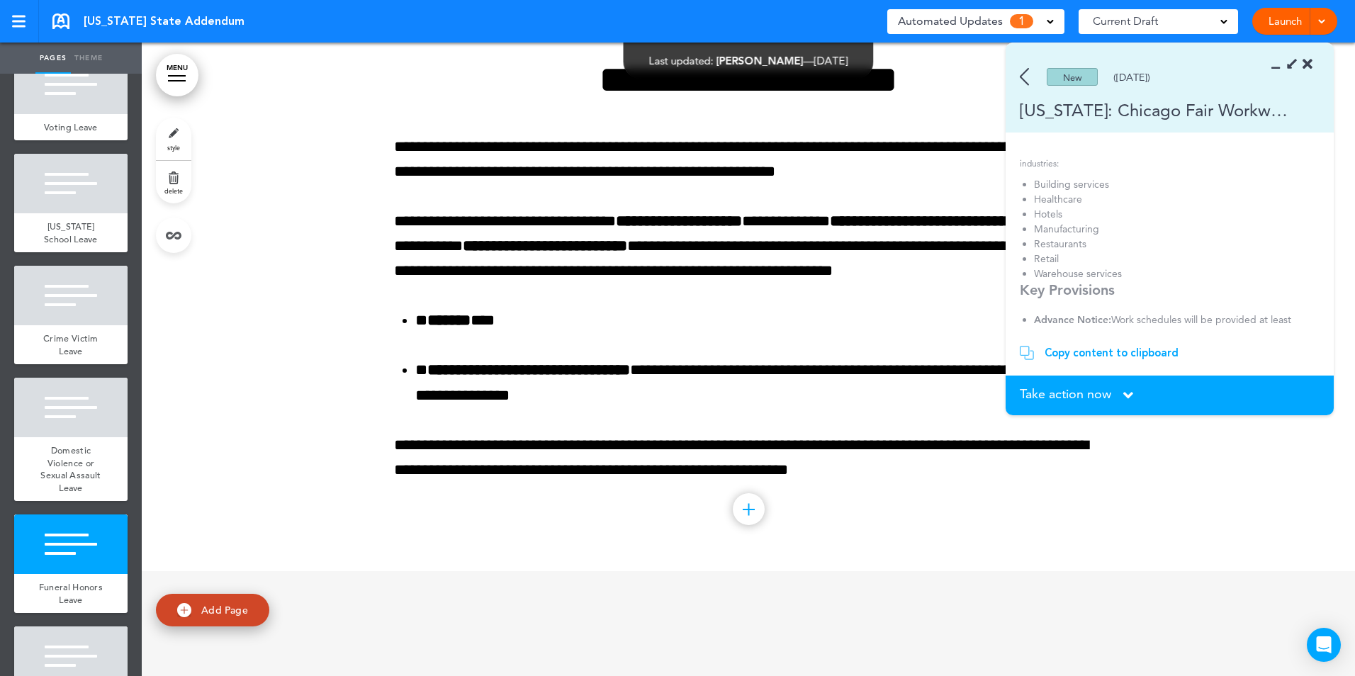
scroll to position [142, 0]
click at [1079, 381] on section "Take action now Click here to change the status What would you like to do? I ha…" at bounding box center [1170, 396] width 328 height 40
click at [1080, 399] on span "Take action now" at bounding box center [1065, 394] width 91 height 13
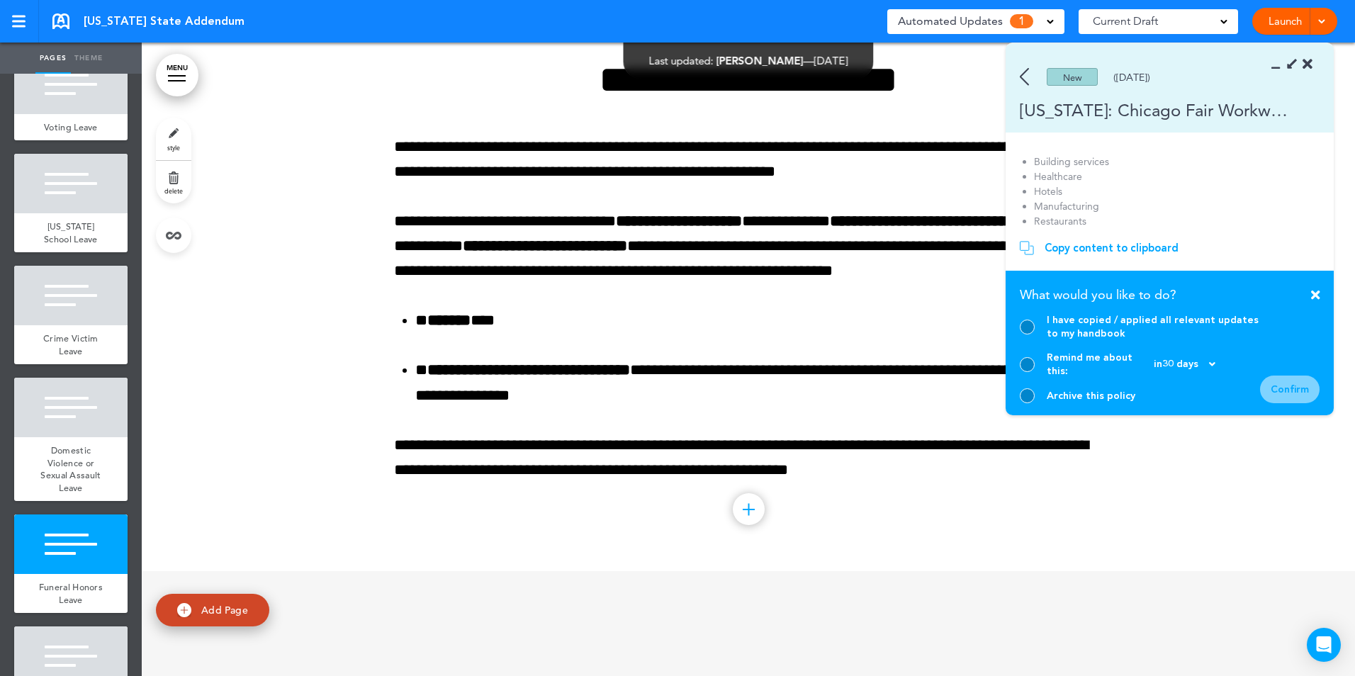
click at [1031, 395] on div at bounding box center [1027, 395] width 15 height 15
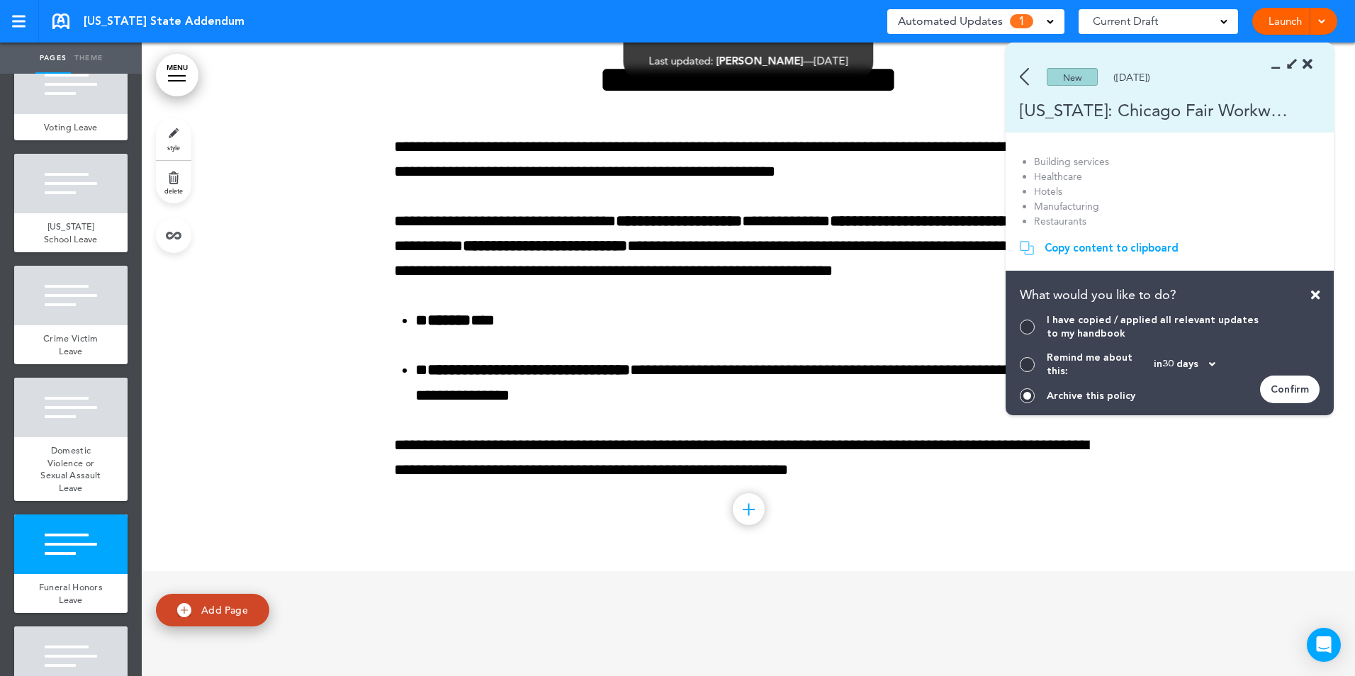
click at [1275, 376] on div "Confirm" at bounding box center [1290, 390] width 60 height 28
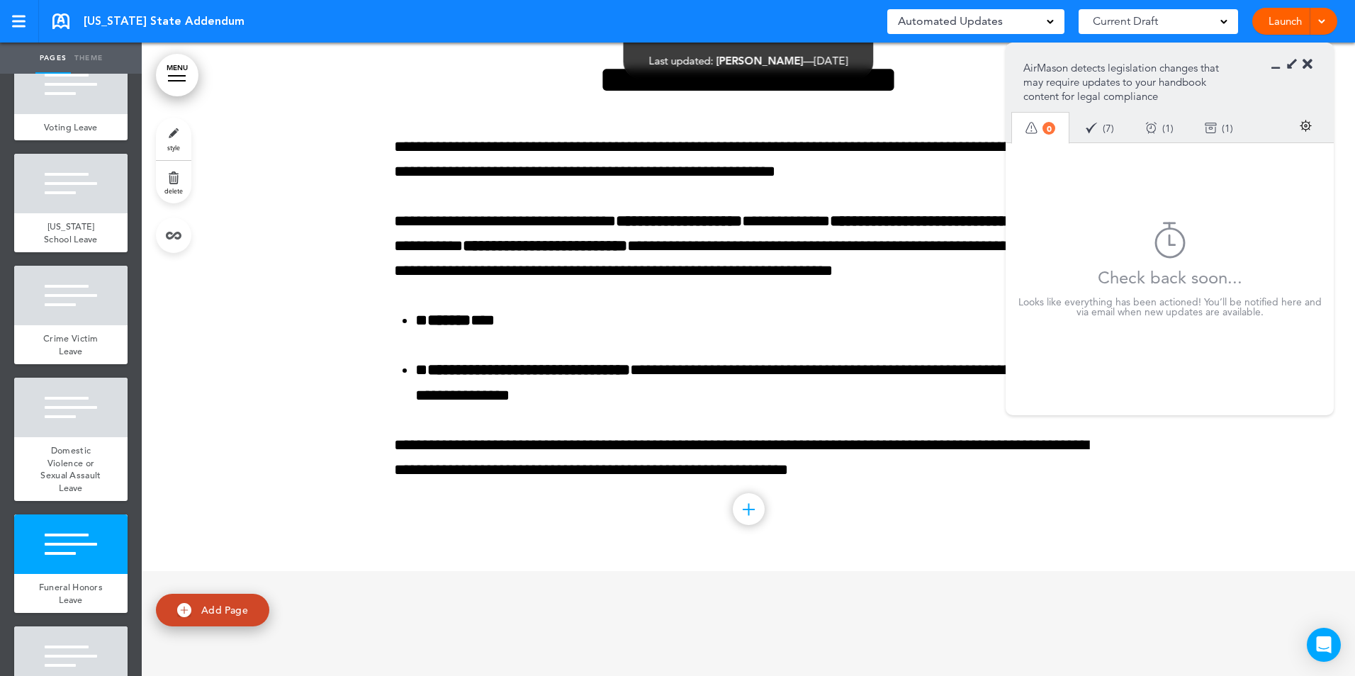
click at [1309, 61] on icon at bounding box center [1308, 64] width 10 height 14
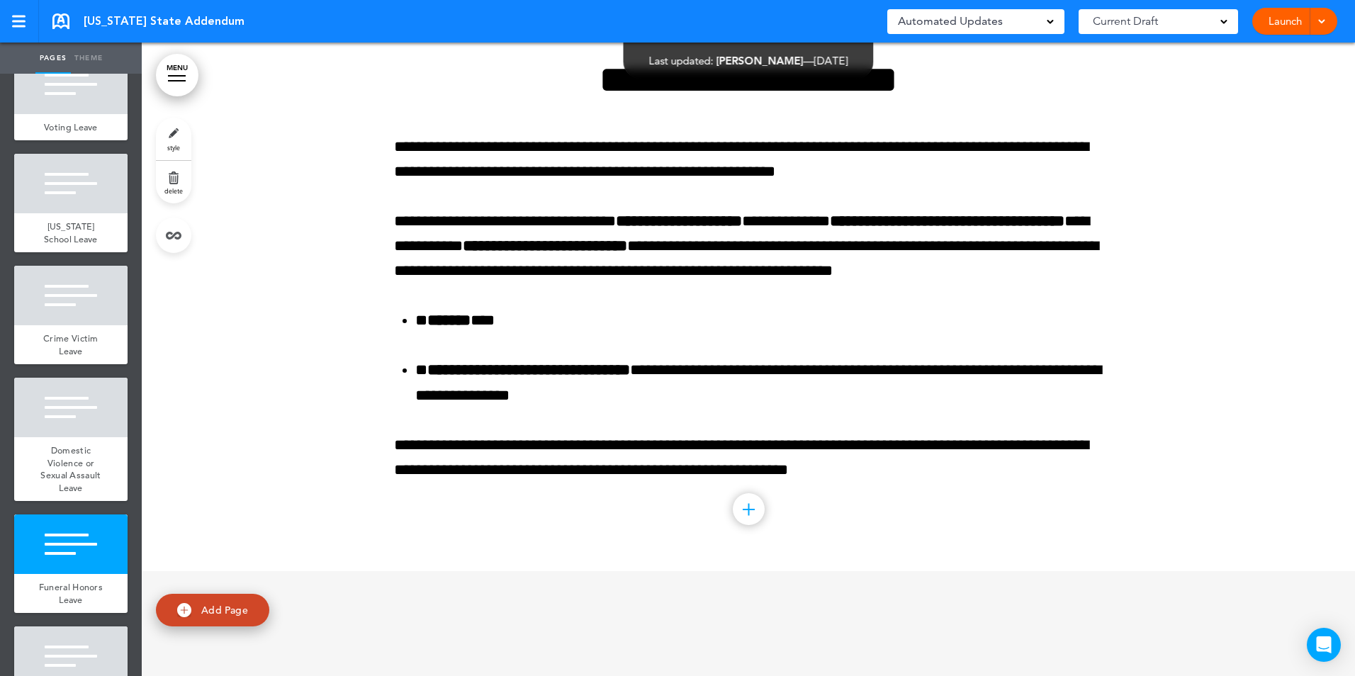
click at [1168, 170] on div at bounding box center [749, 289] width 1214 height 564
click at [37, 10] on link at bounding box center [19, 21] width 39 height 43
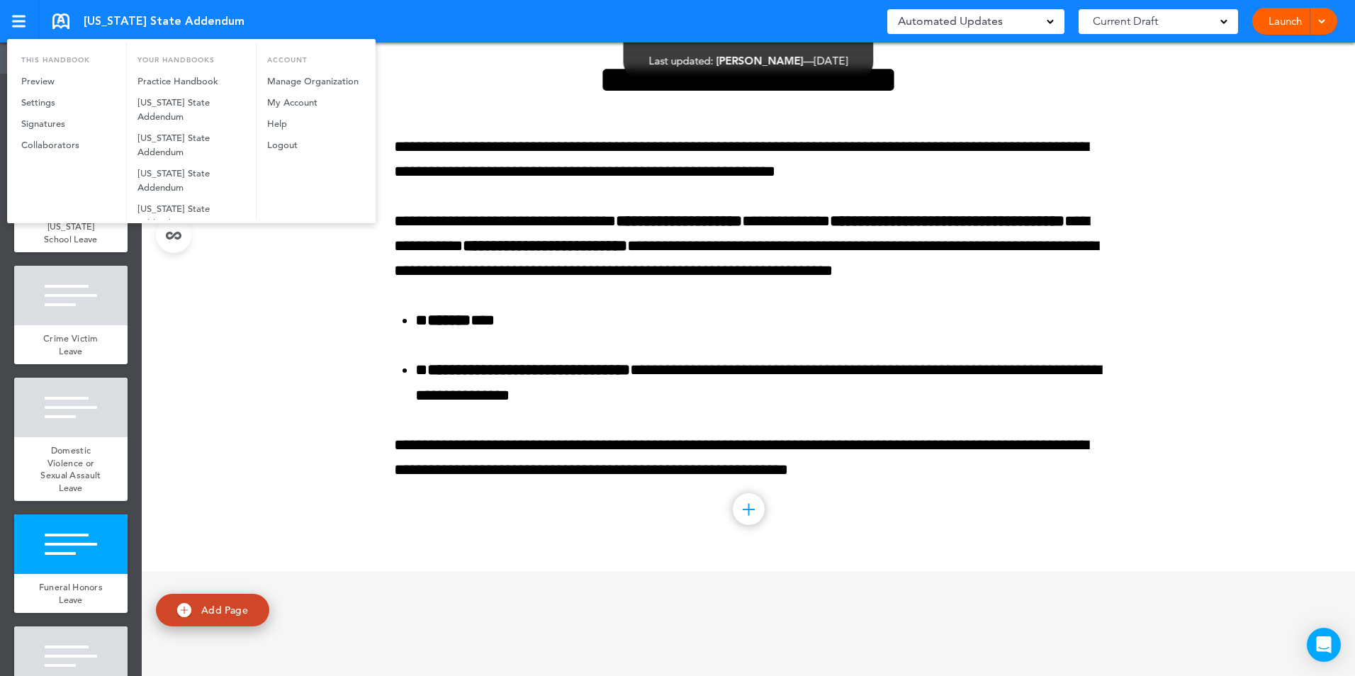
click at [60, 16] on div at bounding box center [677, 338] width 1355 height 676
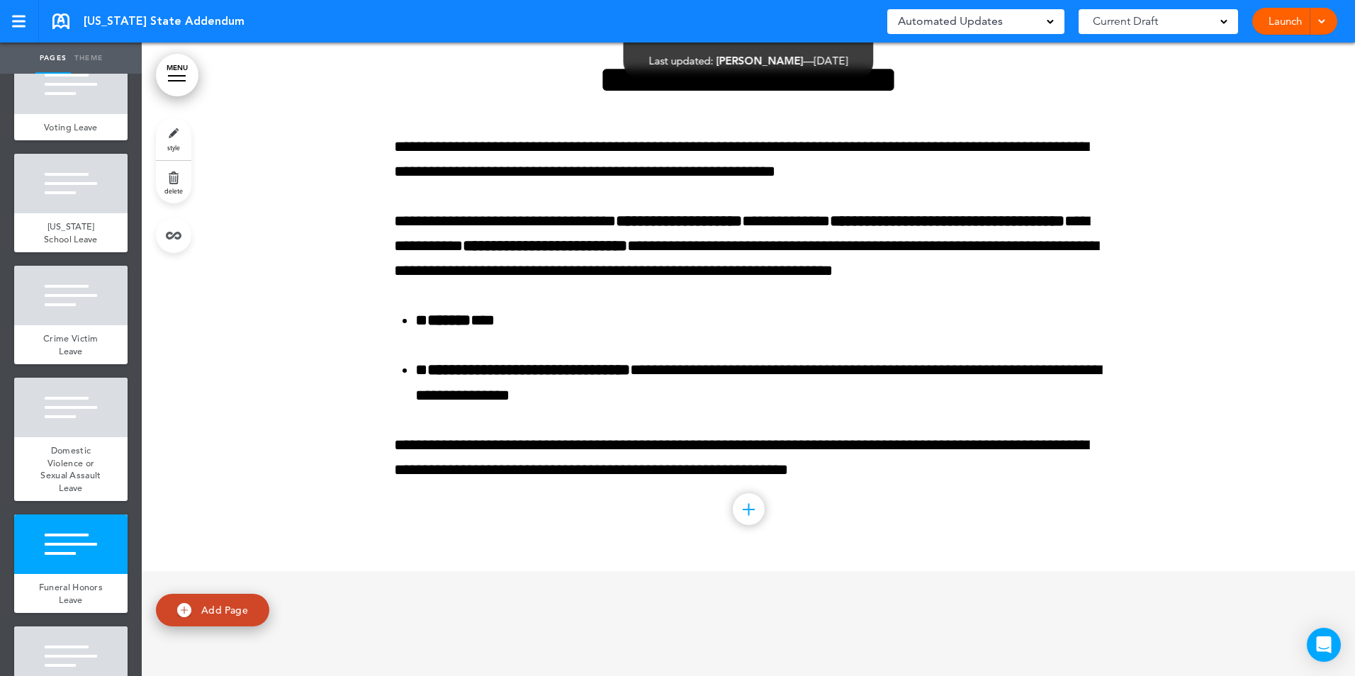
click at [60, 16] on link at bounding box center [60, 21] width 17 height 16
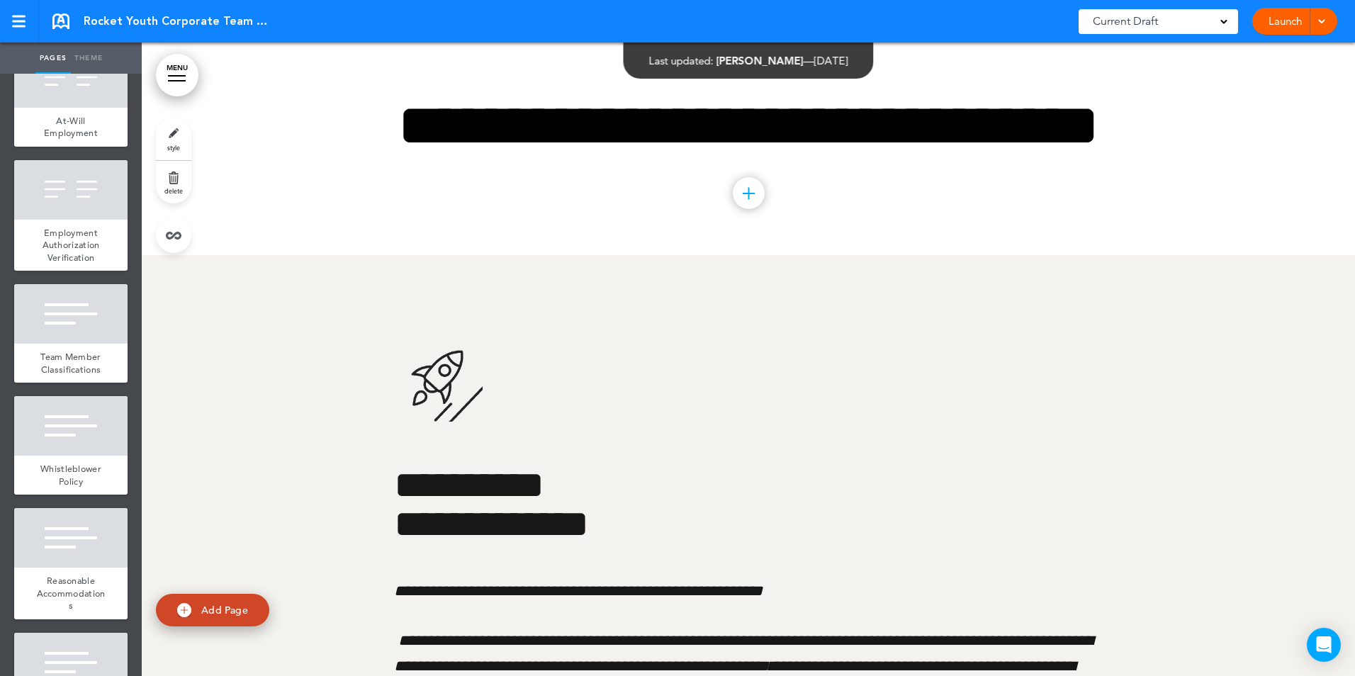
scroll to position [1276, 0]
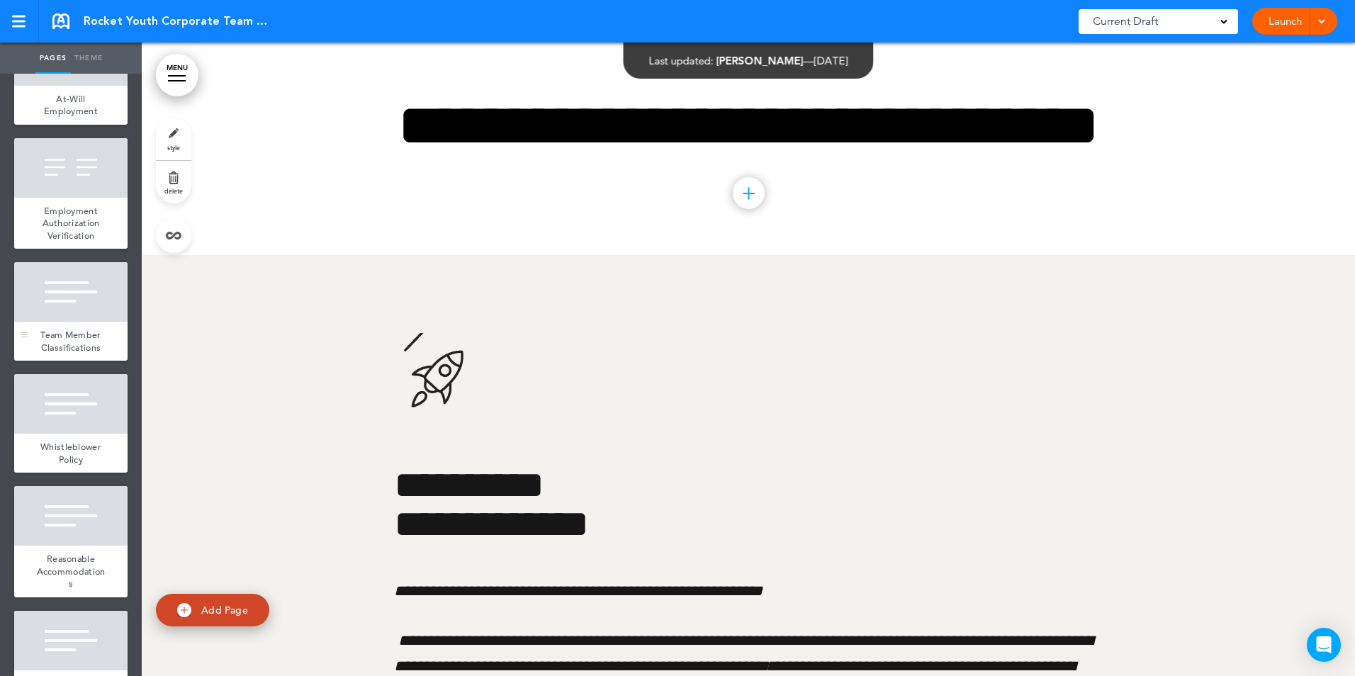
click at [73, 322] on div at bounding box center [70, 292] width 113 height 60
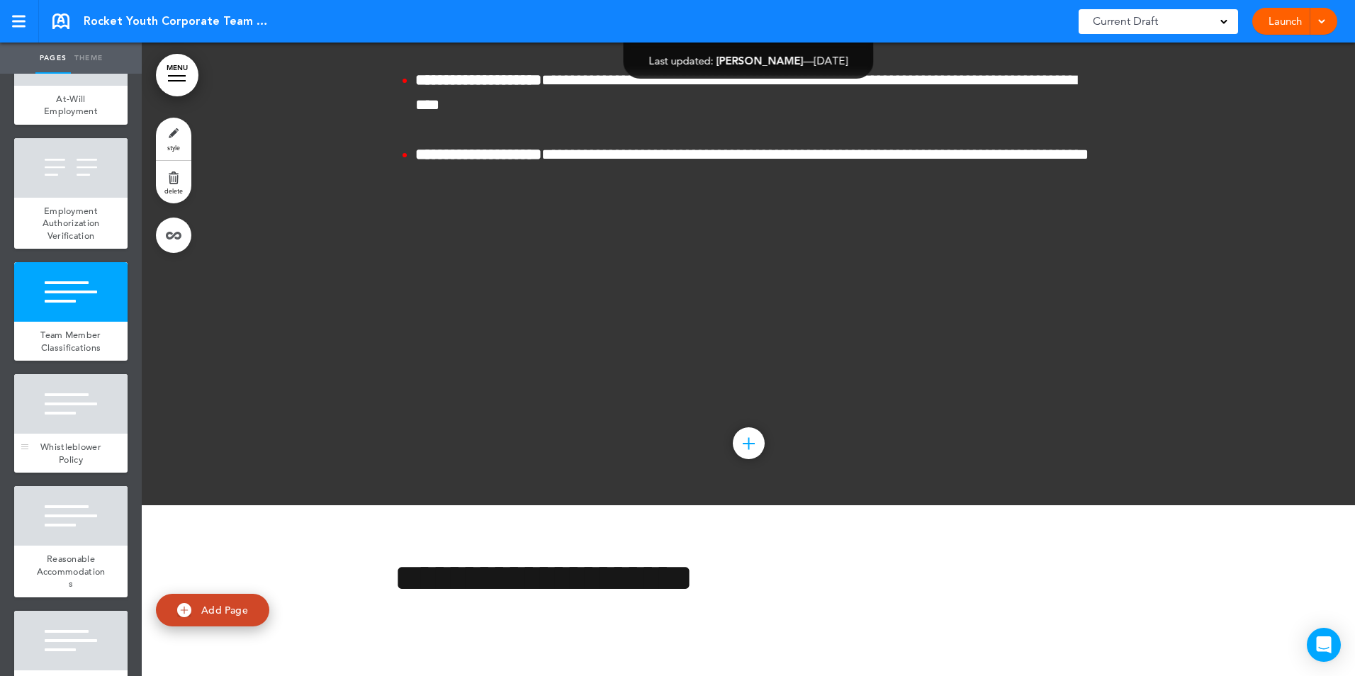
click at [73, 421] on div at bounding box center [70, 404] width 113 height 60
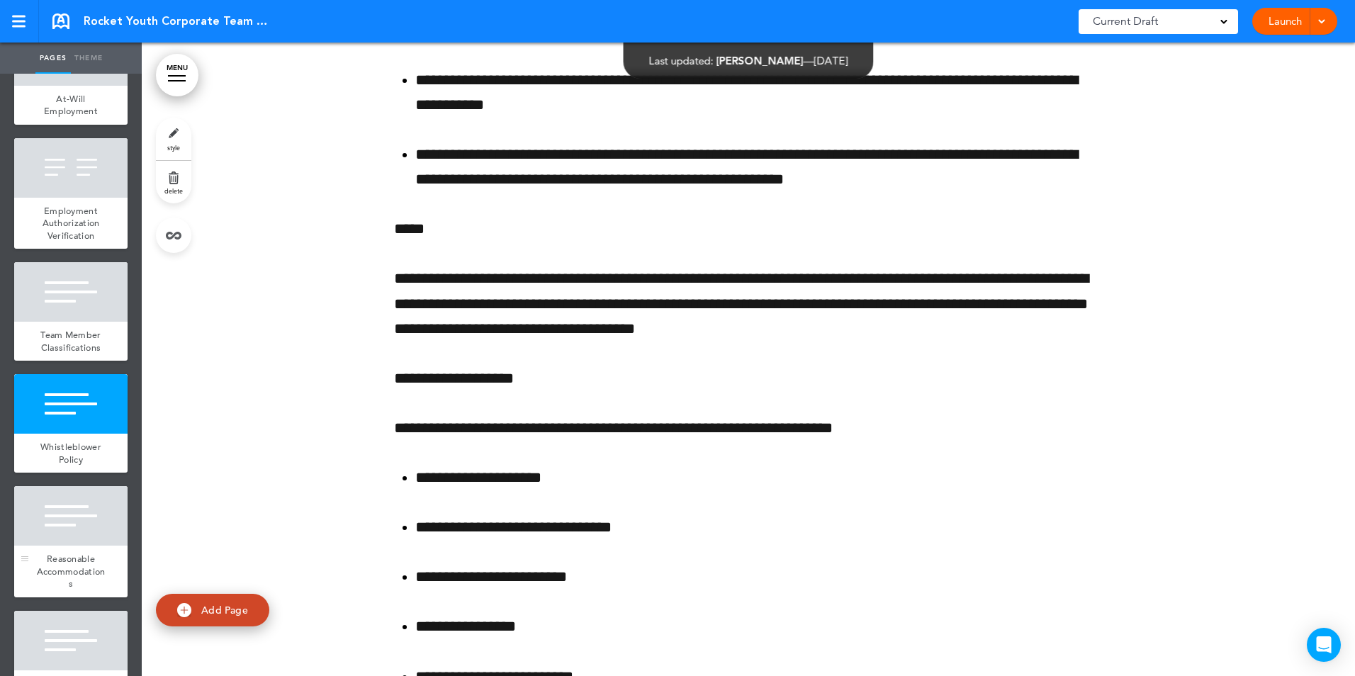
click at [47, 568] on span "Reasonable Accommodations" at bounding box center [71, 571] width 69 height 37
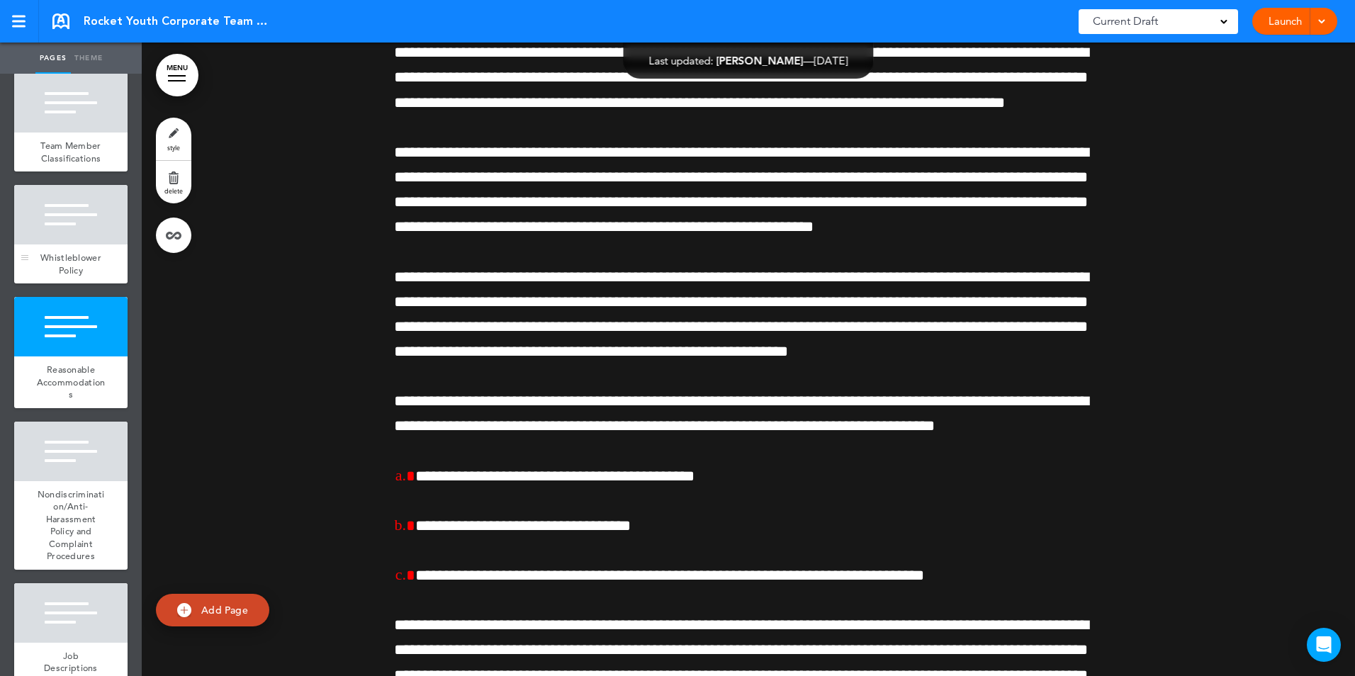
scroll to position [1489, 0]
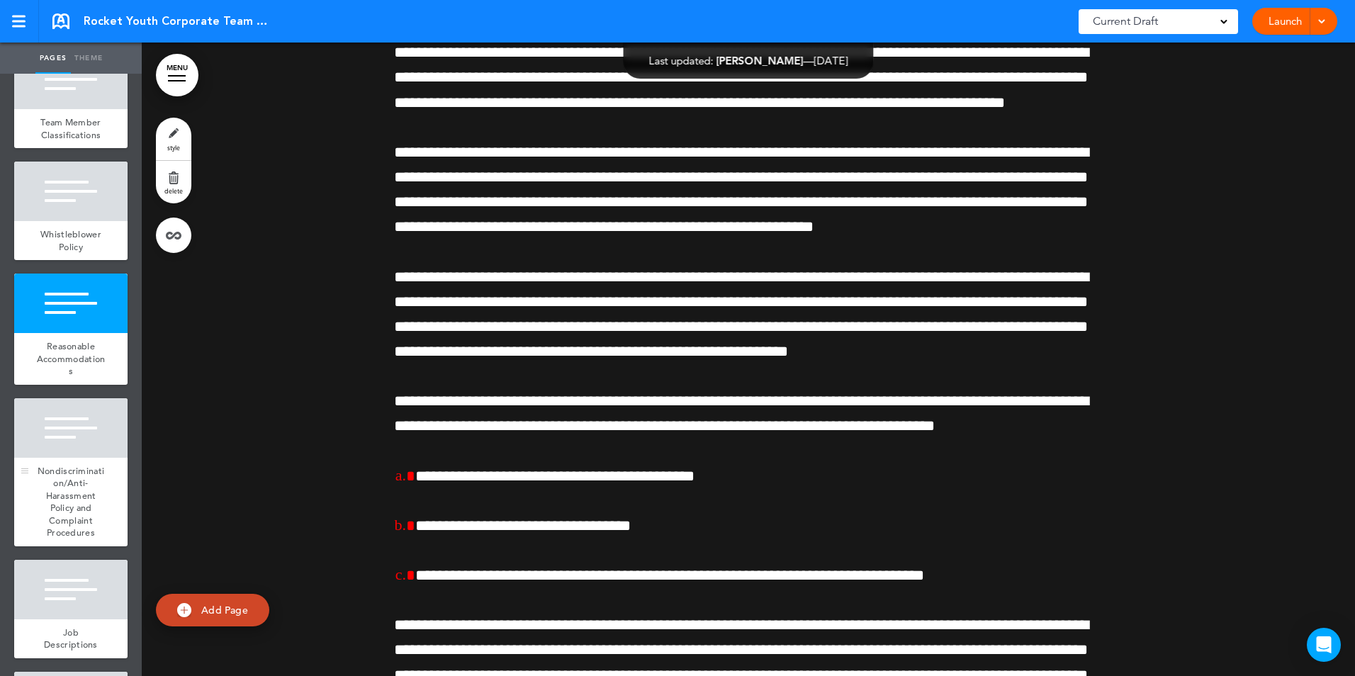
click at [53, 458] on div at bounding box center [70, 428] width 113 height 60
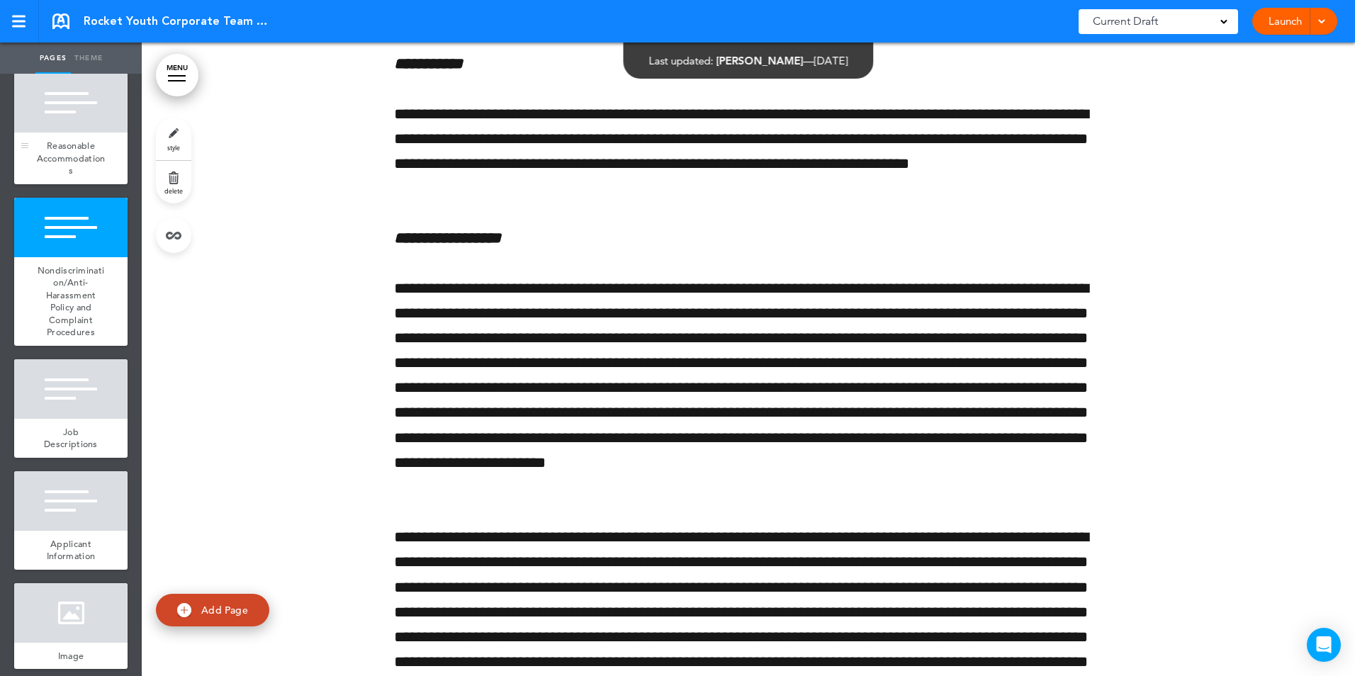
scroll to position [1772, 0]
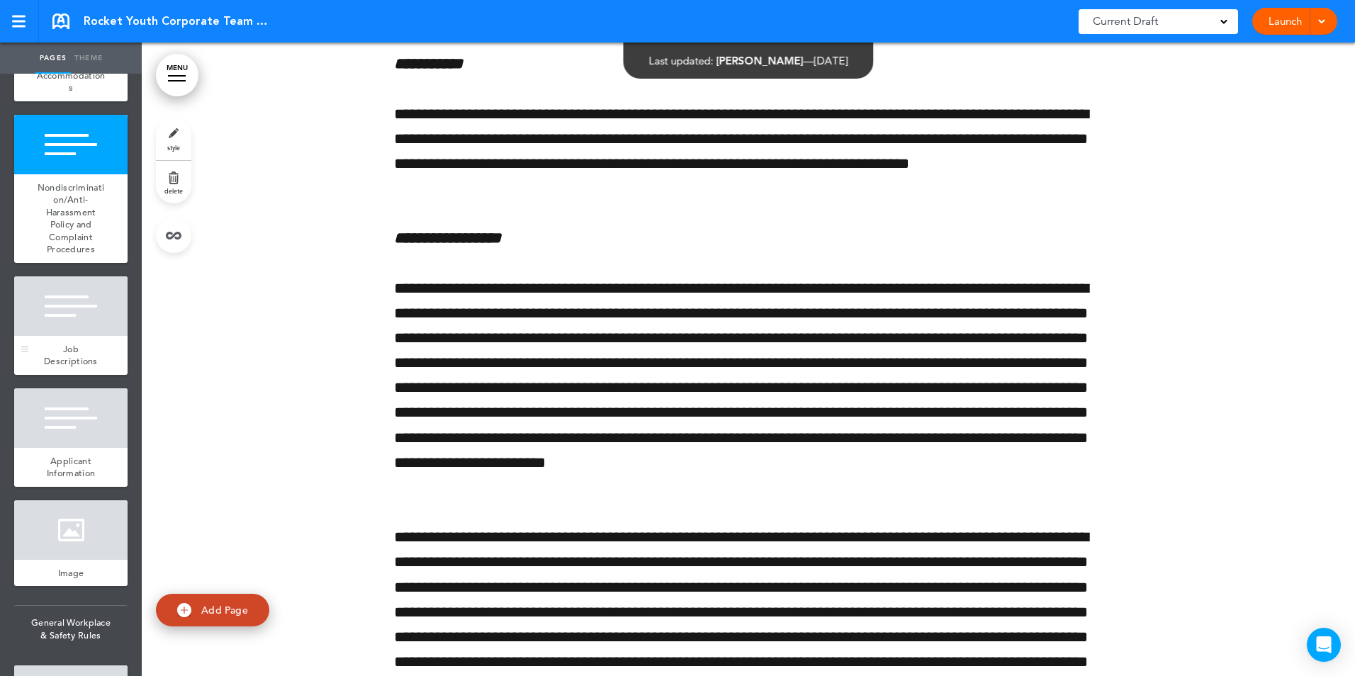
click at [72, 353] on div "Job Descriptions" at bounding box center [70, 355] width 113 height 39
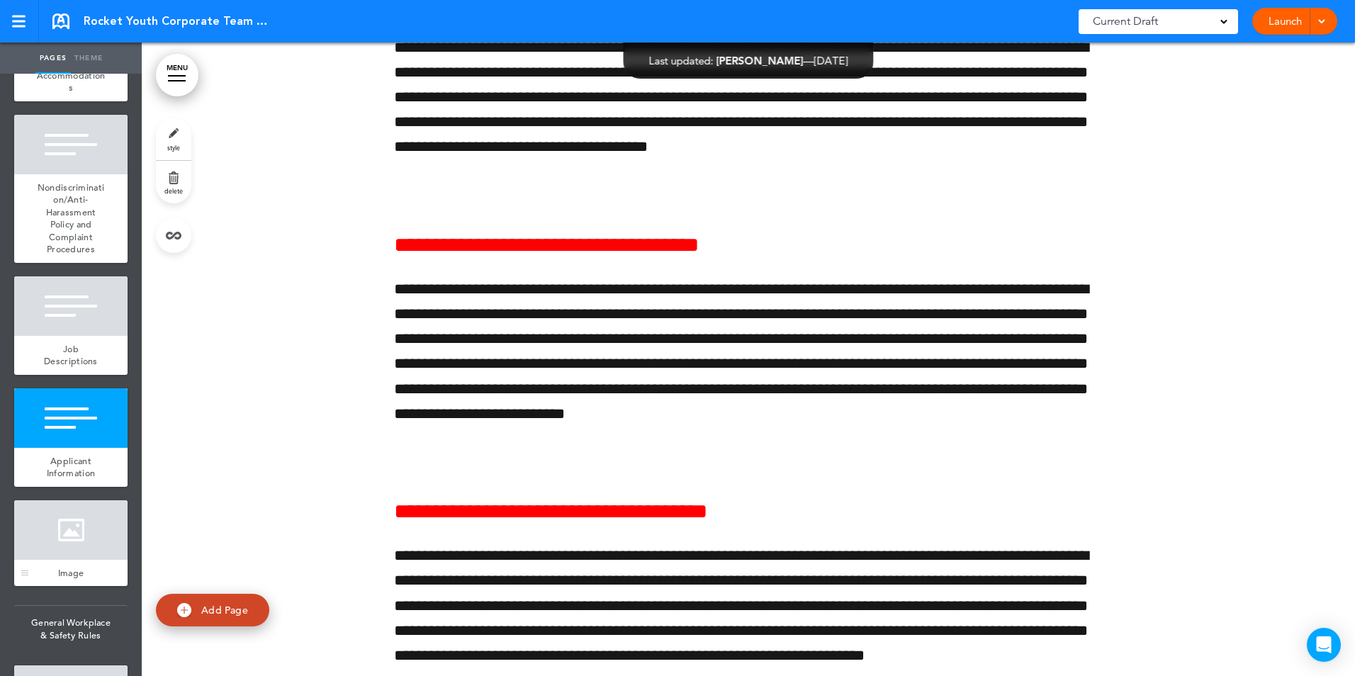
scroll to position [22159, 0]
click at [54, 551] on div at bounding box center [70, 530] width 113 height 60
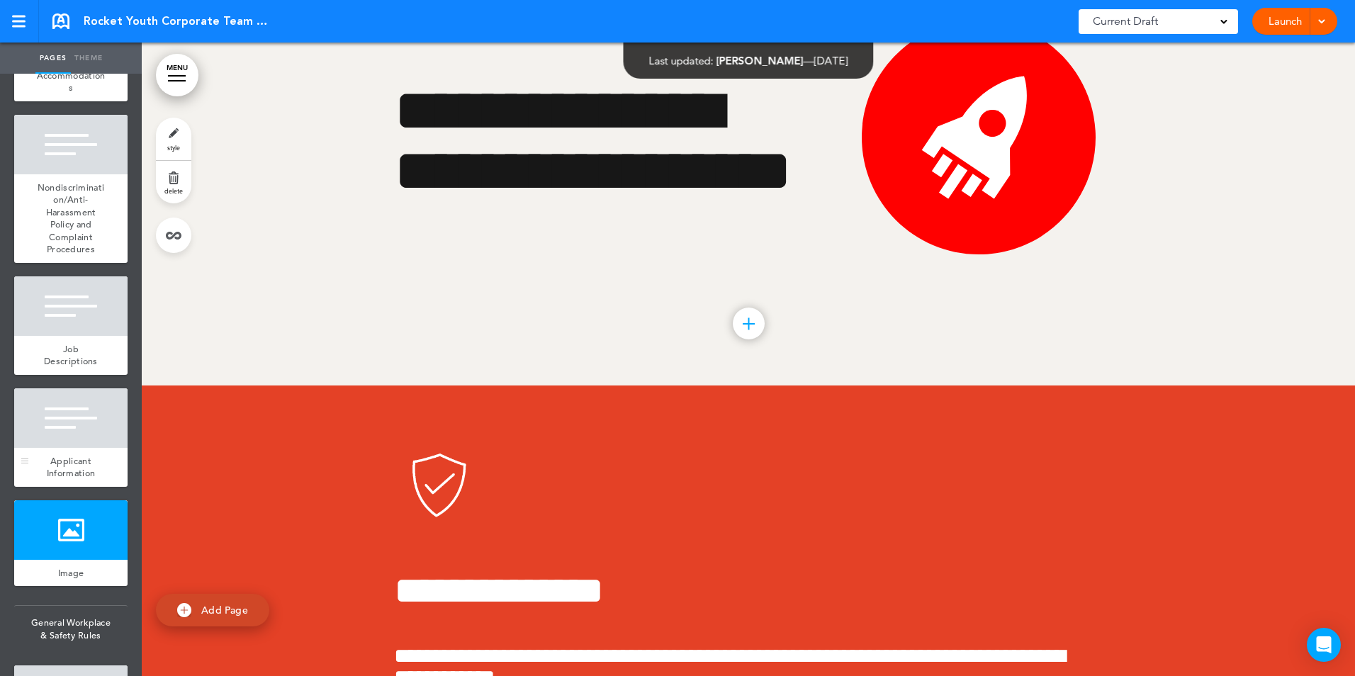
scroll to position [1914, 0]
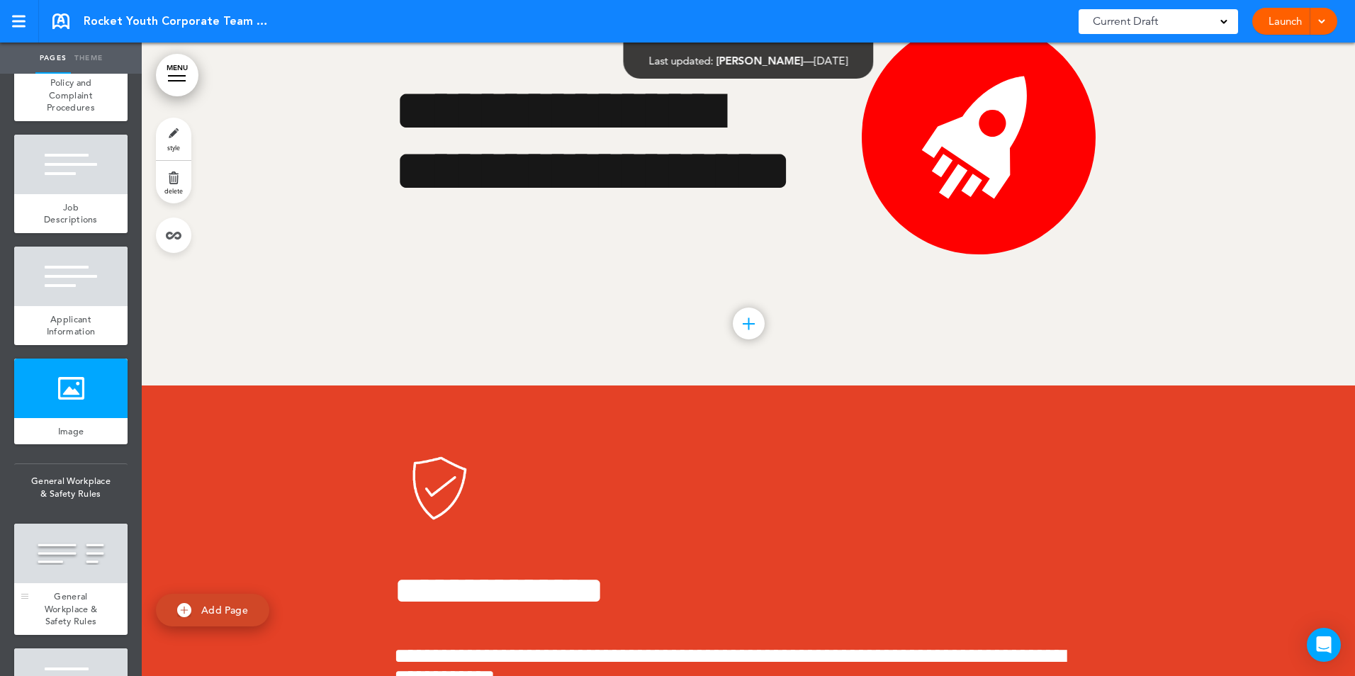
click at [51, 583] on div at bounding box center [70, 554] width 113 height 60
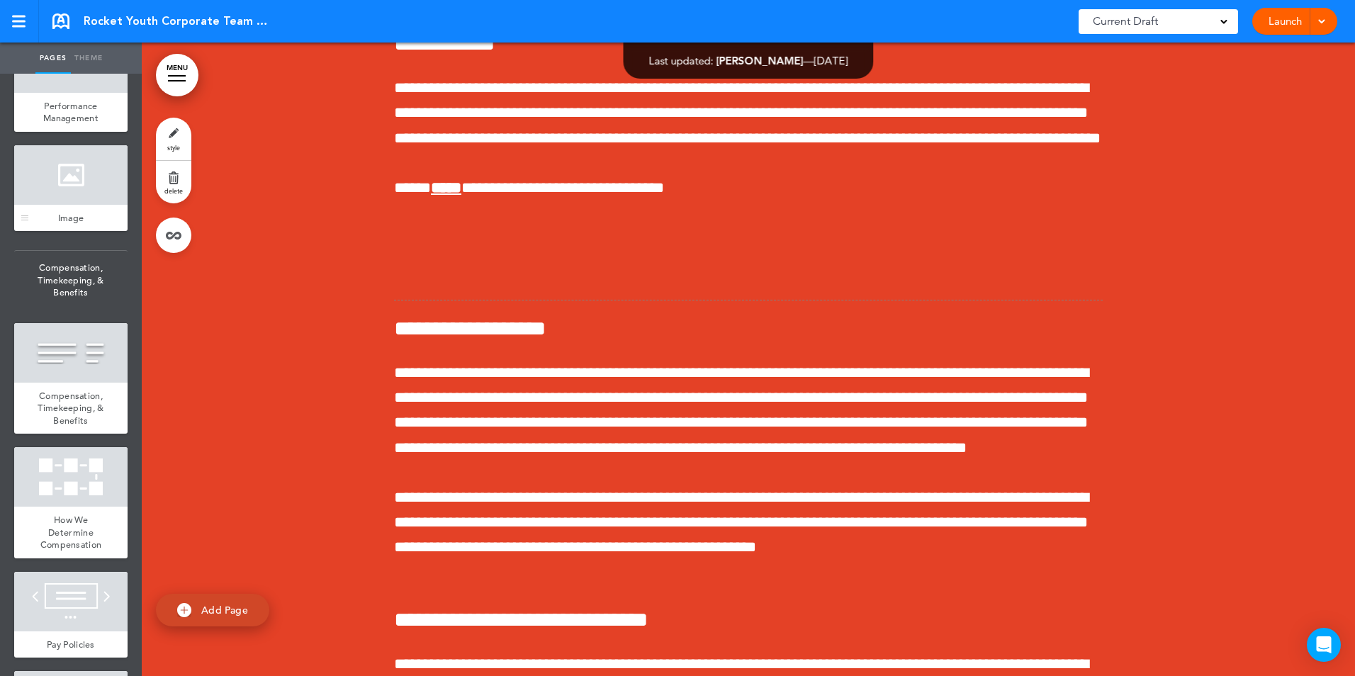
scroll to position [4678, 0]
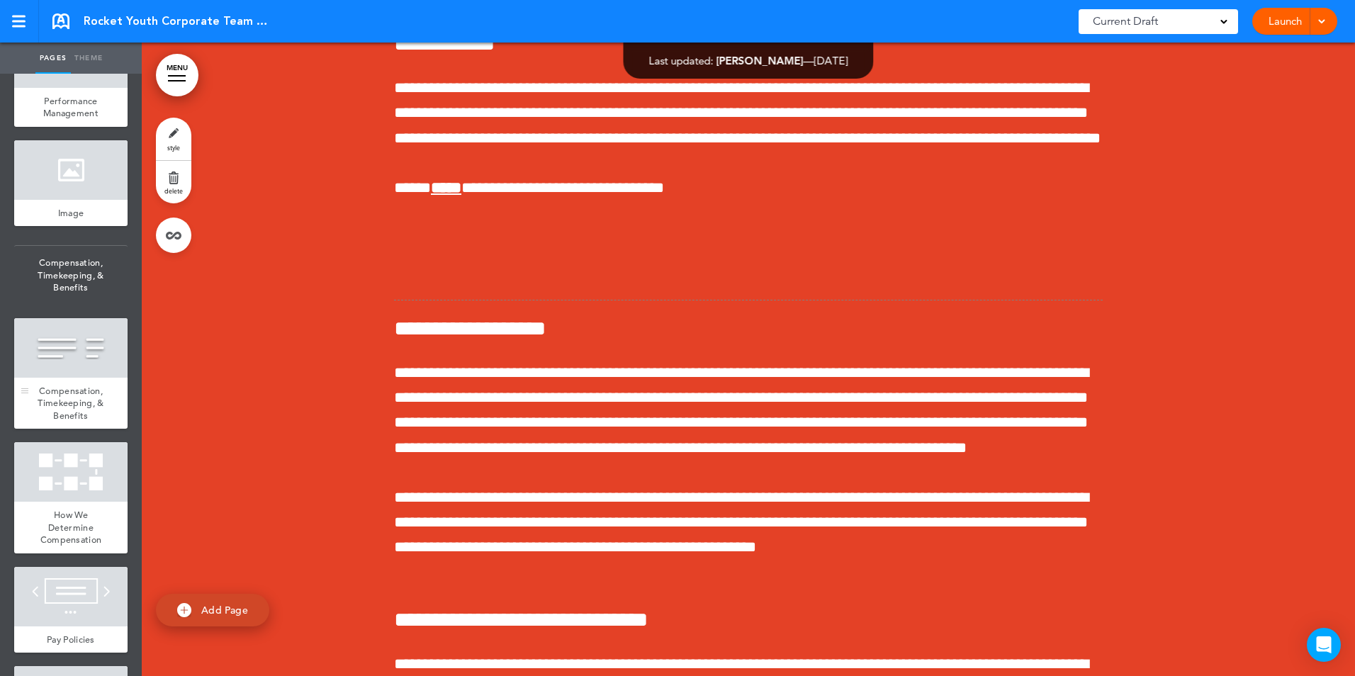
click at [49, 430] on div "Compensation, Timekeeping, & Benefits" at bounding box center [70, 404] width 113 height 52
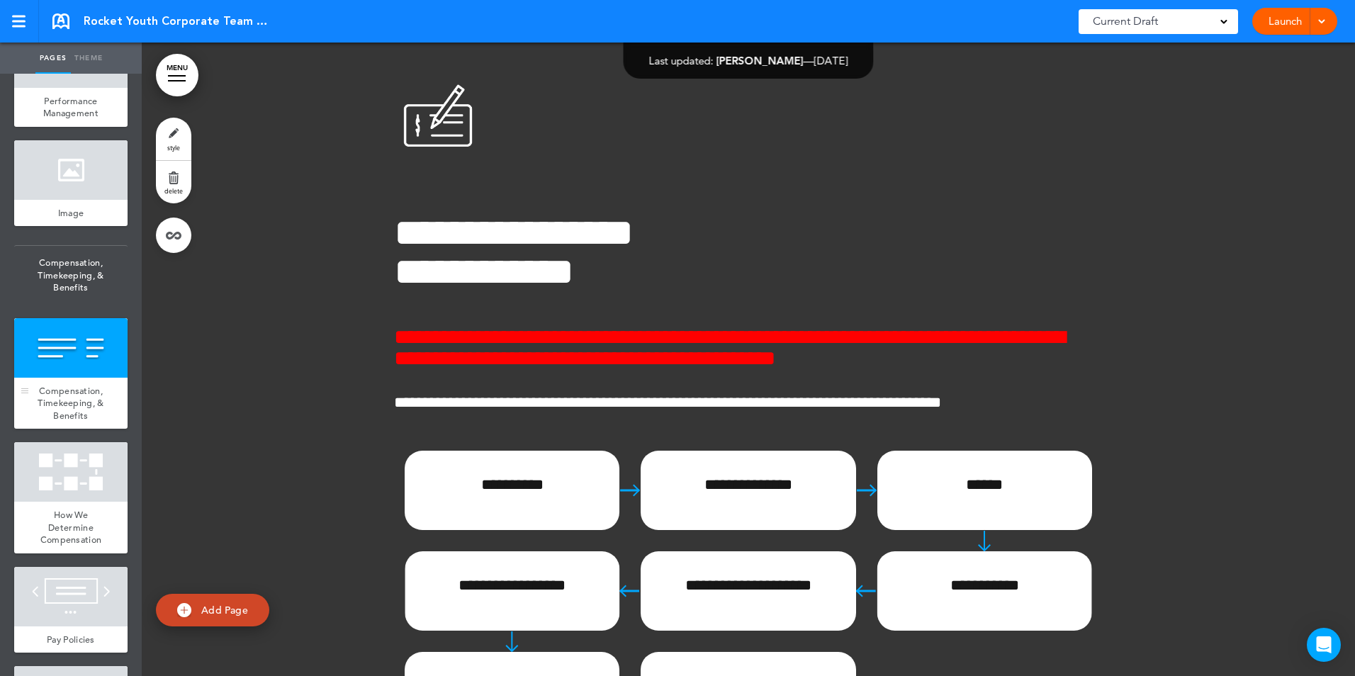
scroll to position [47935, 0]
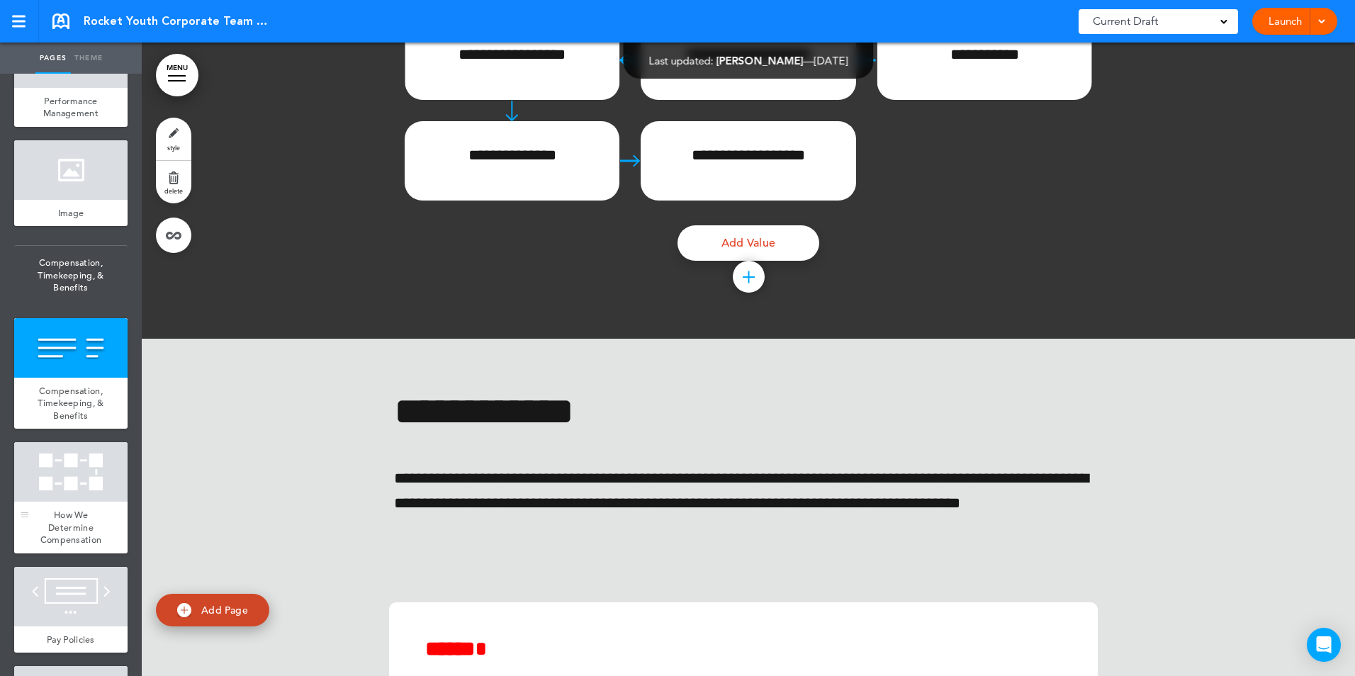
click at [67, 546] on span "How We Determine Compensation" at bounding box center [71, 527] width 62 height 37
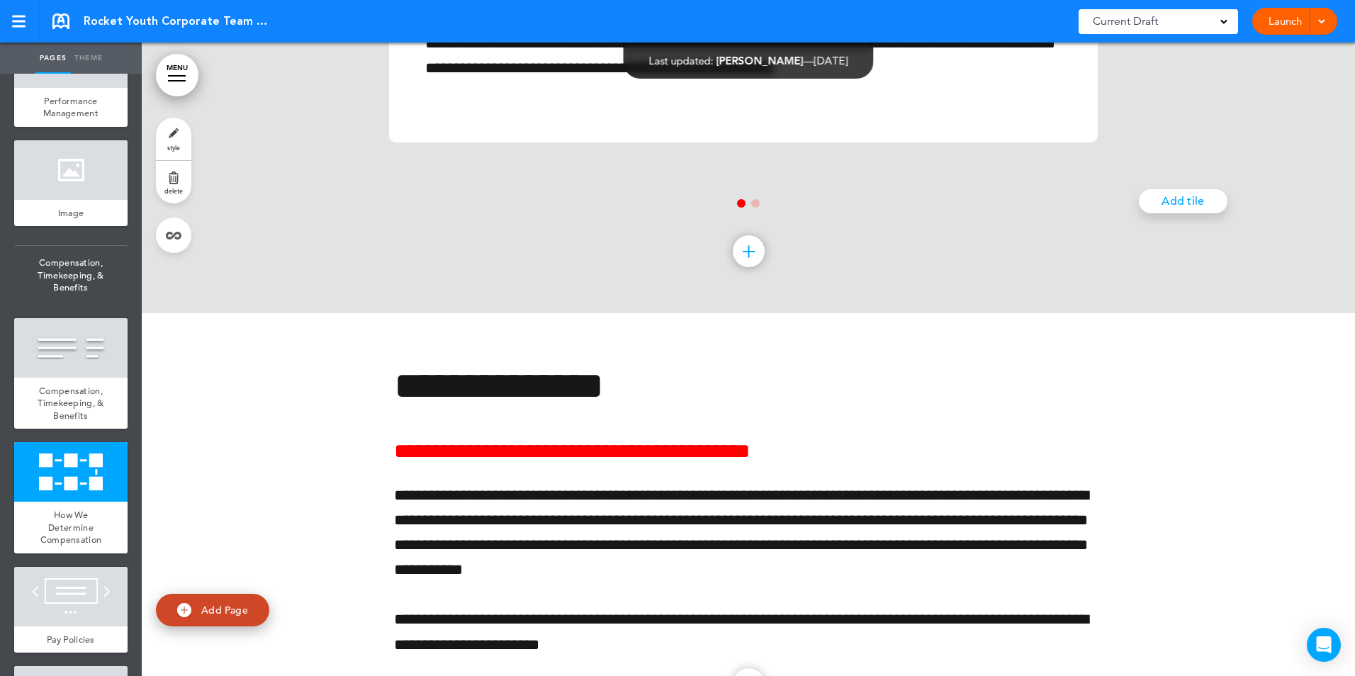
scroll to position [48831, 0]
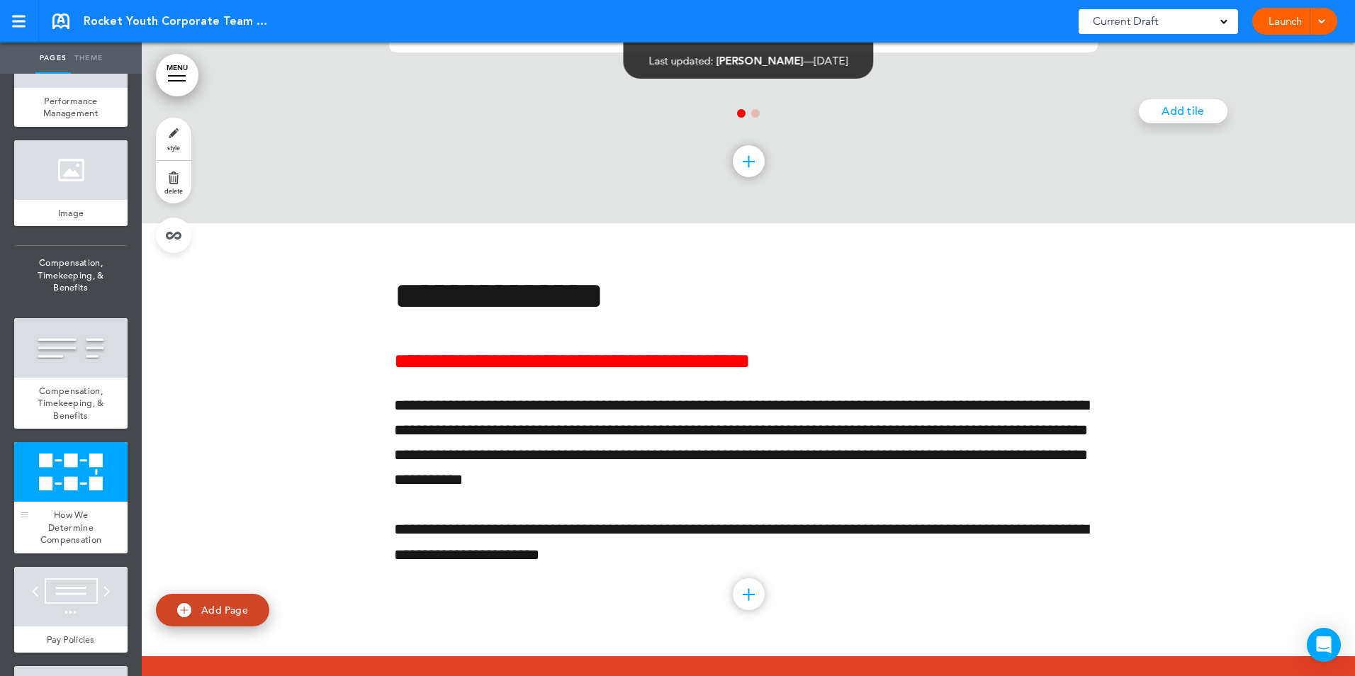
click at [62, 546] on span "How We Determine Compensation" at bounding box center [71, 527] width 62 height 37
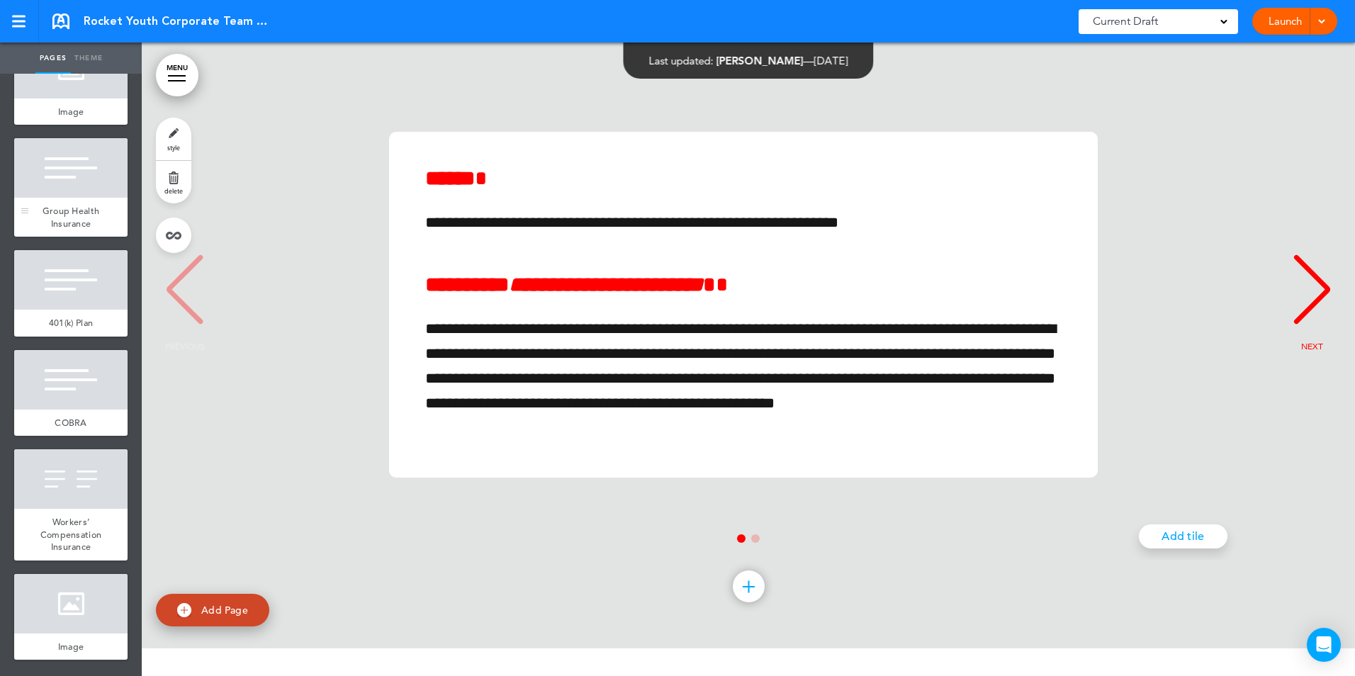
scroll to position [5529, 0]
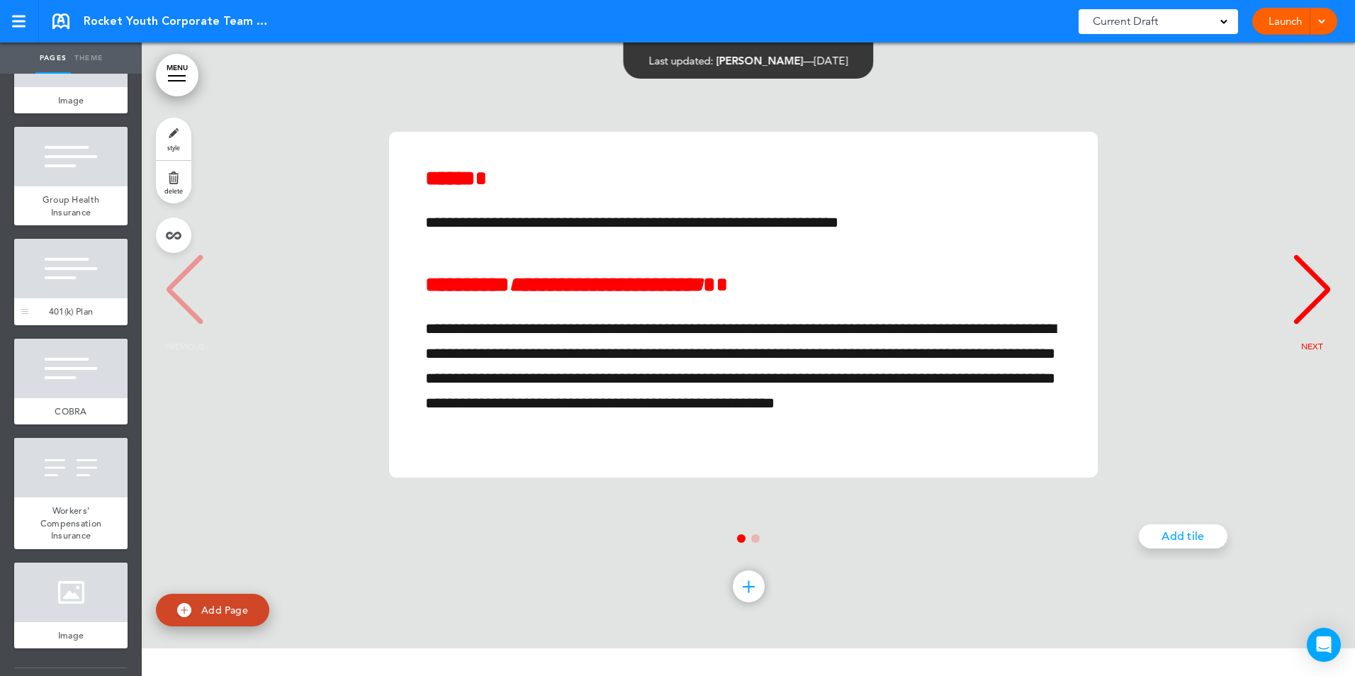
click at [59, 298] on div at bounding box center [70, 269] width 113 height 60
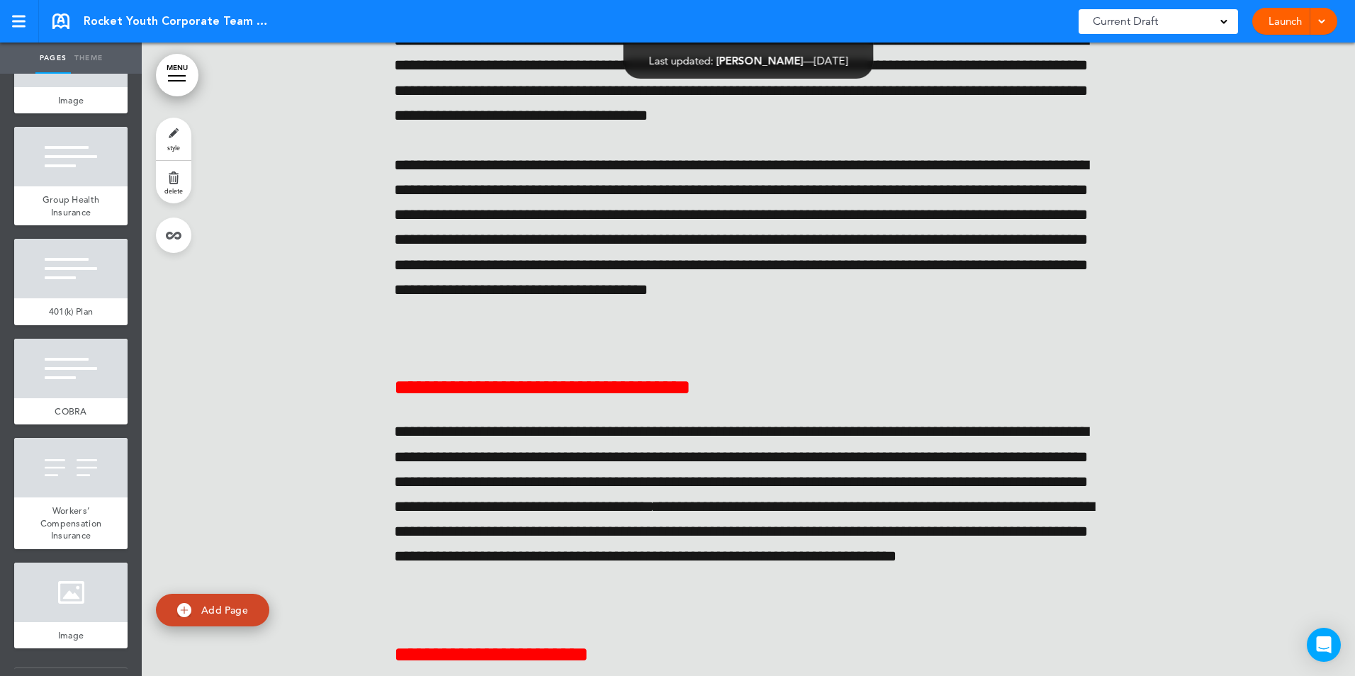
scroll to position [57817, 0]
click at [1323, 17] on span at bounding box center [1321, 20] width 9 height 9
click at [1253, 51] on span "Launch" at bounding box center [1241, 53] width 32 height 13
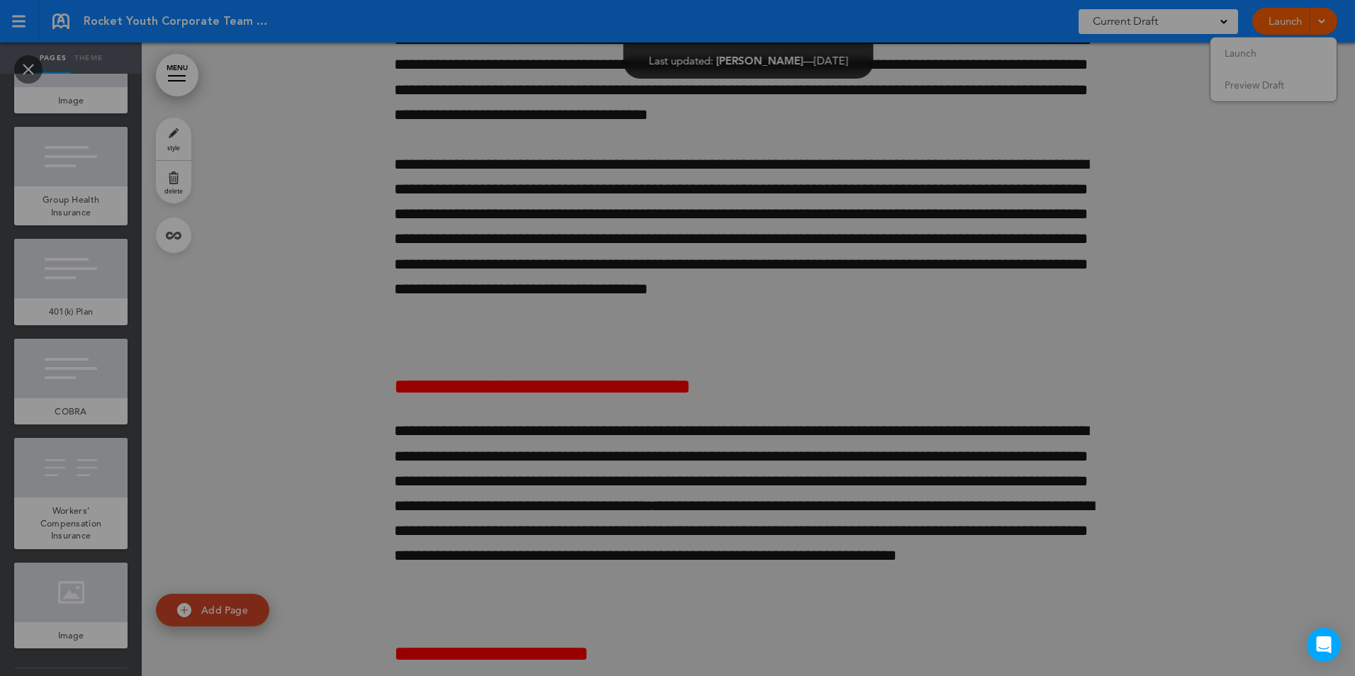
scroll to position [0, 0]
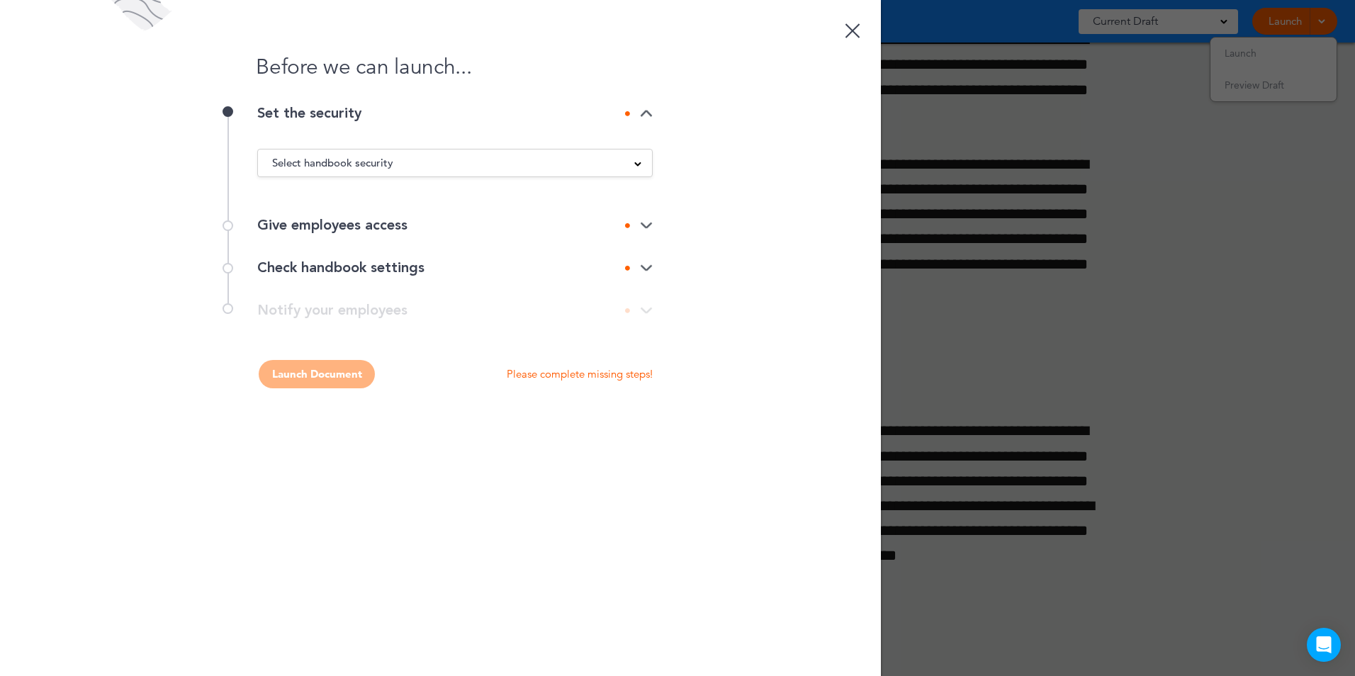
click at [630, 161] on div "Select handbook security" at bounding box center [455, 163] width 394 height 16
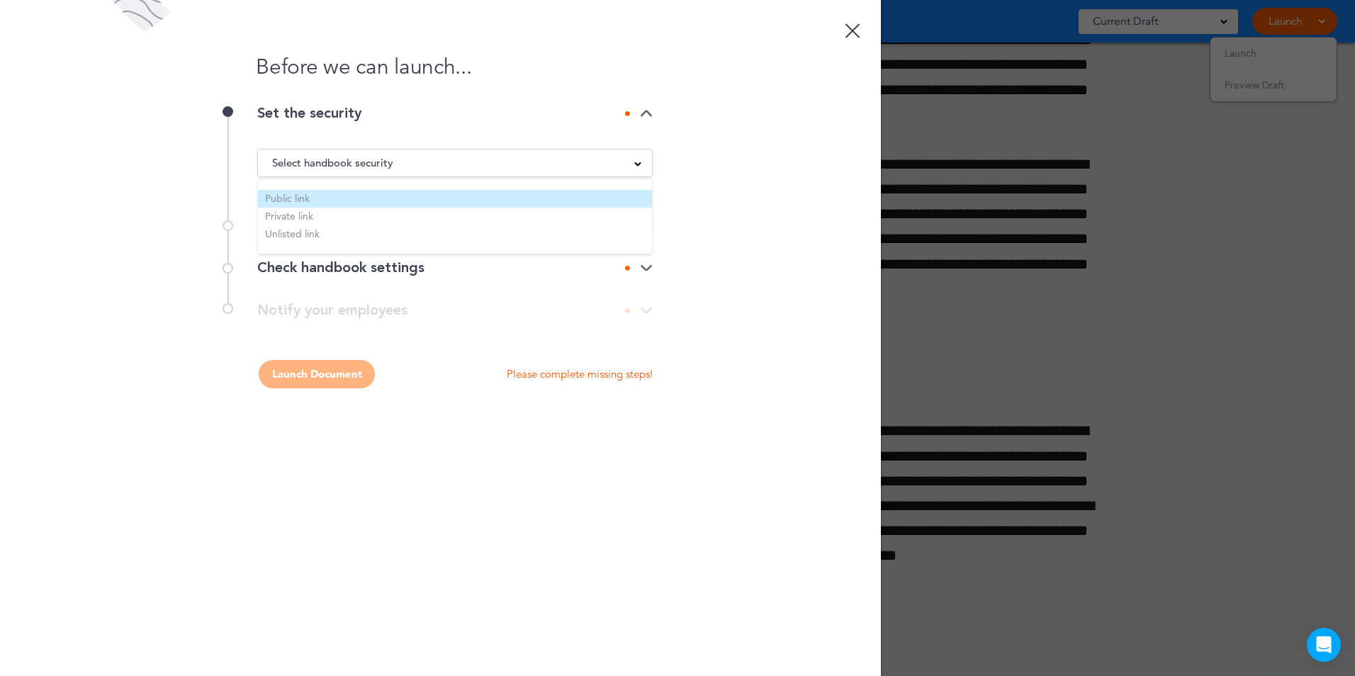
click at [324, 191] on li "Public link" at bounding box center [455, 199] width 394 height 18
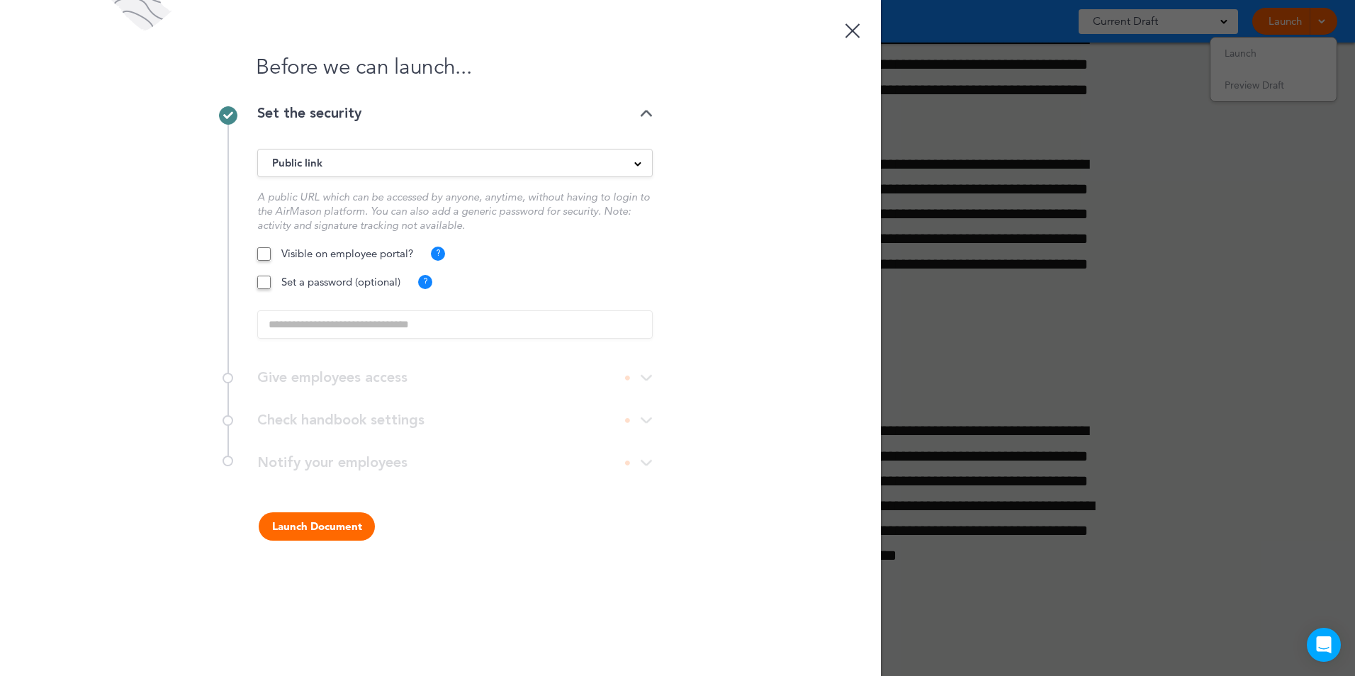
click at [334, 520] on button "Launch Document" at bounding box center [317, 526] width 116 height 28
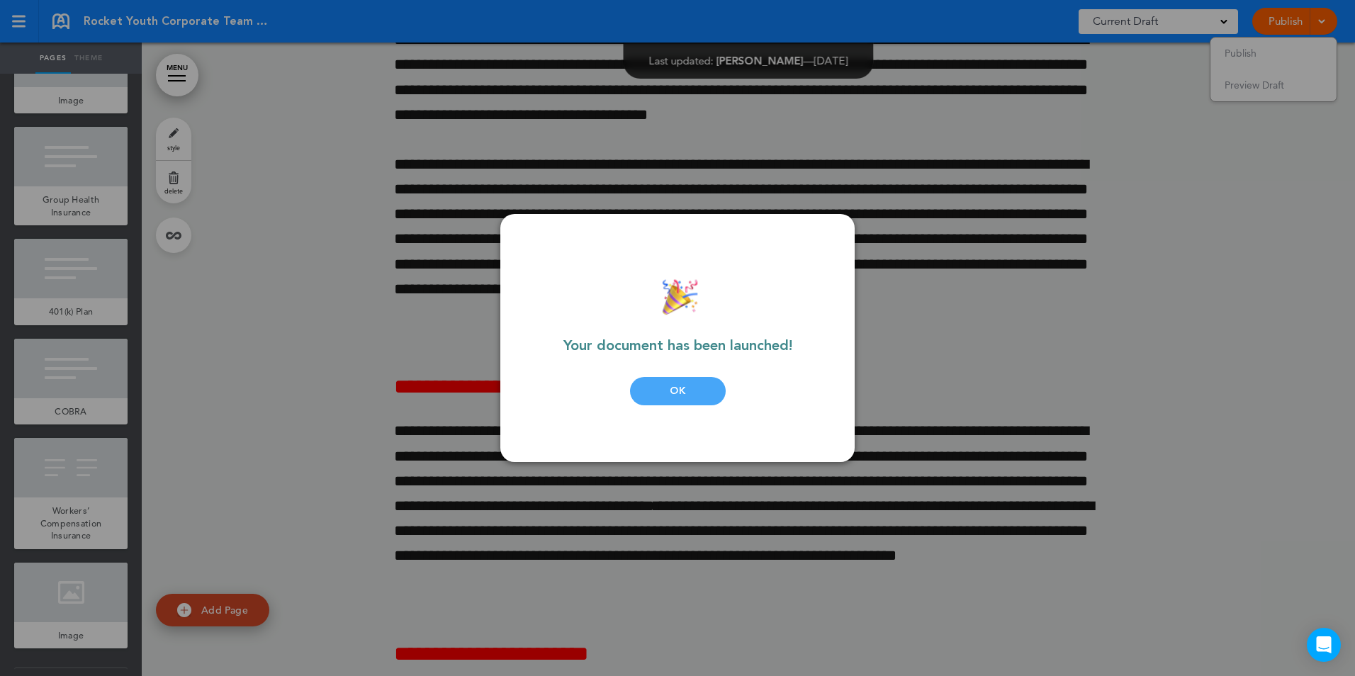
click at [710, 389] on div "OK" at bounding box center [678, 391] width 96 height 28
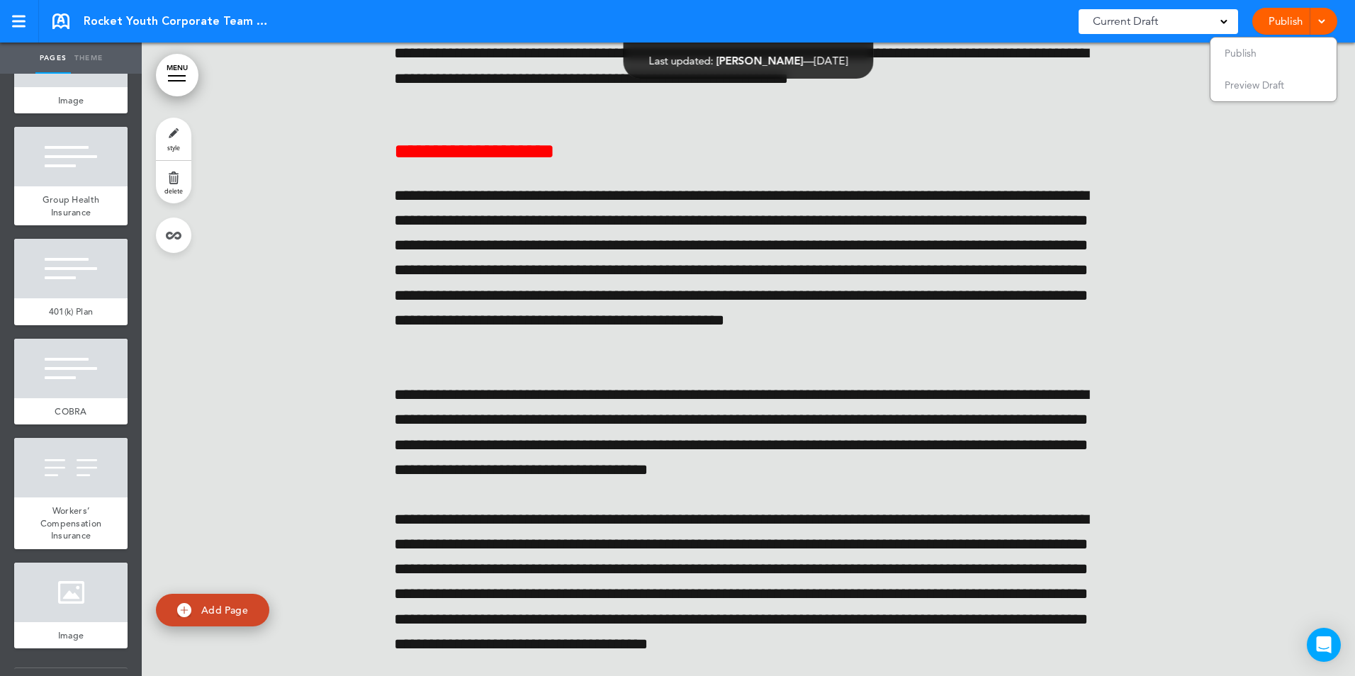
scroll to position [57463, 0]
click at [60, 16] on link at bounding box center [60, 21] width 17 height 16
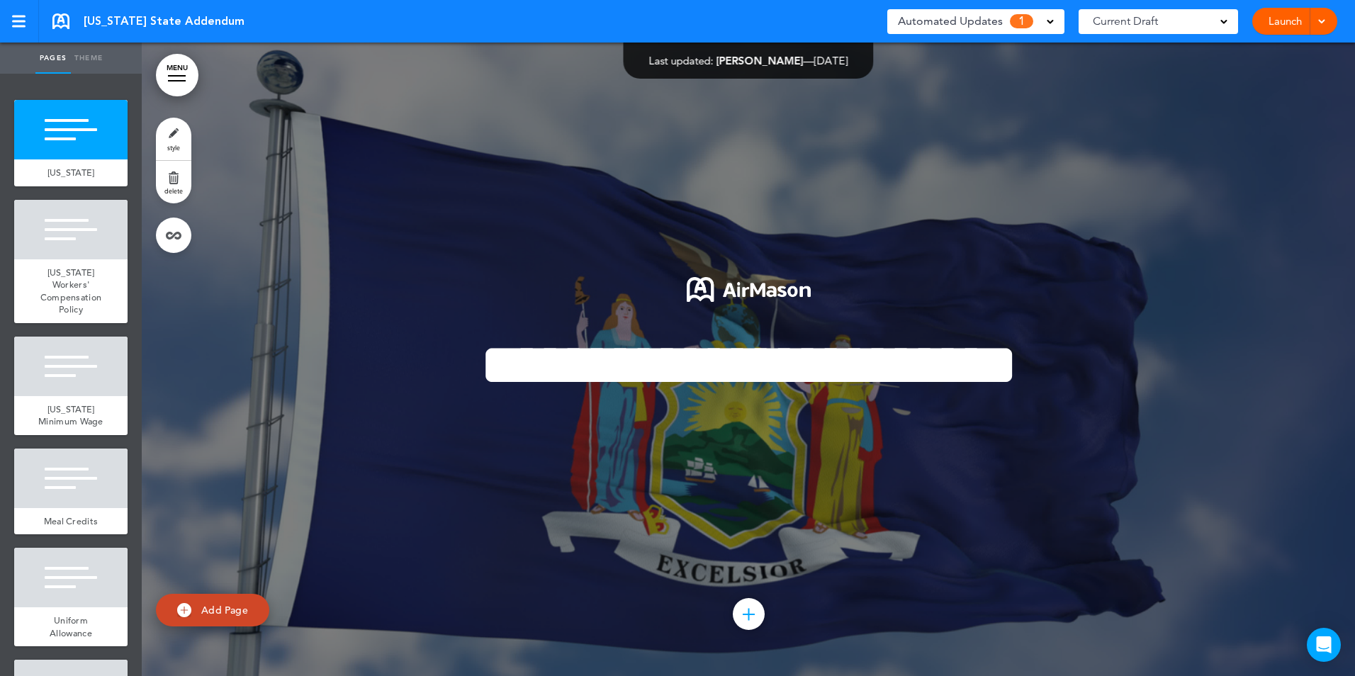
click at [1048, 18] on span at bounding box center [1050, 20] width 7 height 7
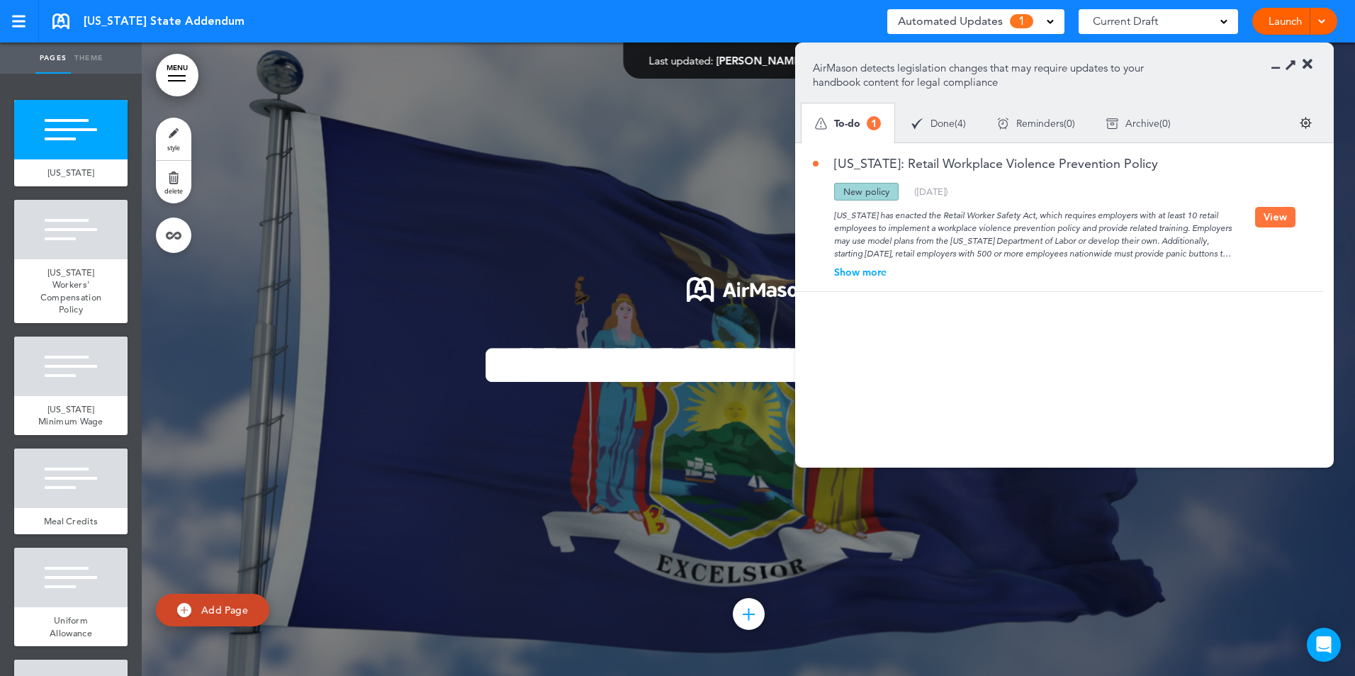
click at [1268, 211] on button "View" at bounding box center [1275, 217] width 40 height 21
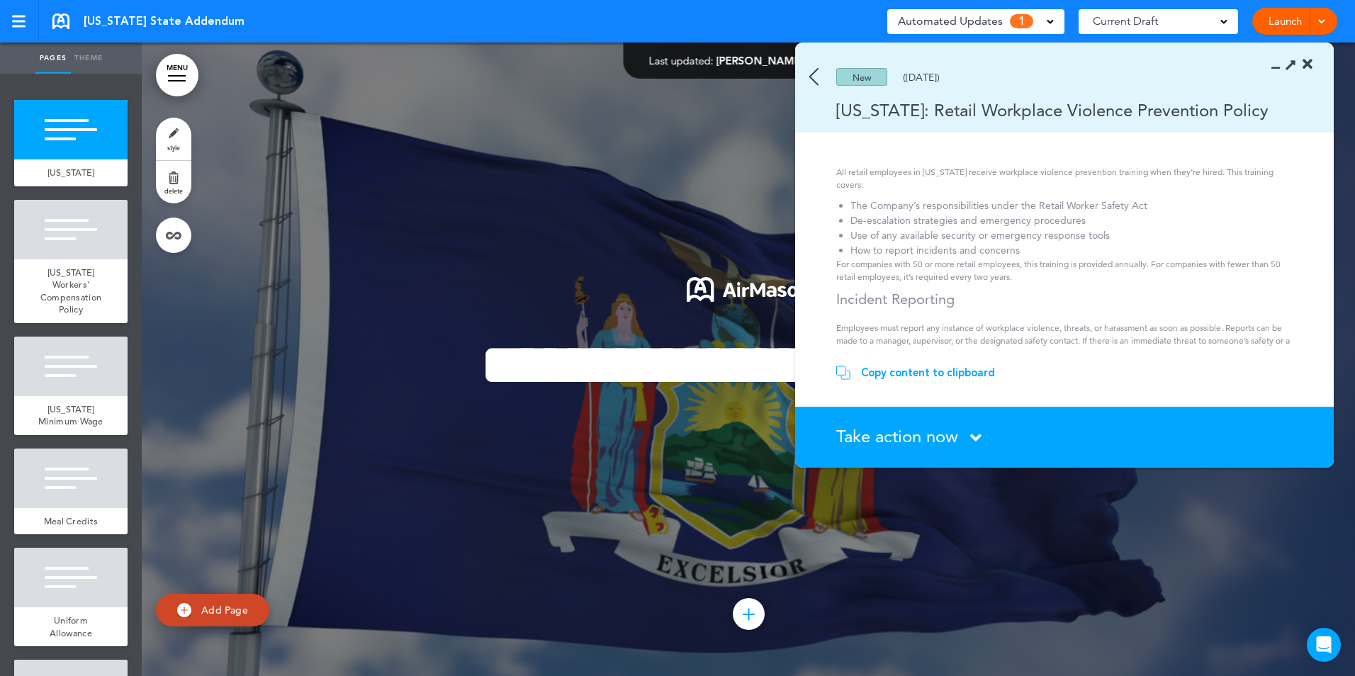
scroll to position [496, 0]
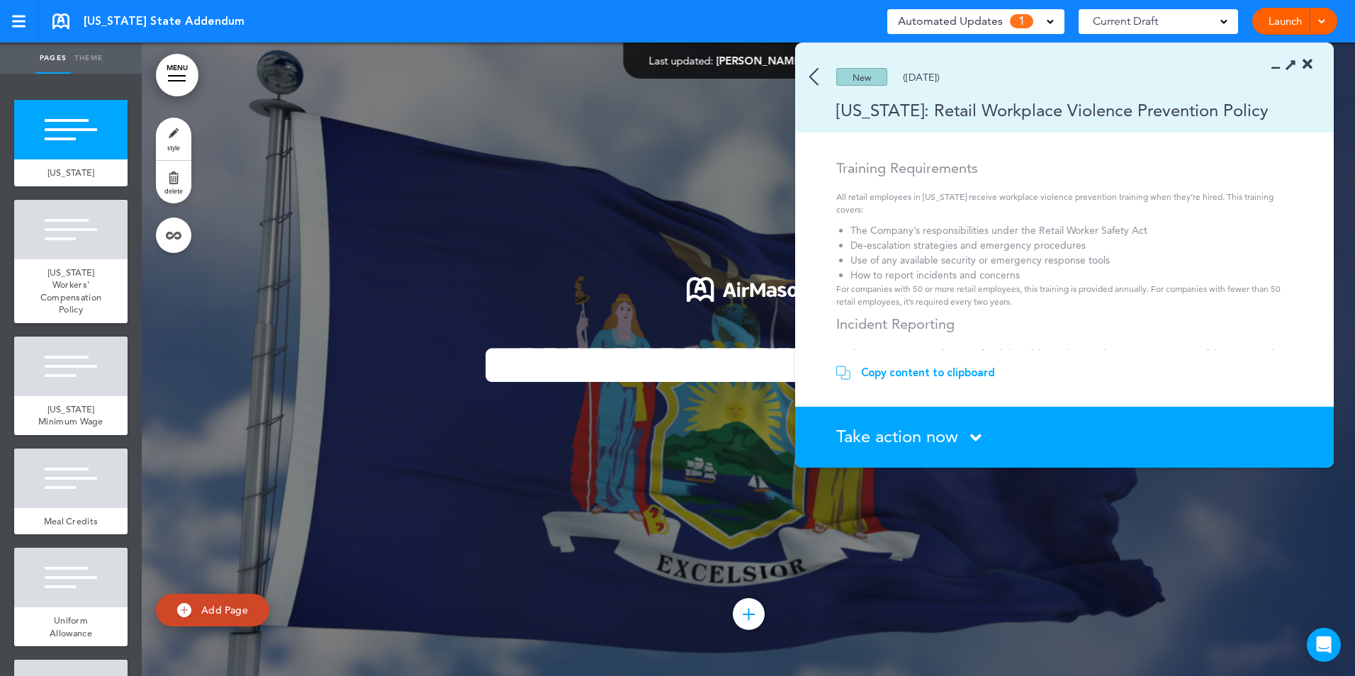
click at [943, 428] on span "Take action now" at bounding box center [897, 436] width 122 height 21
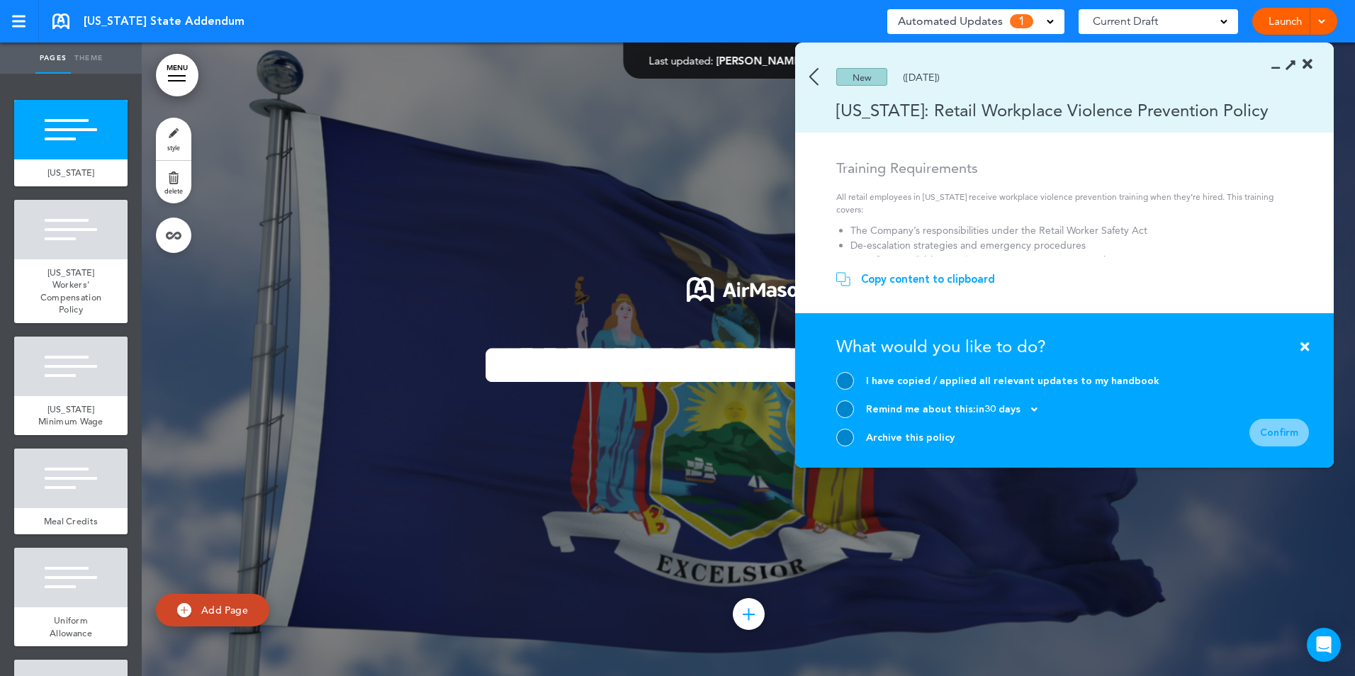
click at [847, 408] on div at bounding box center [845, 409] width 18 height 18
click at [1292, 427] on div "Confirm" at bounding box center [1280, 433] width 60 height 28
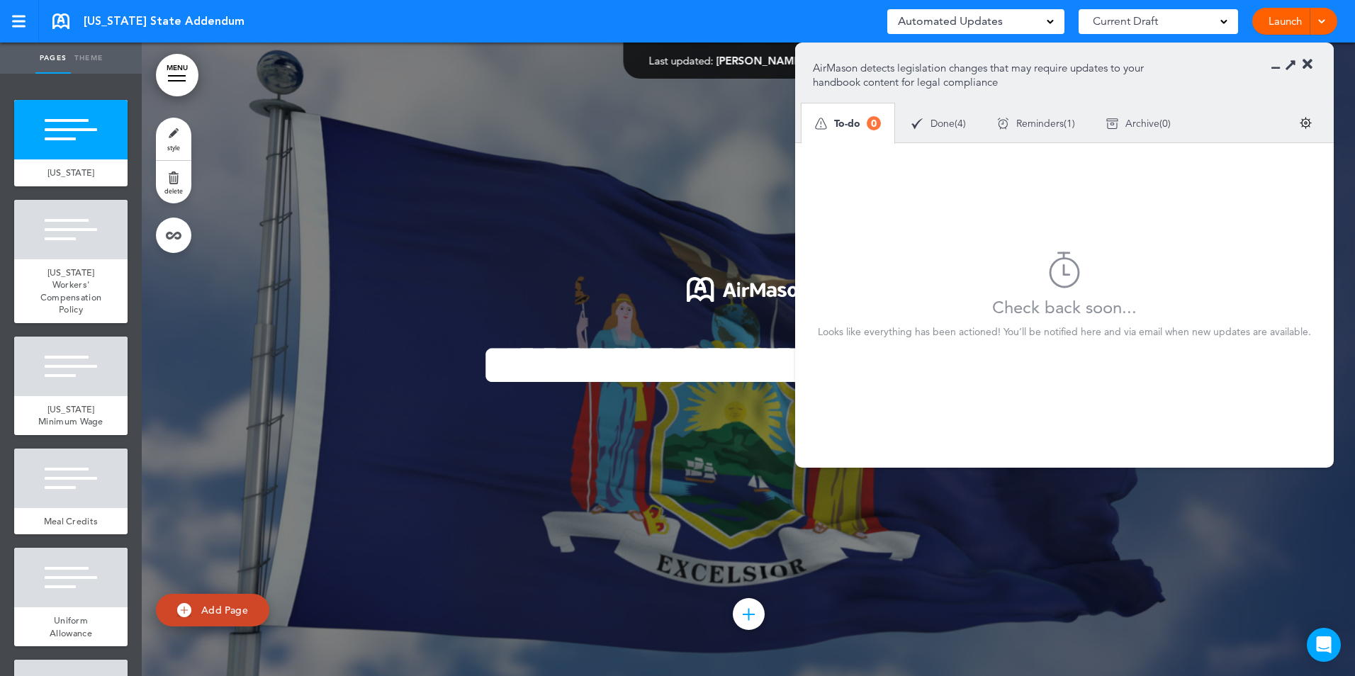
click at [1309, 66] on icon at bounding box center [1308, 64] width 10 height 14
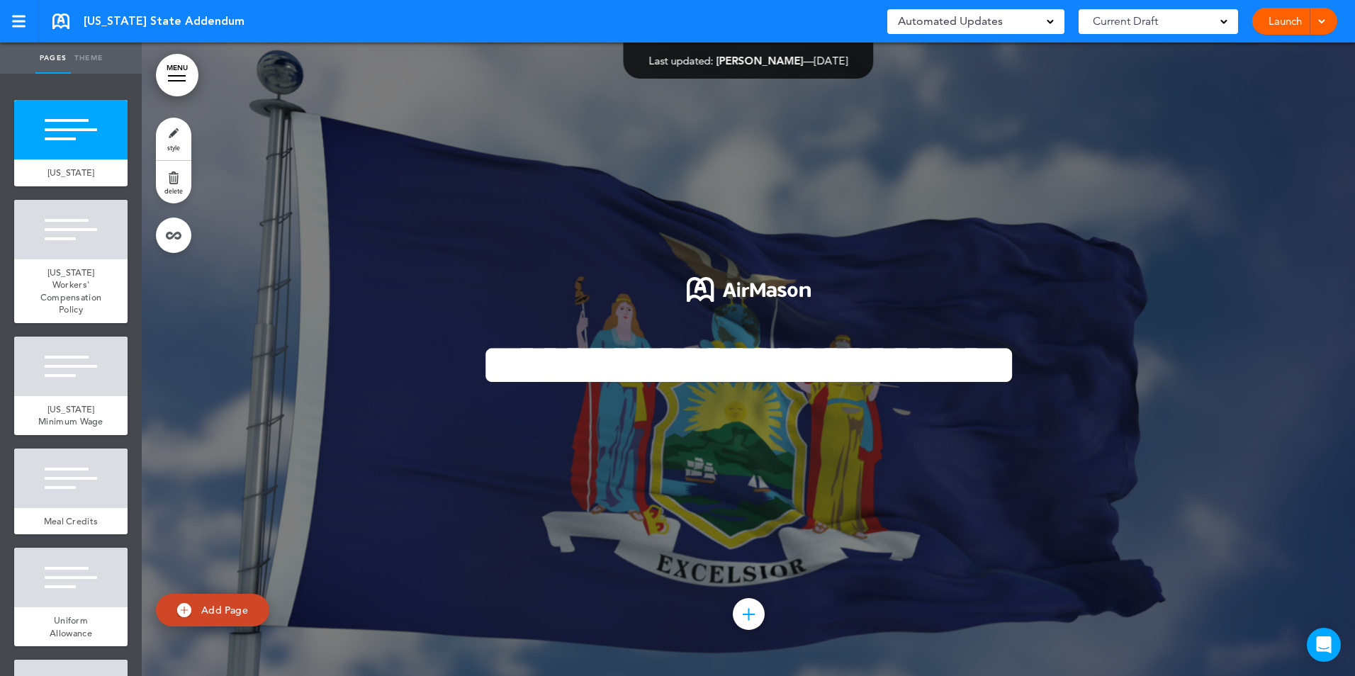
click at [55, 9] on div "[US_STATE] State Addendum Saved! Automated Updates 0 Auto policy updates AirMas…" at bounding box center [677, 21] width 1355 height 43
click at [55, 11] on div "[US_STATE] State Addendum Saved! Automated Updates 0 Auto policy updates AirMas…" at bounding box center [677, 21] width 1355 height 43
click at [65, 22] on link at bounding box center [60, 21] width 17 height 16
